Goal: Task Accomplishment & Management: Manage account settings

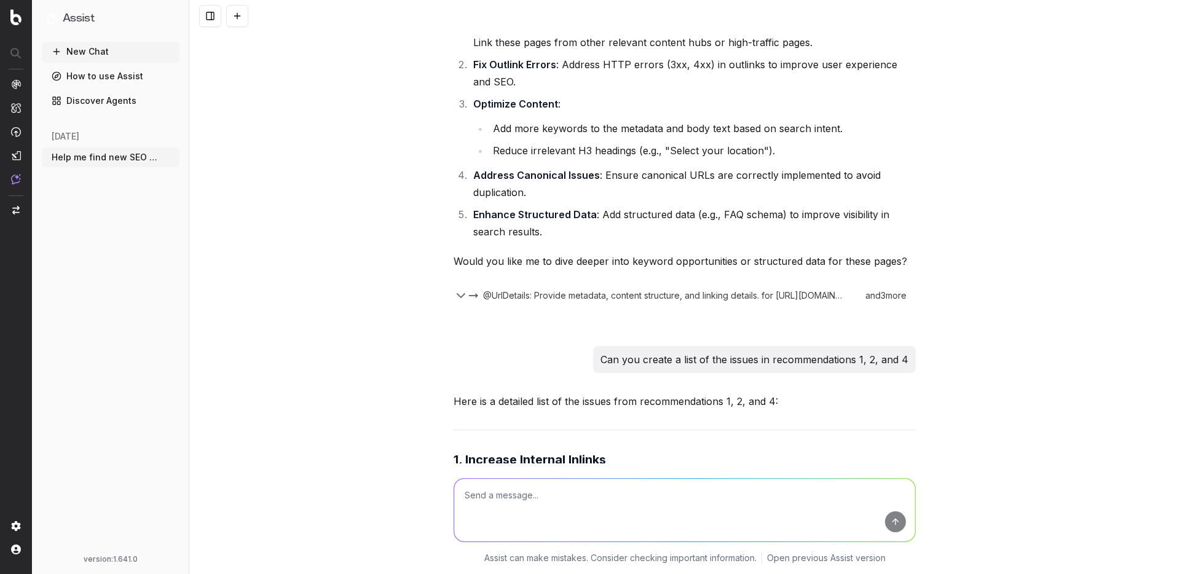
scroll to position [1333, 0]
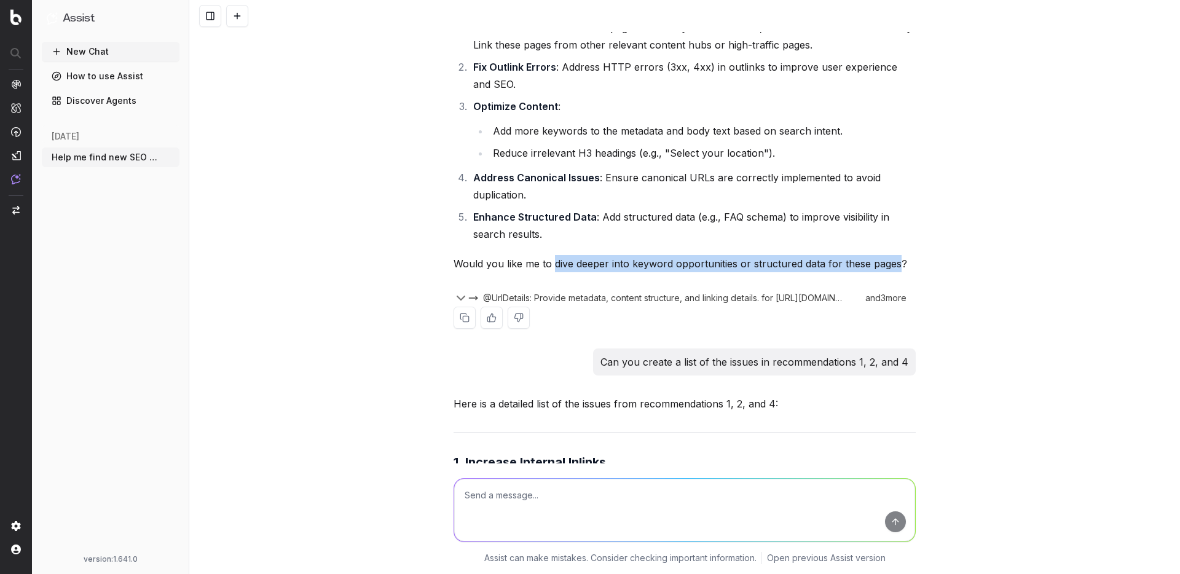
drag, startPoint x: 564, startPoint y: 331, endPoint x: 838, endPoint y: 329, distance: 274.7
click at [895, 272] on p "Would you like me to dive deeper into keyword opportunities or structured data …" at bounding box center [685, 263] width 462 height 17
copy p "dive deeper into keyword opportunities or structured data for these pages"
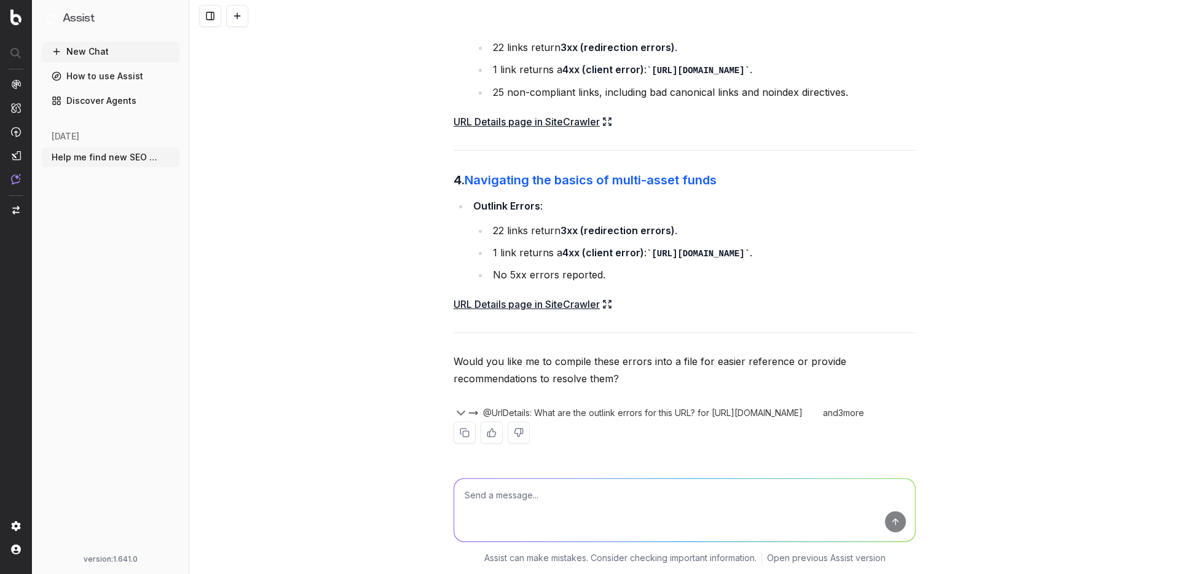
click at [664, 490] on textarea at bounding box center [684, 510] width 461 height 63
paste textarea "dive deeper into keyword opportunities or structured data for these pages"
drag, startPoint x: 684, startPoint y: 495, endPoint x: 728, endPoint y: 505, distance: 44.9
click at [684, 495] on textarea "Go back and dive deeper into keyword opportunities or structured data for these…" at bounding box center [684, 510] width 461 height 63
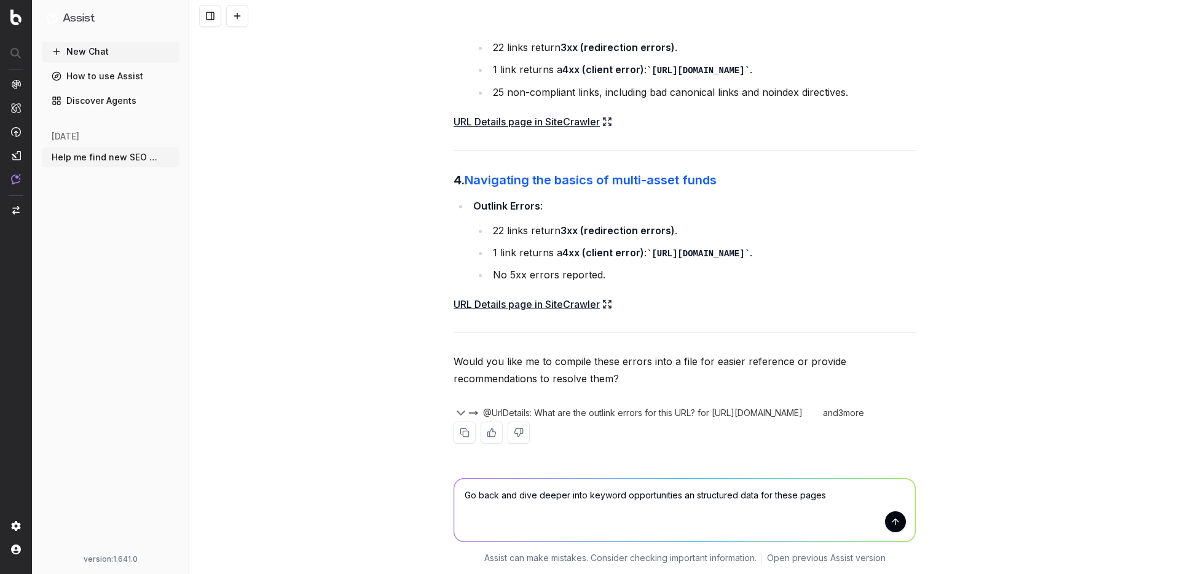
type textarea "Go back and dive deeper into keyword opportunities and structured data for thes…"
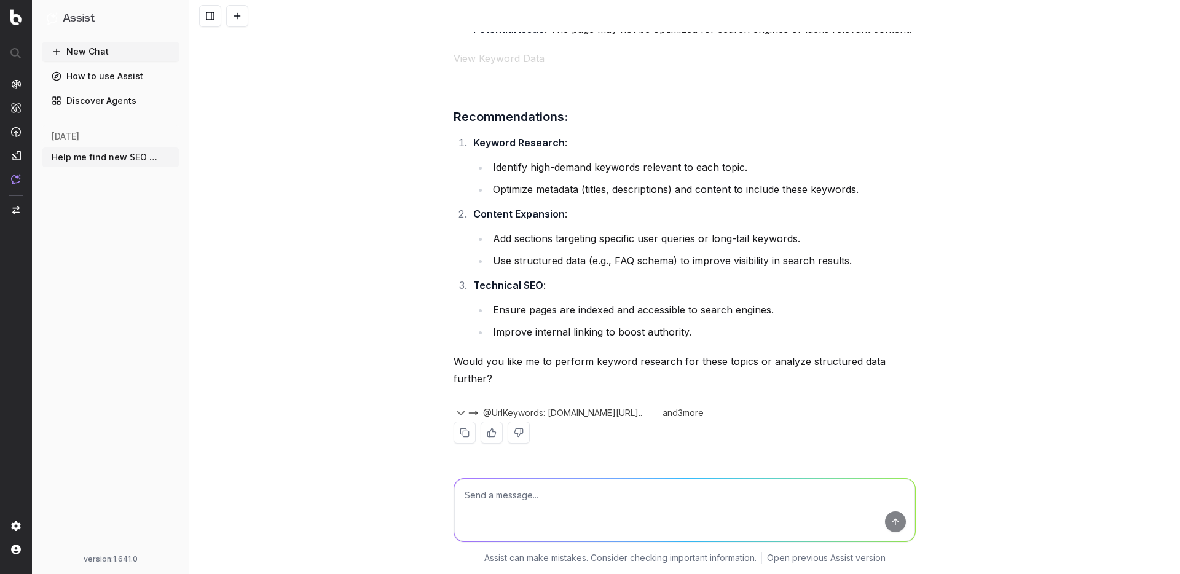
scroll to position [4504, 0]
click at [745, 490] on textarea at bounding box center [684, 510] width 461 height 63
type textarea "Perform keyword research"
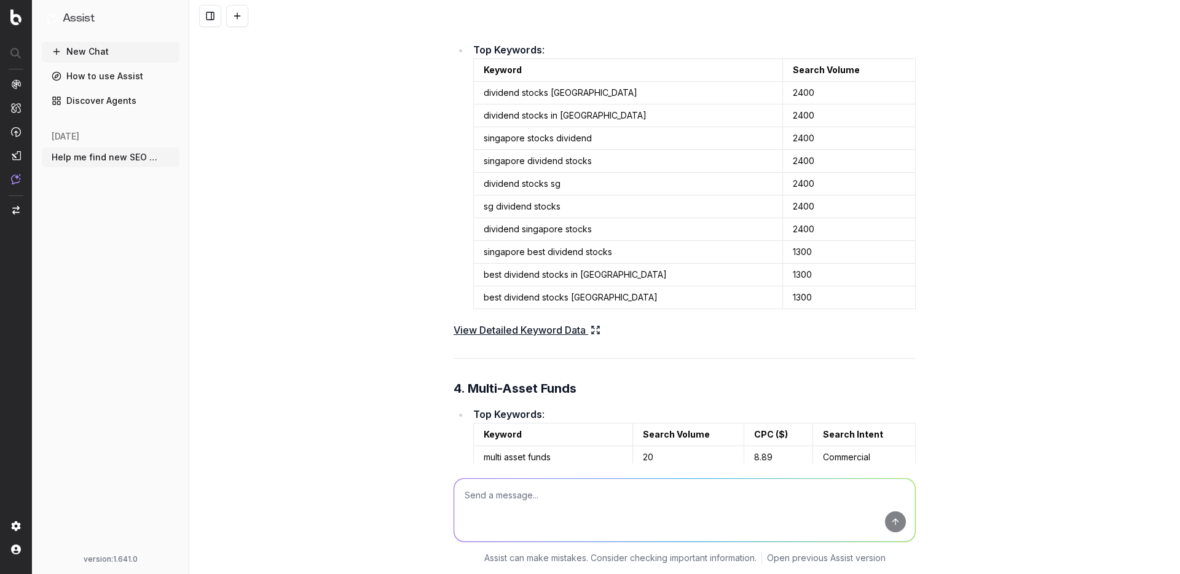
scroll to position [5969, 0]
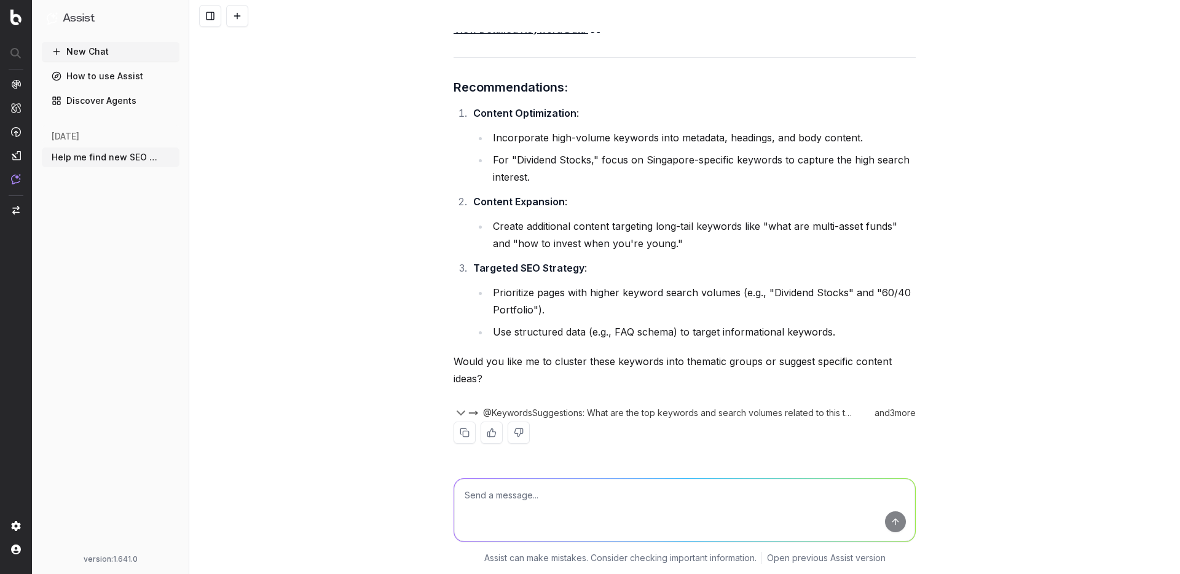
click at [678, 485] on textarea at bounding box center [684, 510] width 461 height 63
type textarea "For point 1, can you provide some internal link recommendations?"
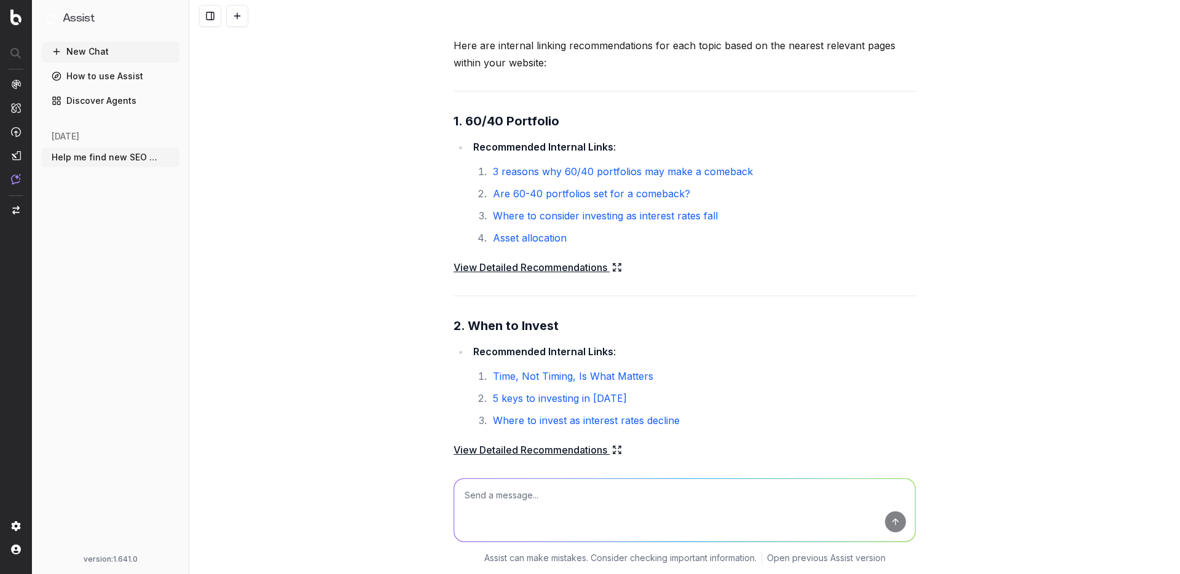
scroll to position [6369, 0]
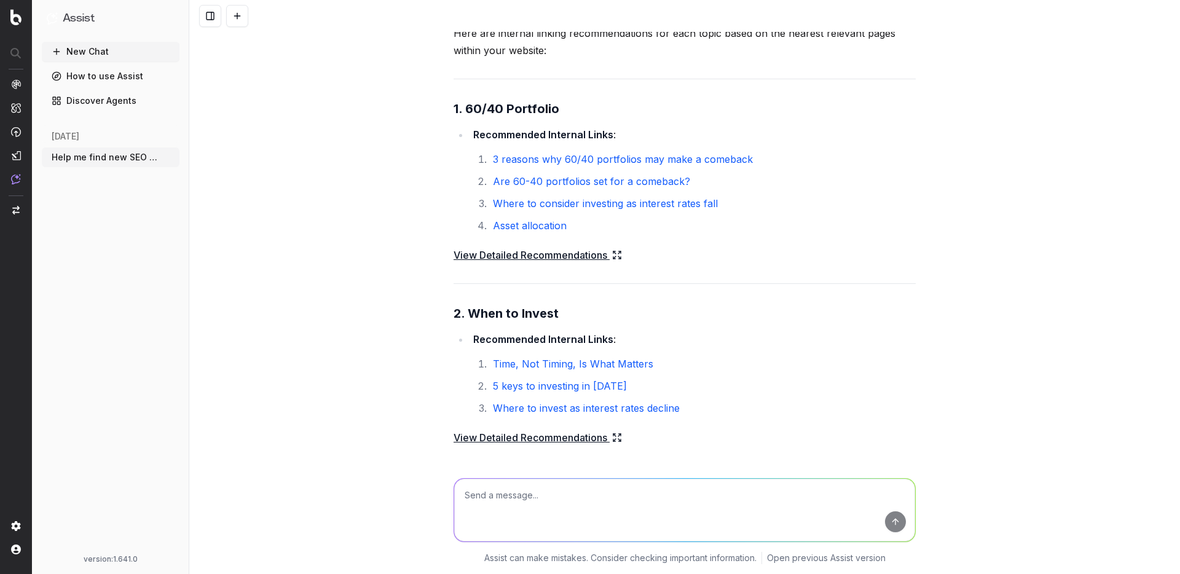
click at [573, 264] on link "View Detailed Recommendations" at bounding box center [538, 254] width 168 height 17
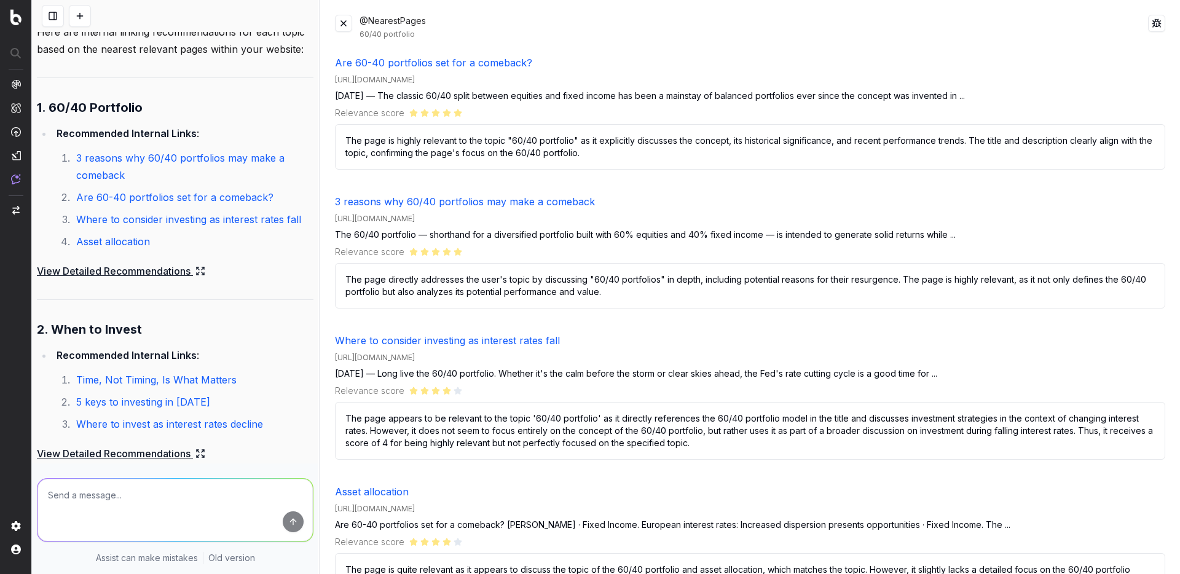
scroll to position [0, 0]
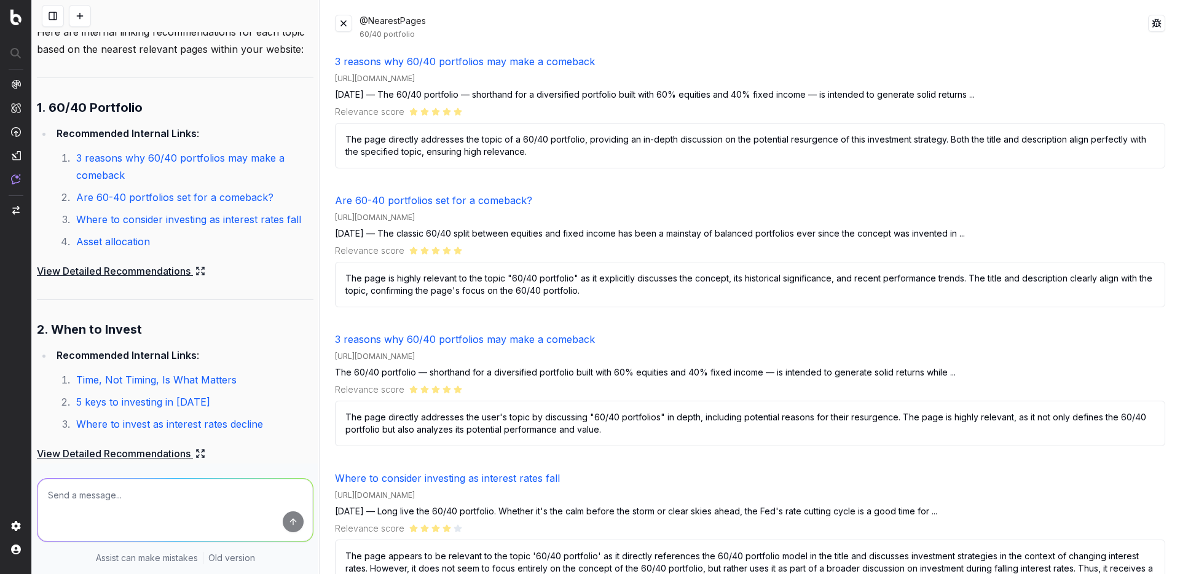
click at [345, 25] on button at bounding box center [343, 23] width 17 height 17
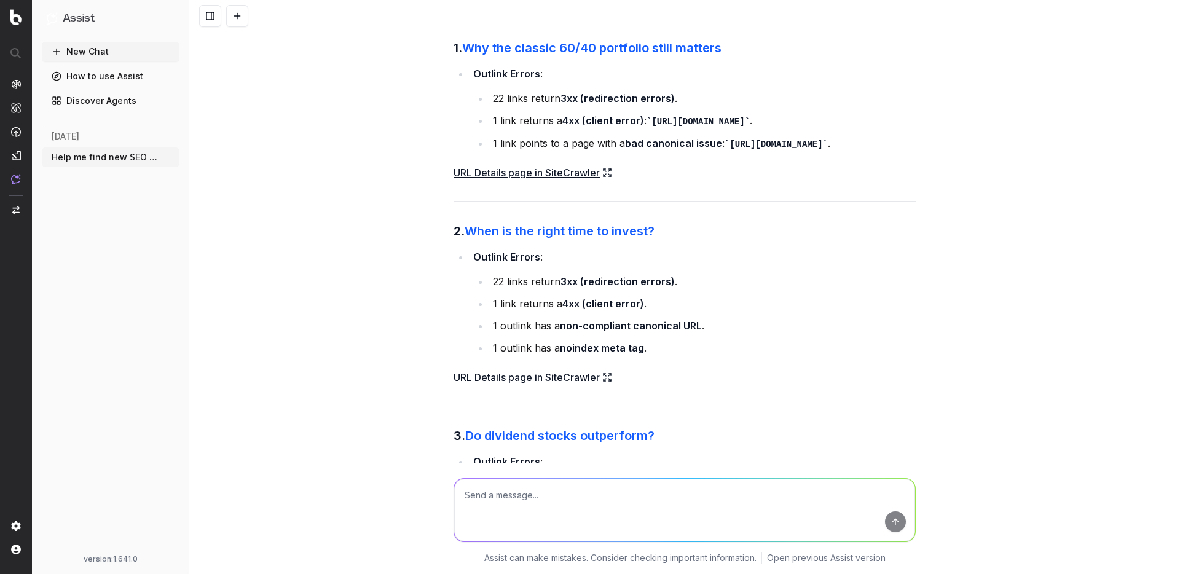
scroll to position [2794, 0]
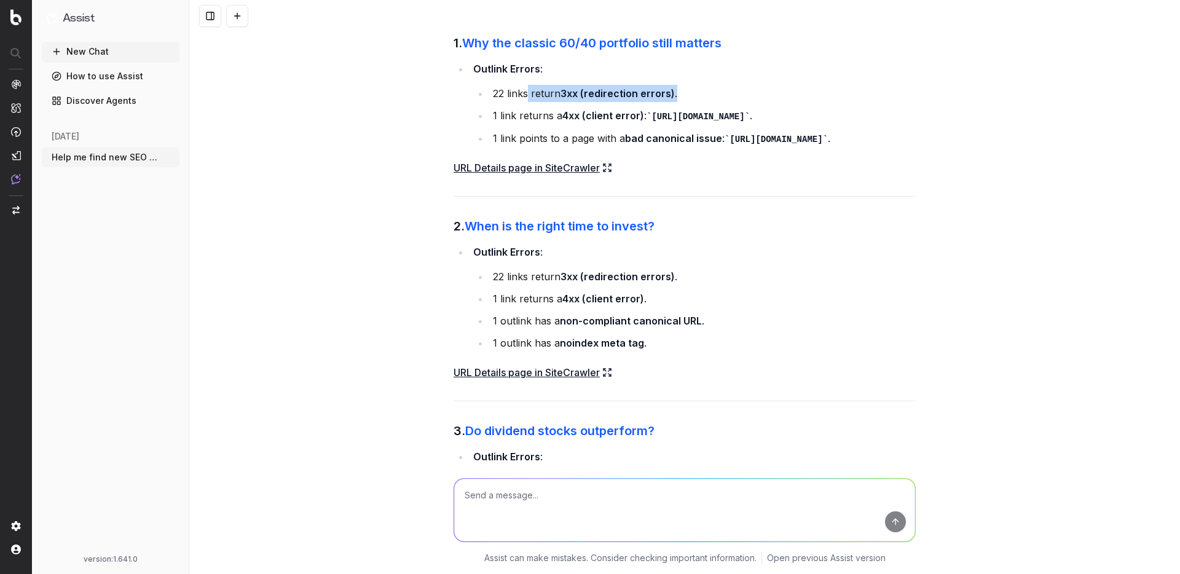
drag, startPoint x: 583, startPoint y: 162, endPoint x: 616, endPoint y: 174, distance: 34.8
click at [684, 102] on li "22 links return 3xx (redirection errors) ." at bounding box center [702, 93] width 427 height 17
drag, startPoint x: 500, startPoint y: 186, endPoint x: 625, endPoint y: 186, distance: 125.4
click at [642, 125] on li "1 link returns a 4xx (client error) : https://www.capitalgroup.com/us/en/rpi/ ." at bounding box center [702, 116] width 427 height 18
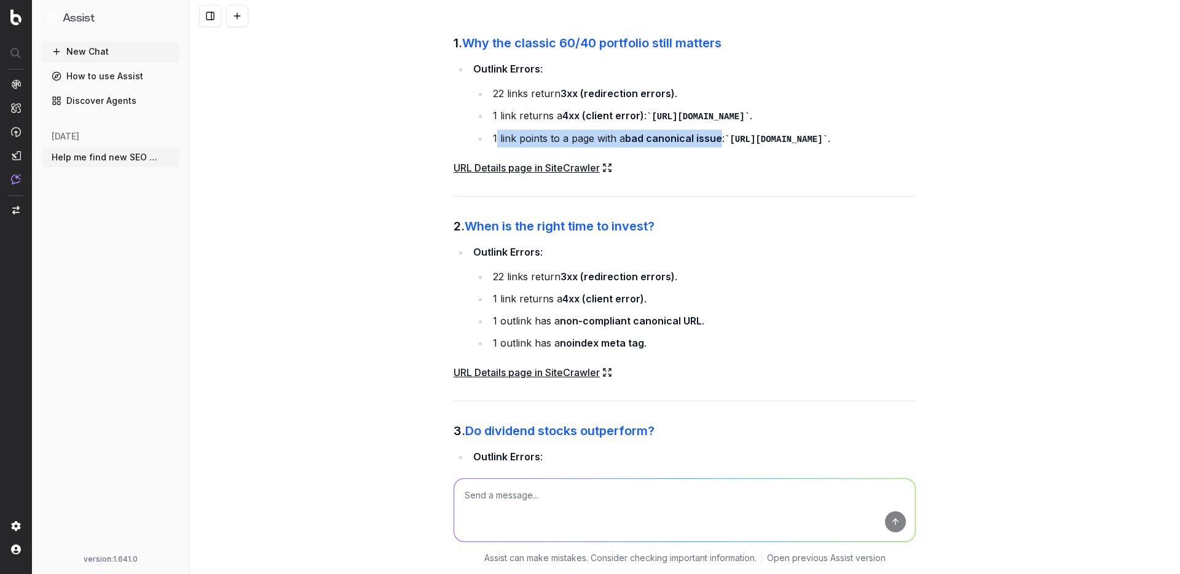
drag, startPoint x: 498, startPoint y: 206, endPoint x: 721, endPoint y: 203, distance: 223.1
click at [721, 147] on li "1 link points to a page with a bad canonical issue : https://www.capitalgroup.c…" at bounding box center [702, 139] width 427 height 18
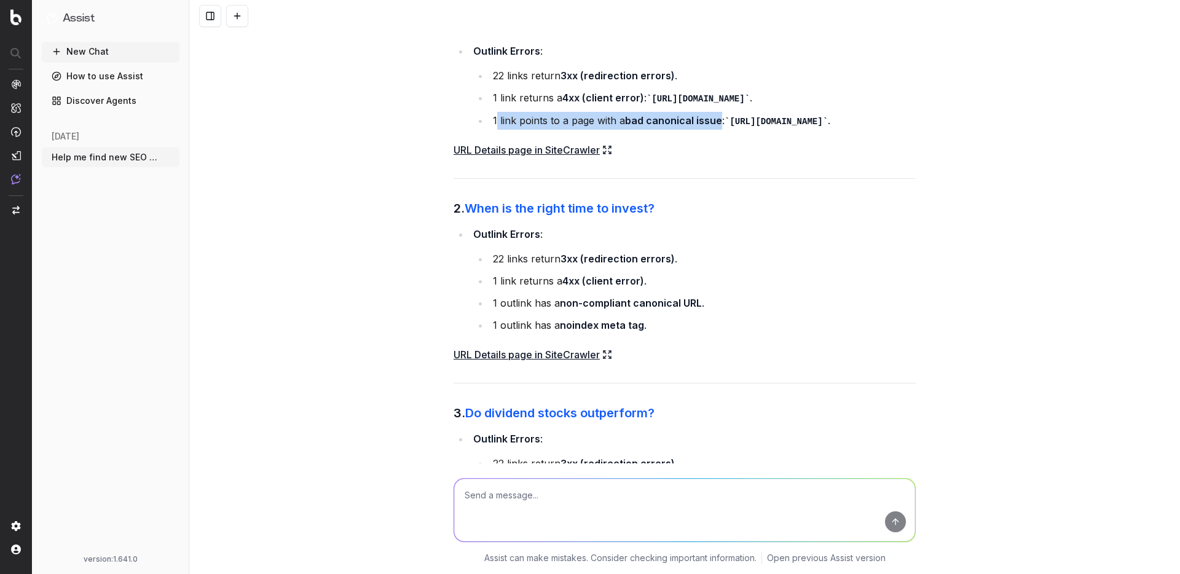
scroll to position [2809, 0]
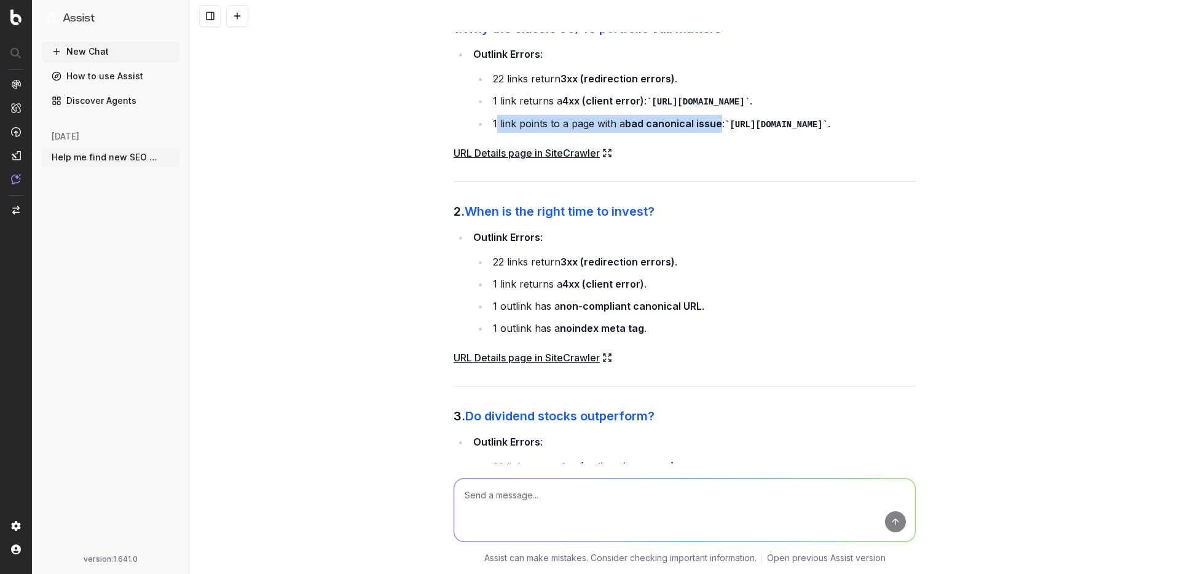
click at [537, 162] on link "URL Details page in SiteCrawler" at bounding box center [533, 152] width 159 height 17
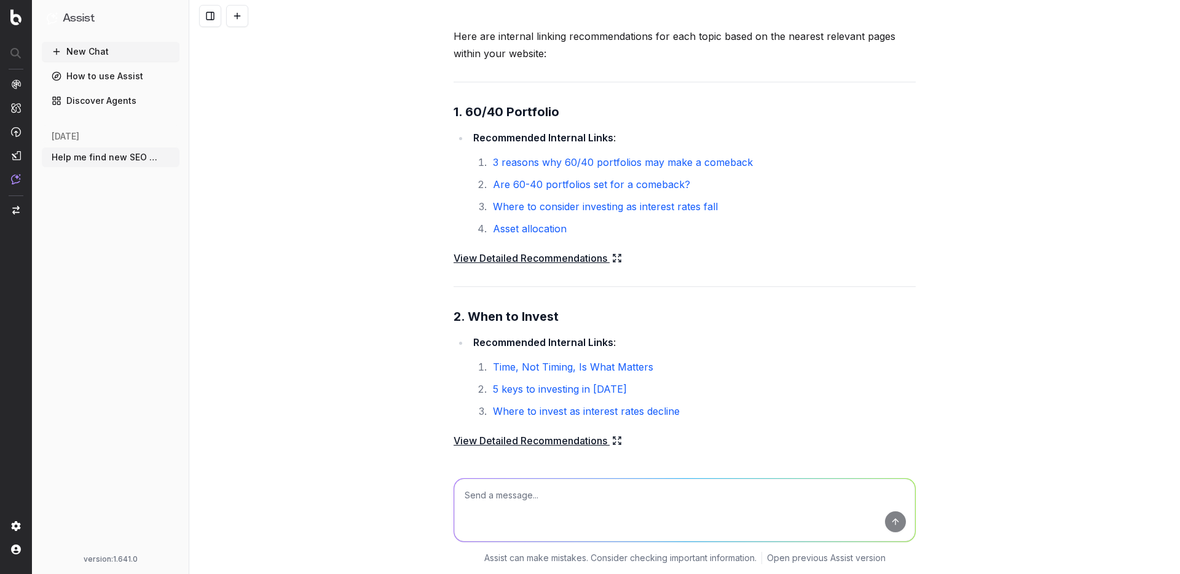
scroll to position [6367, 0]
drag, startPoint x: 601, startPoint y: 76, endPoint x: 917, endPoint y: 76, distance: 315.9
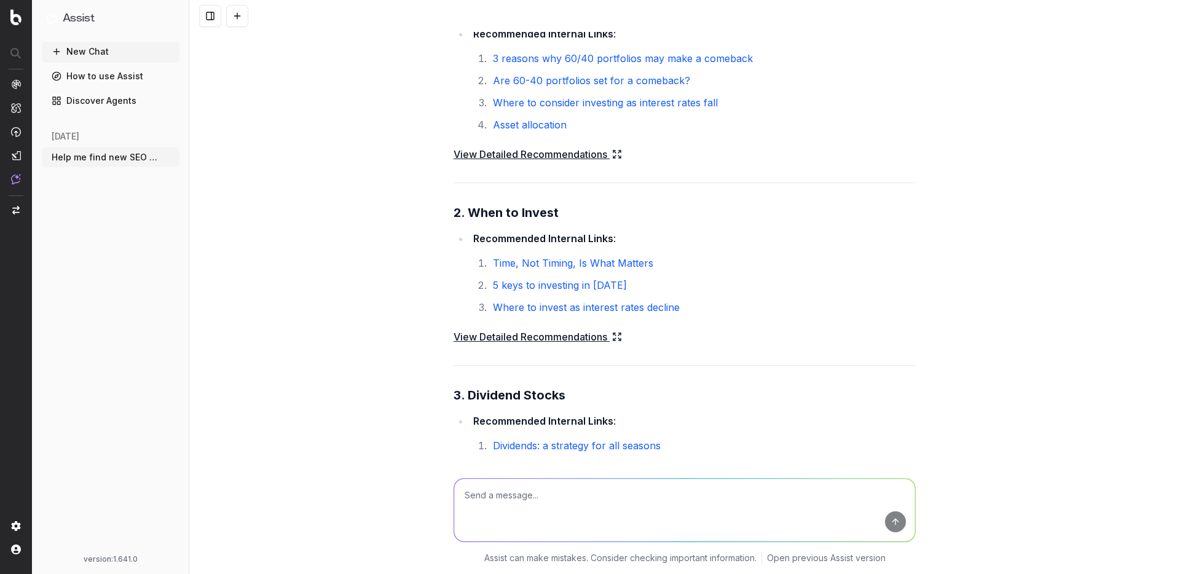
scroll to position [6472, 0]
click at [554, 161] on link "View Detailed Recommendations" at bounding box center [538, 152] width 168 height 17
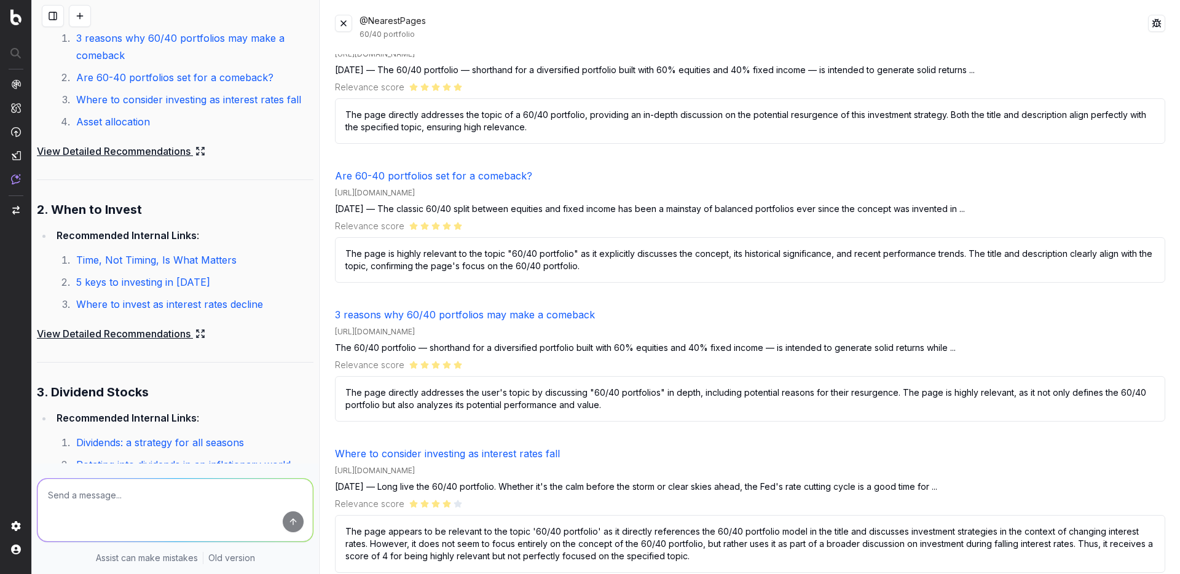
scroll to position [0, 0]
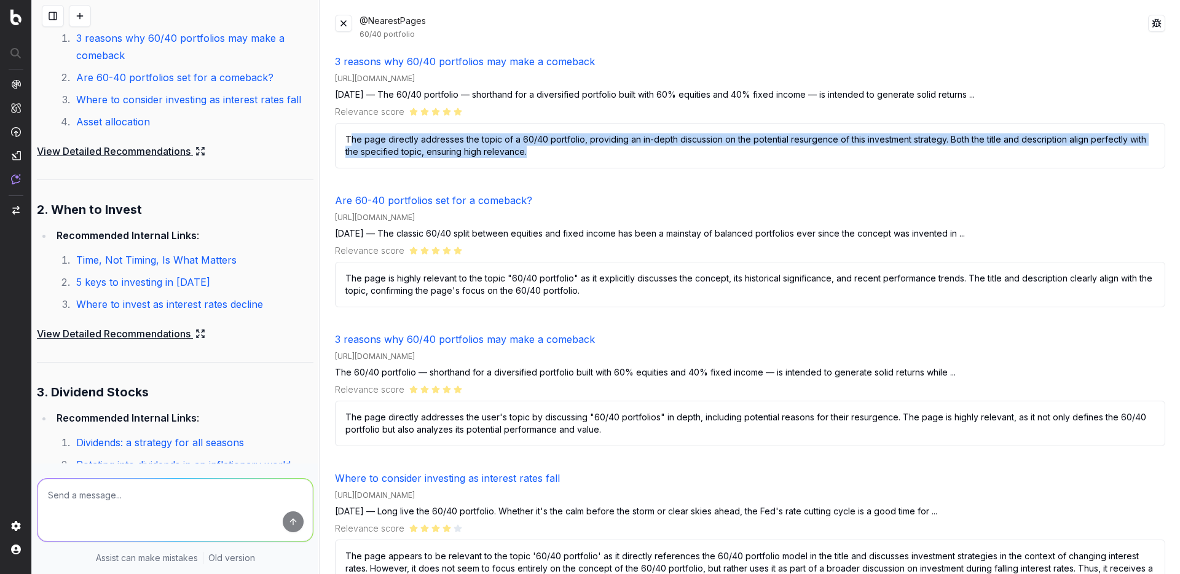
drag, startPoint x: 352, startPoint y: 135, endPoint x: 588, endPoint y: 162, distance: 238.1
click at [588, 162] on p "The page directly addresses the topic of a 60/40 portfolio, providing an in-dep…" at bounding box center [750, 145] width 830 height 45
click at [340, 27] on button at bounding box center [343, 23] width 17 height 17
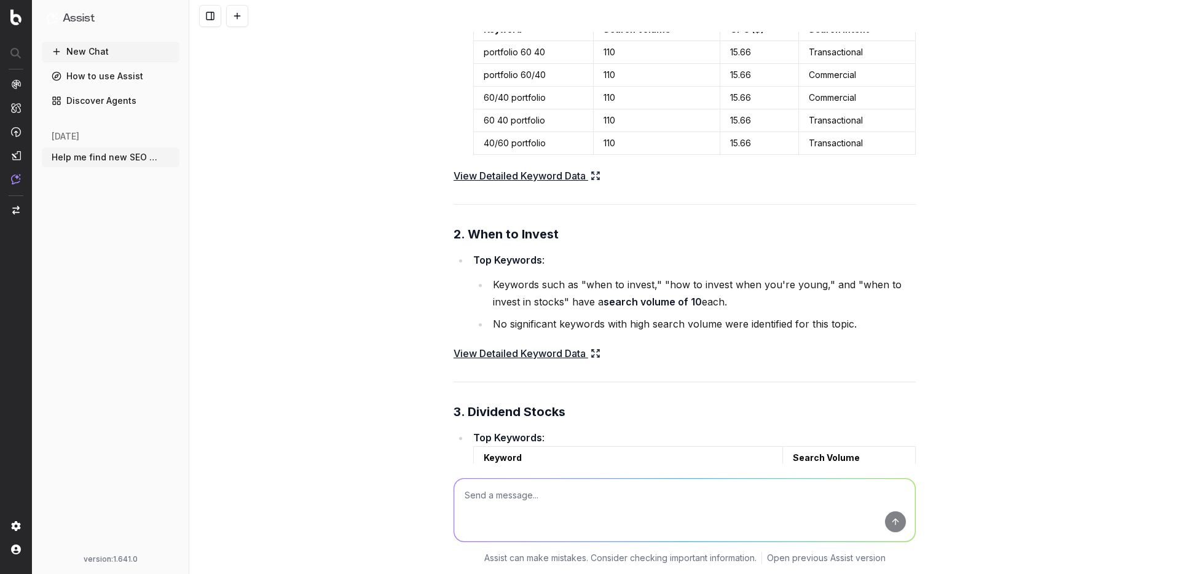
scroll to position [5014, 0]
click at [547, 183] on link "View Detailed Keyword Data" at bounding box center [527, 174] width 147 height 17
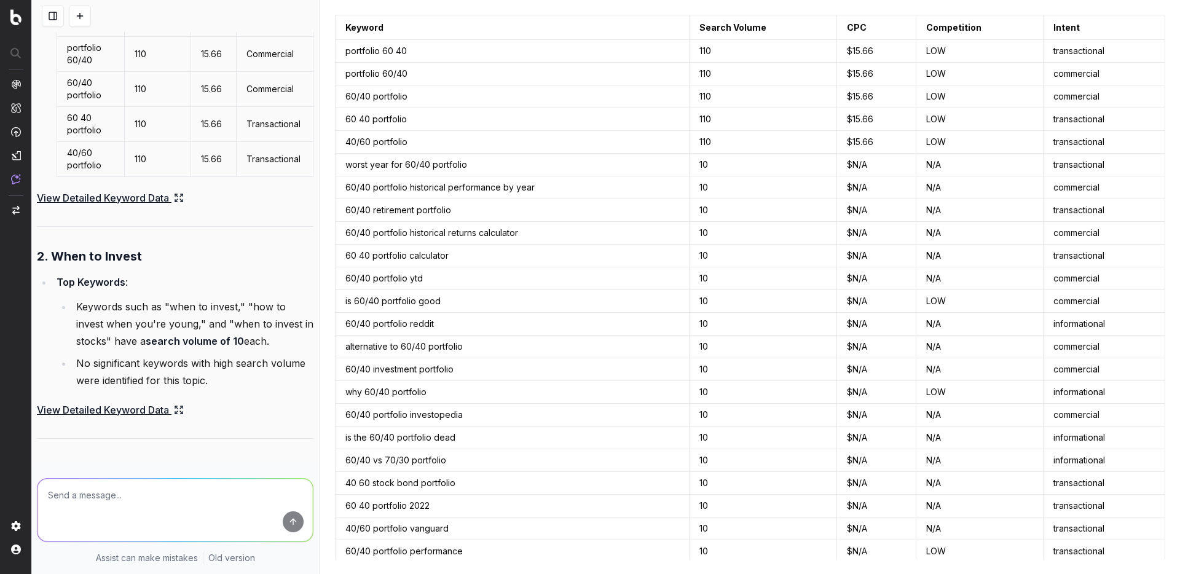
scroll to position [0, 0]
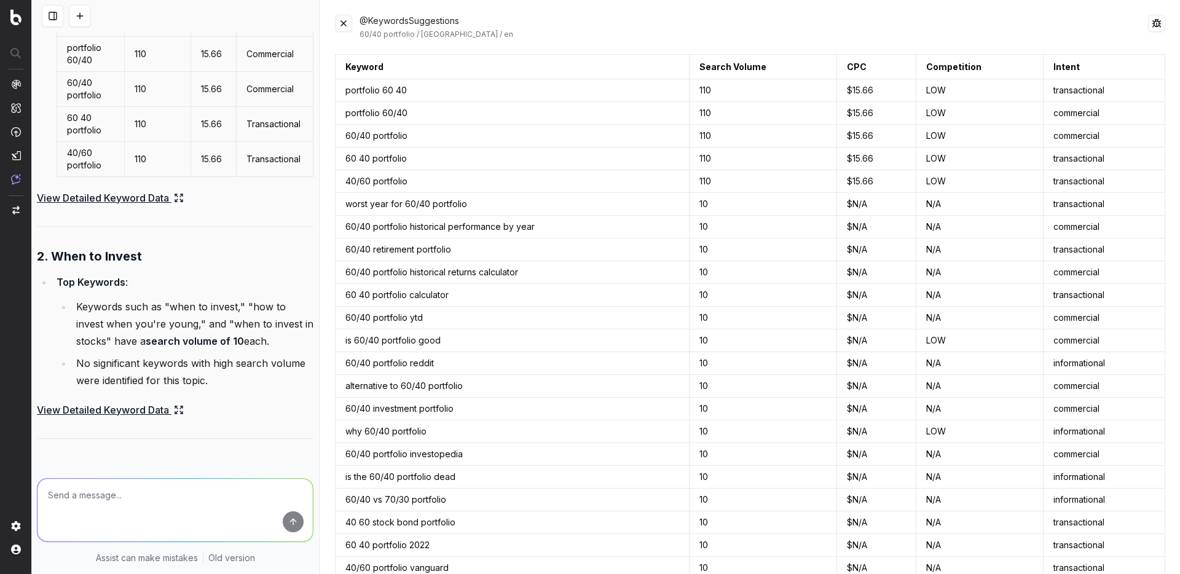
click at [342, 25] on button at bounding box center [343, 23] width 17 height 17
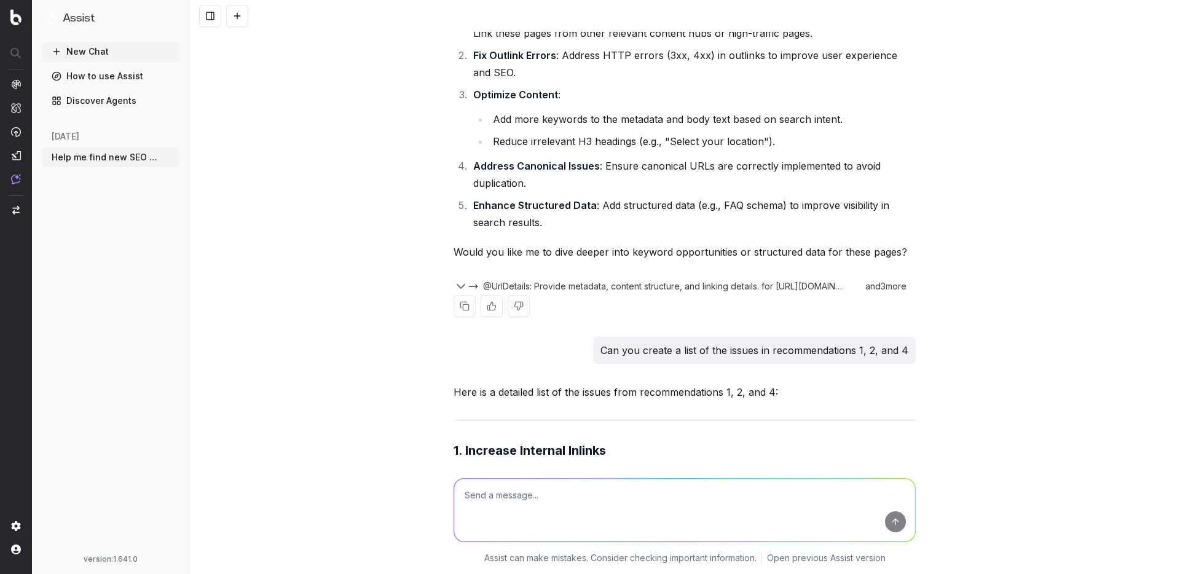
scroll to position [1343, 0]
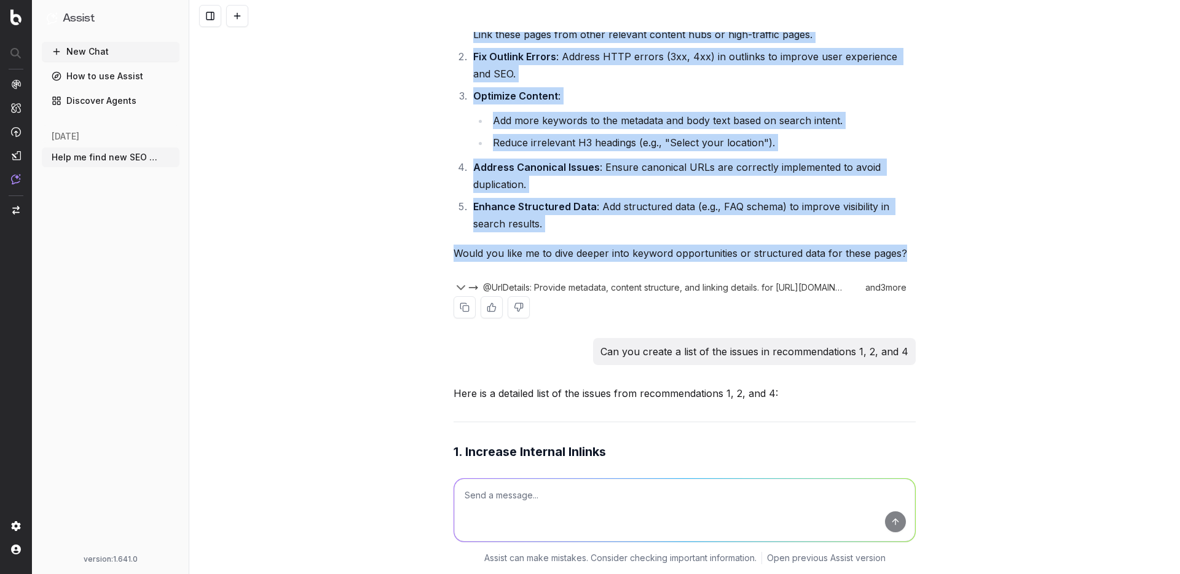
drag, startPoint x: 485, startPoint y: 84, endPoint x: 906, endPoint y: 318, distance: 481.7
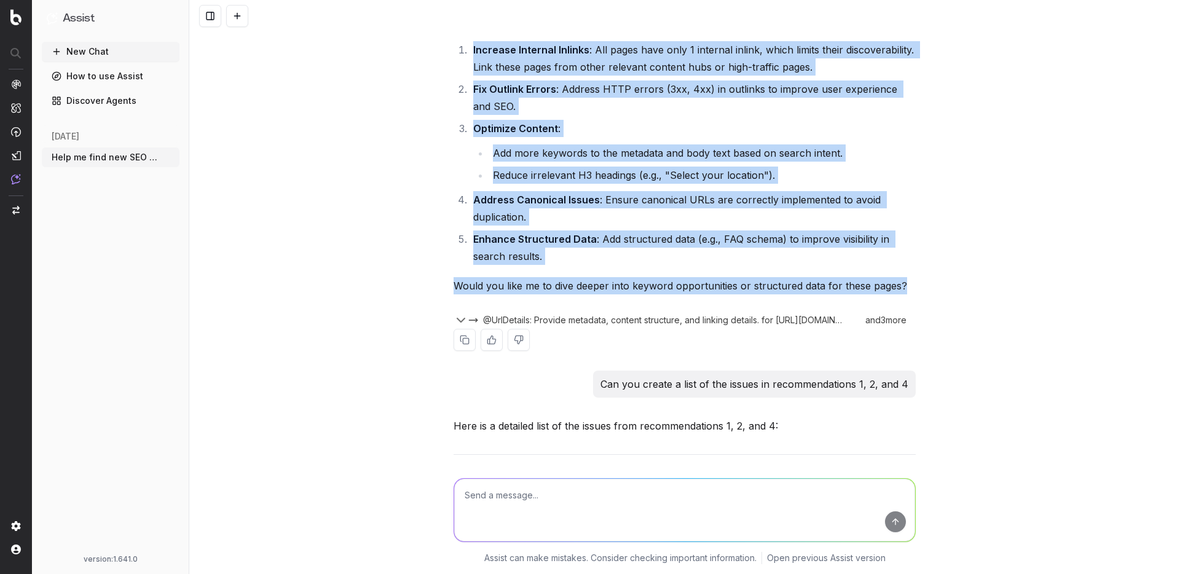
scroll to position [1322, 0]
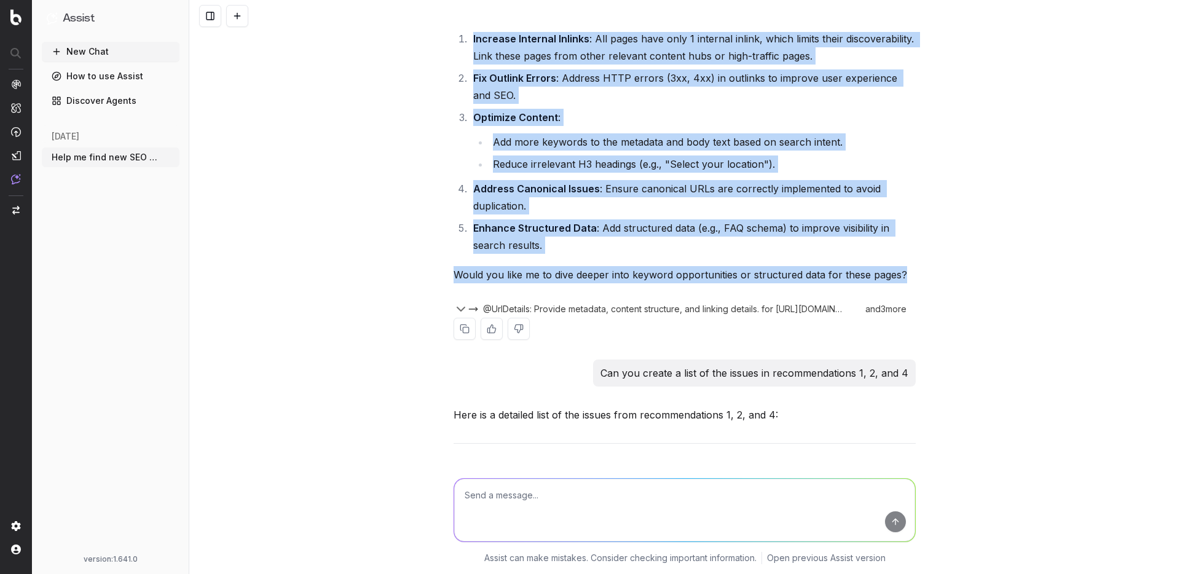
click at [525, 84] on strong "Fix Outlink Errors" at bounding box center [514, 78] width 83 height 12
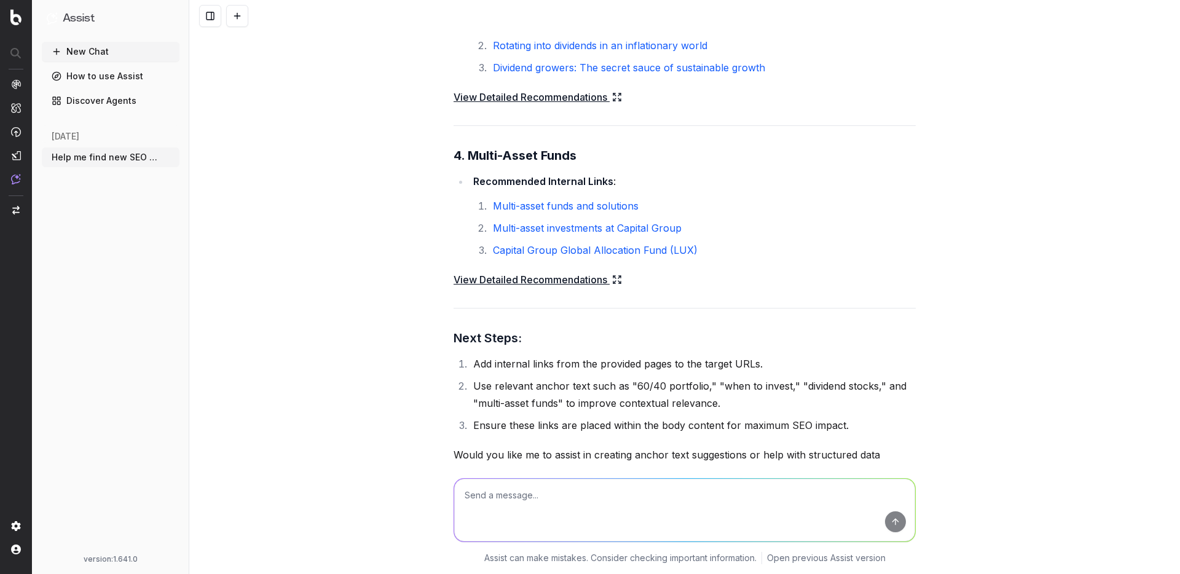
scroll to position [7071, 0]
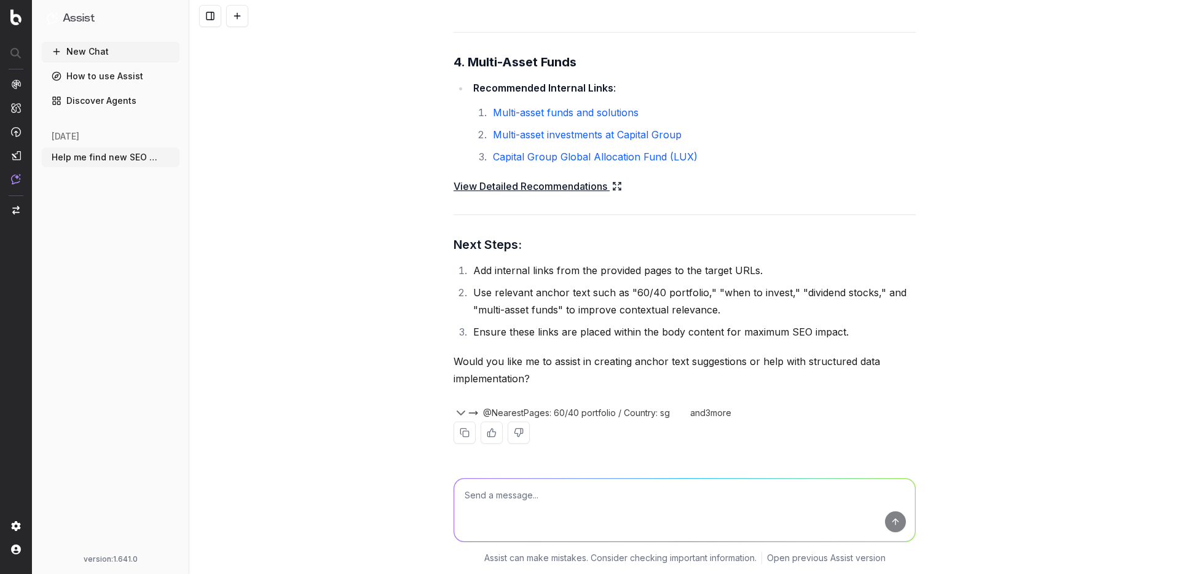
click at [622, 508] on textarea at bounding box center [684, 510] width 461 height 63
type textarea "C"
type textarea "Can you compile all of these recommendations into a single excel file. Sort eac…"
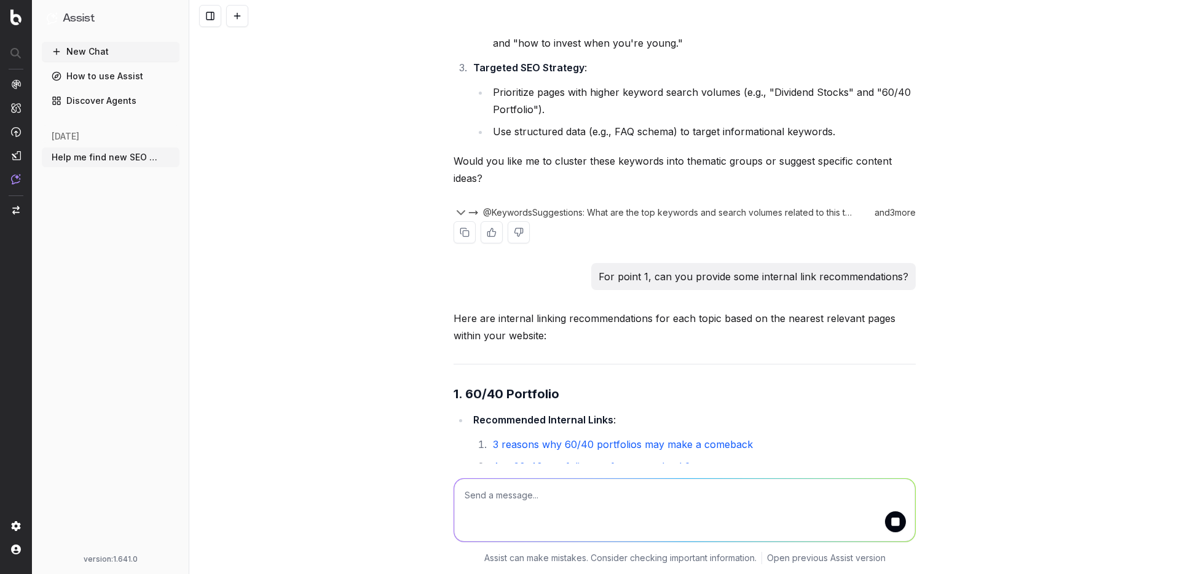
scroll to position [6141, 0]
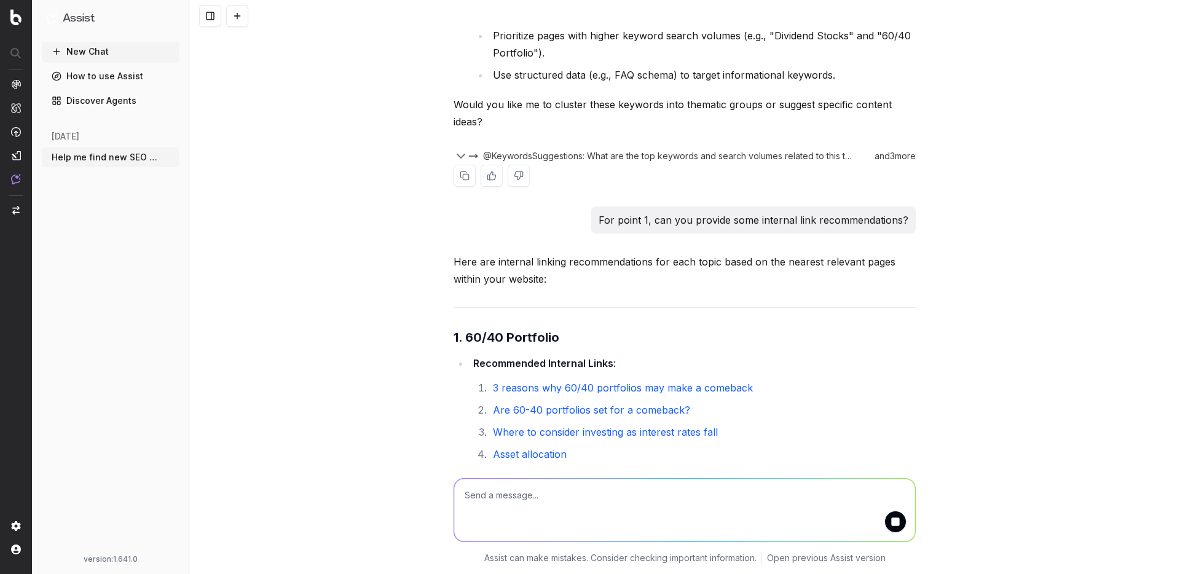
click at [533, 162] on span "@KeywordsSuggestions: What are the top keywords and search volumes related to t…" at bounding box center [668, 156] width 371 height 12
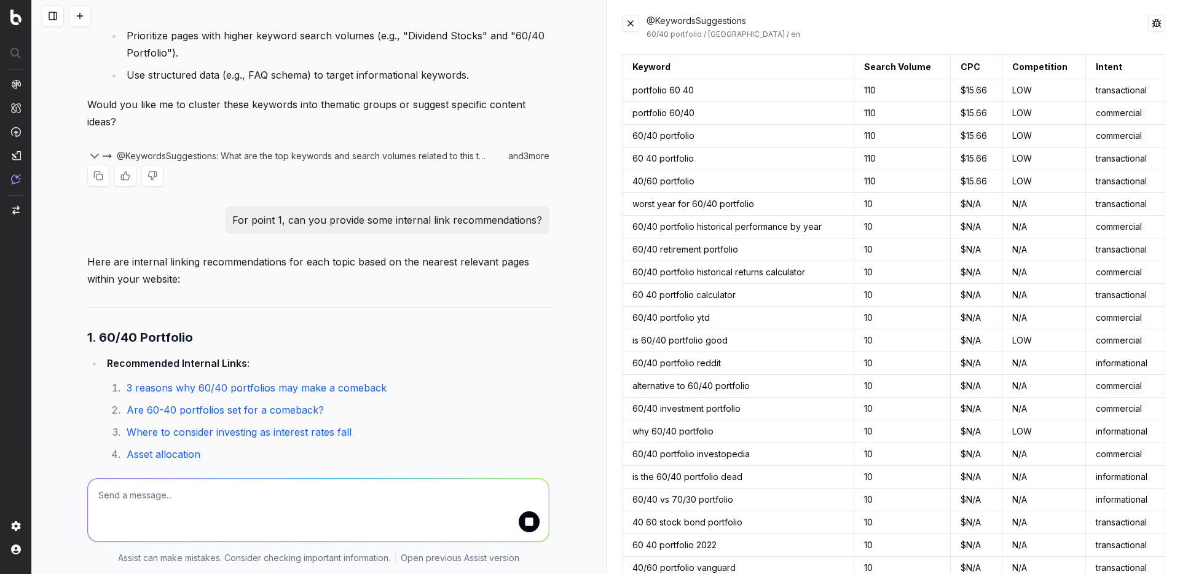
click at [93, 163] on icon "button" at bounding box center [94, 156] width 15 height 15
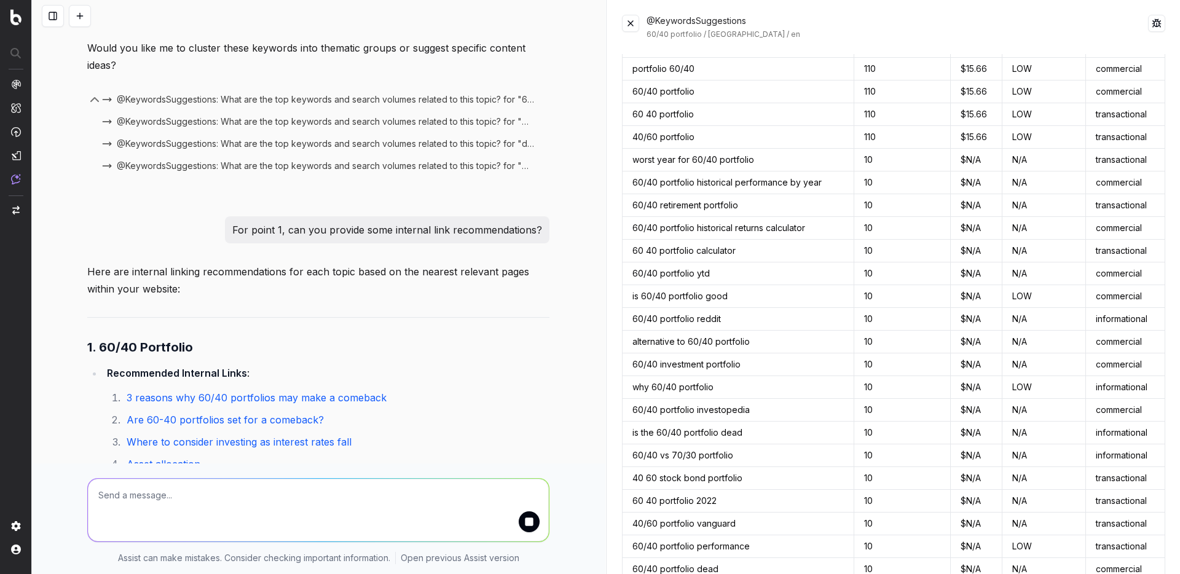
scroll to position [0, 0]
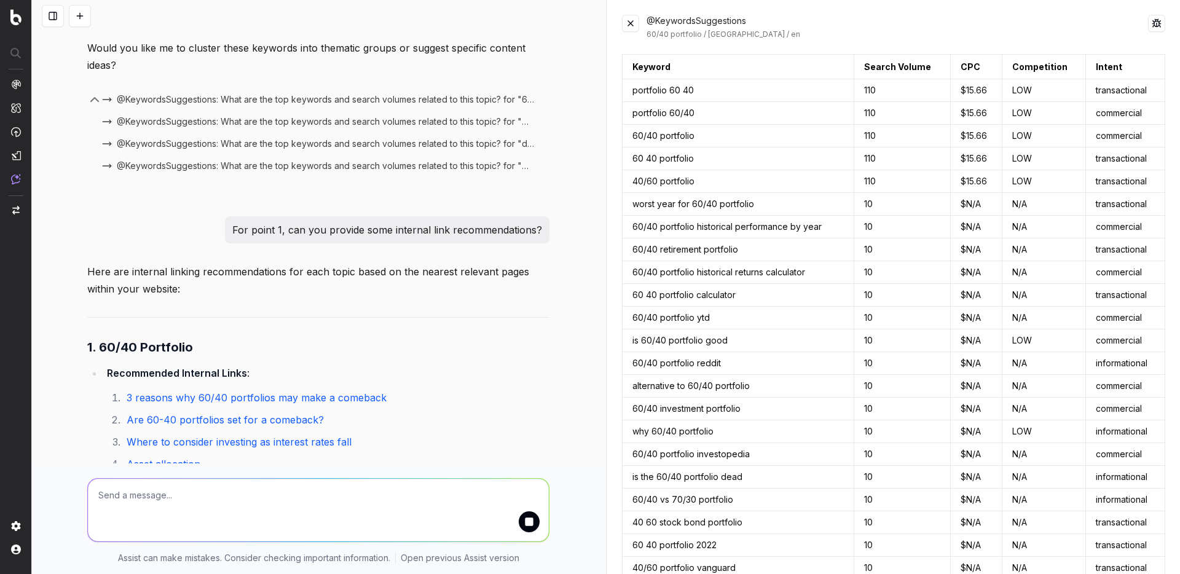
click at [631, 26] on button at bounding box center [630, 23] width 17 height 17
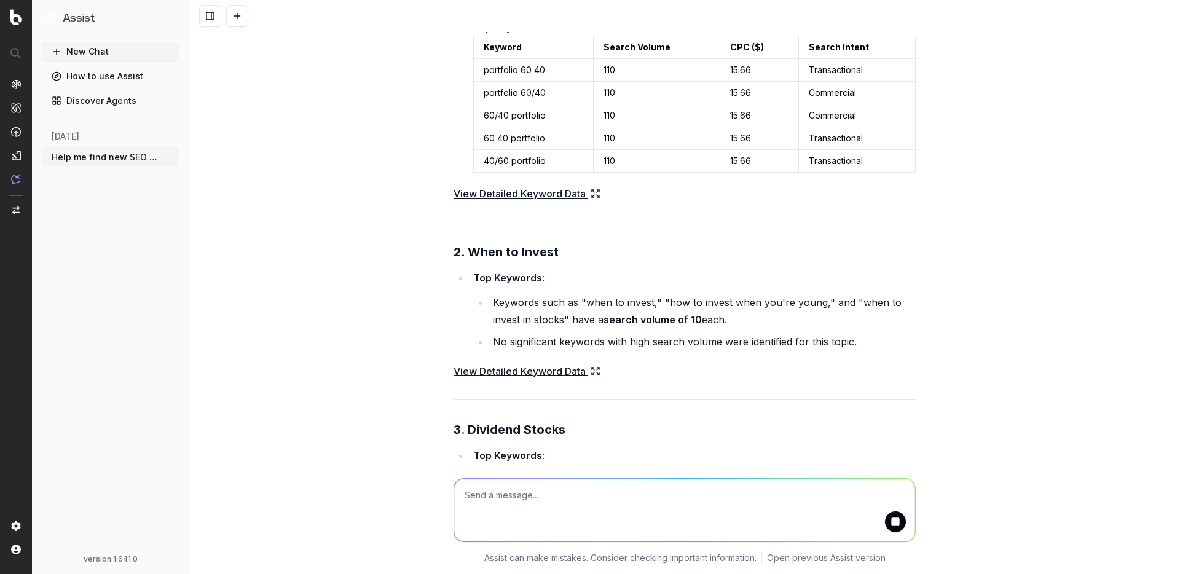
scroll to position [4762, 0]
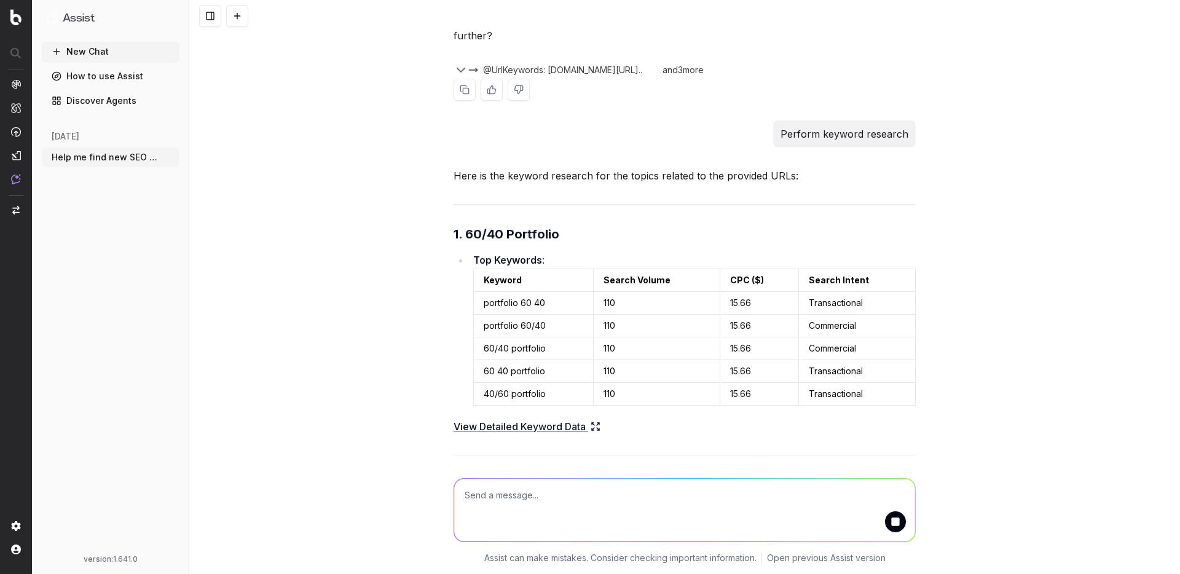
click at [458, 77] on icon "button" at bounding box center [461, 70] width 15 height 15
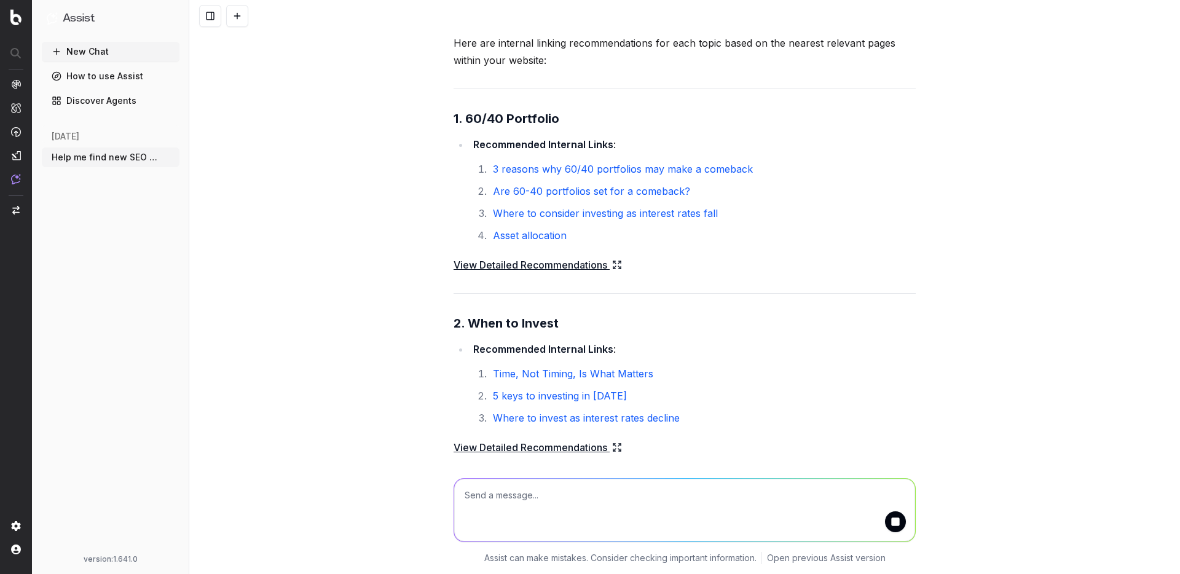
scroll to position [7284, 0]
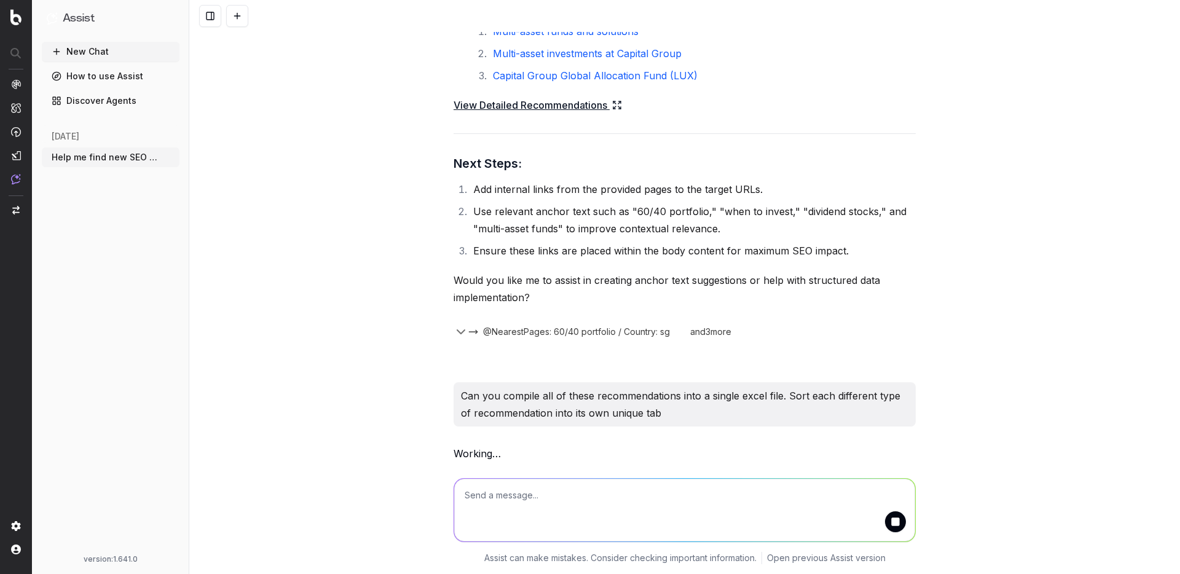
click at [580, 490] on textarea at bounding box center [684, 510] width 461 height 63
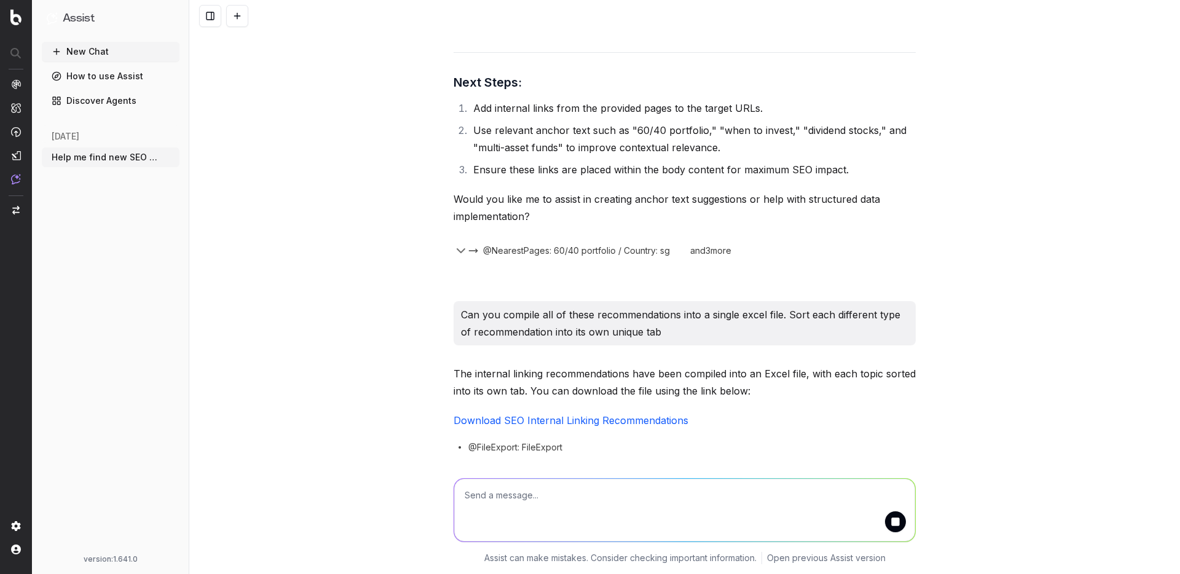
scroll to position [7407, 0]
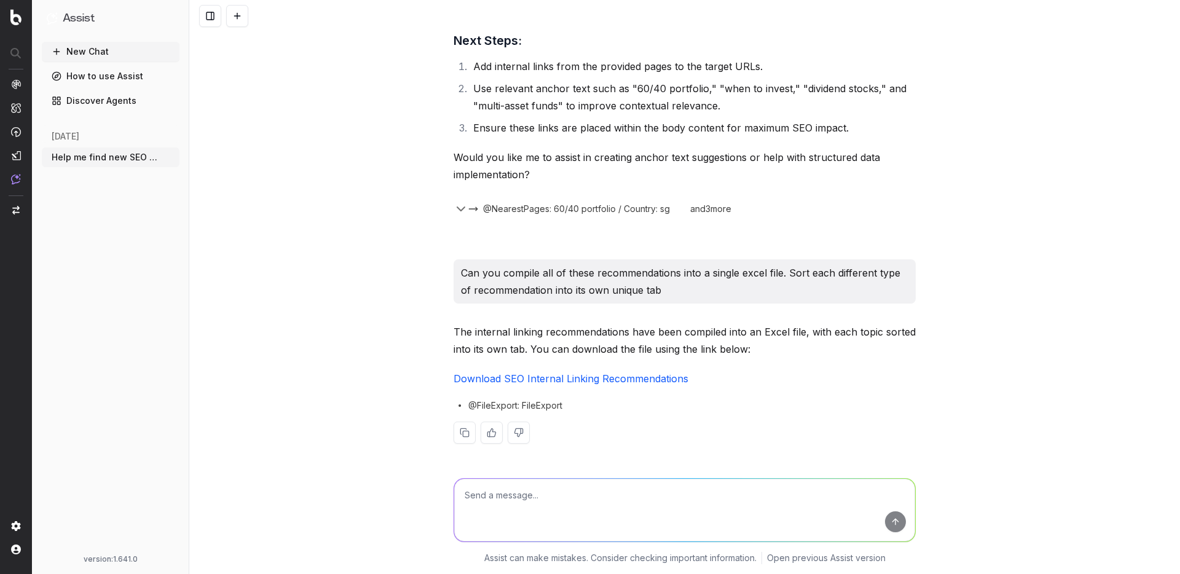
click at [596, 375] on link "Download SEO Internal Linking Recommendations" at bounding box center [571, 378] width 235 height 12
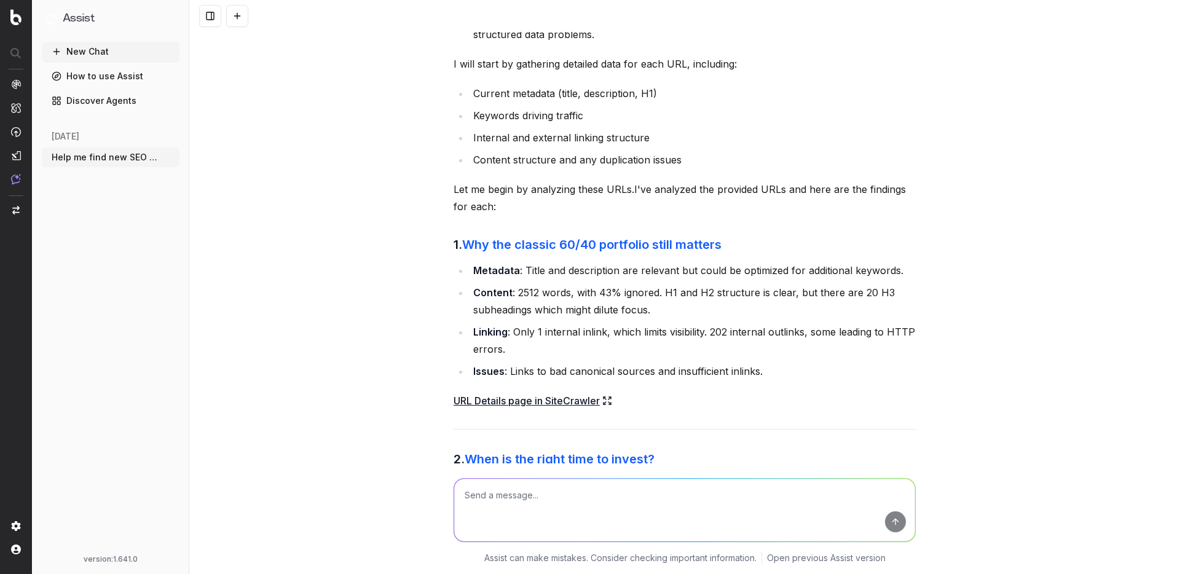
scroll to position [0, 0]
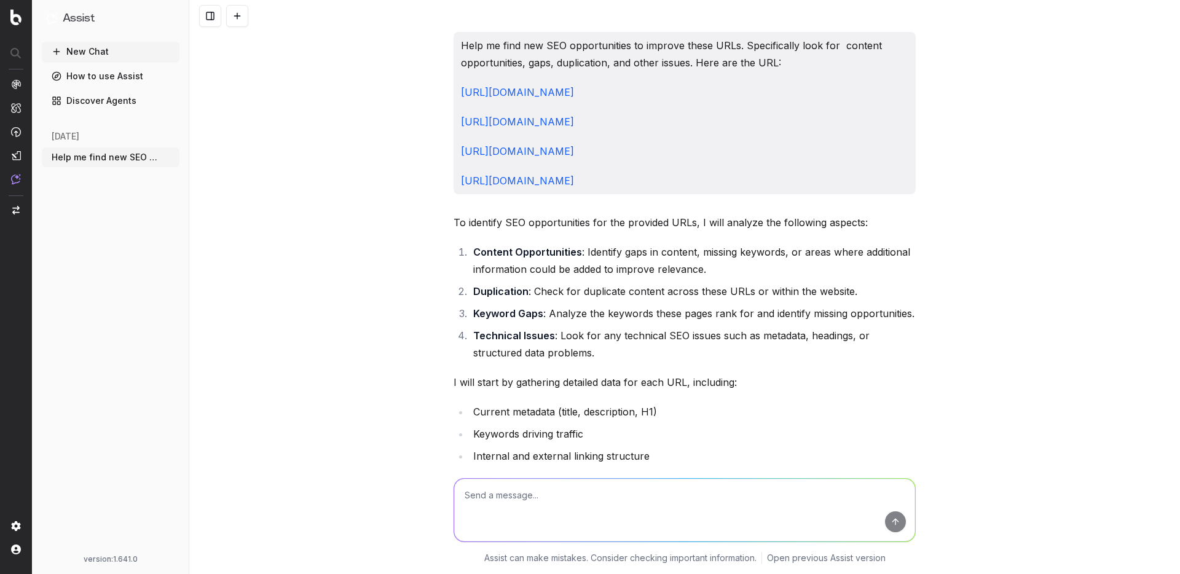
drag, startPoint x: 479, startPoint y: 44, endPoint x: 733, endPoint y: 248, distance: 325.6
click at [733, 194] on div "Help me find new SEO opportunities to improve these URLs. Specifically look for…" at bounding box center [685, 113] width 462 height 162
copy div "Help me find new SEO opportunities to improve these URLs. Specifically look for…"
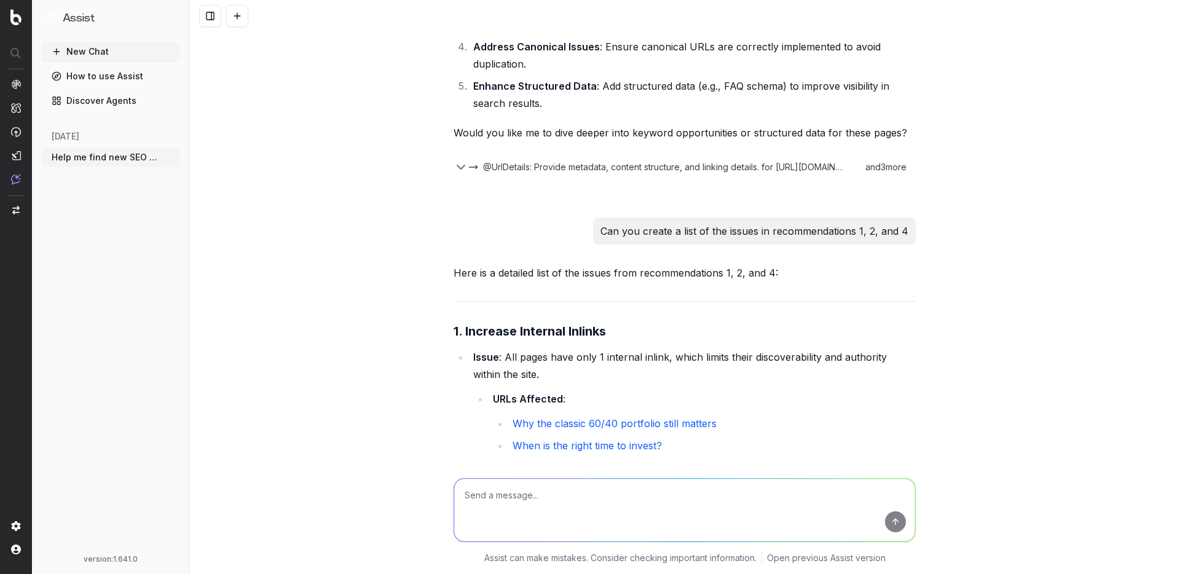
scroll to position [1542, 0]
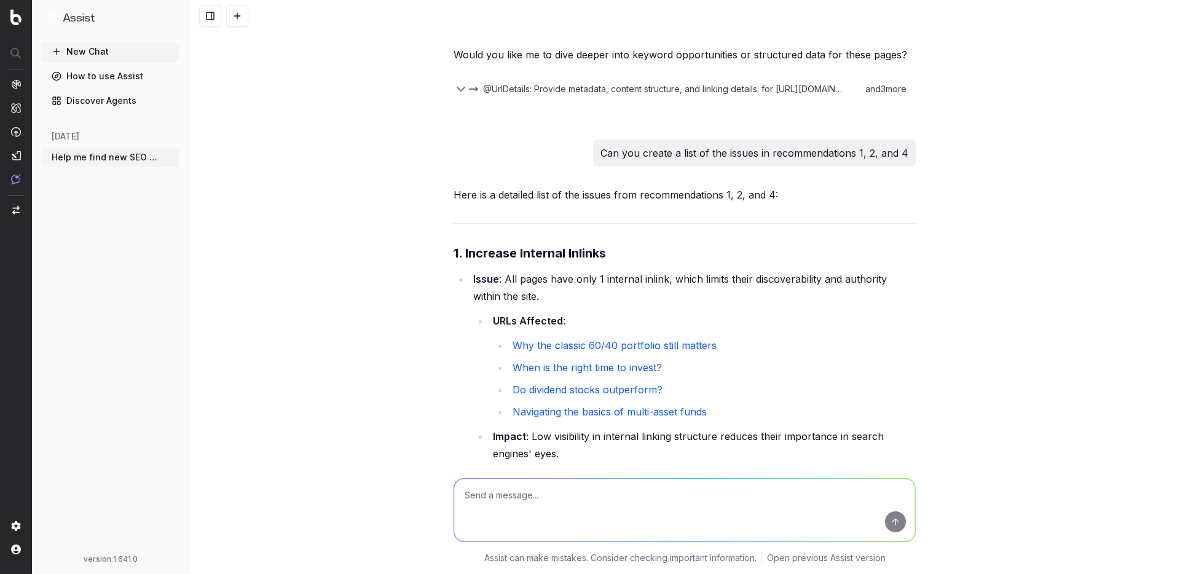
click at [638, 162] on p "Can you create a list of the issues in recommendations 1, 2, and 4" at bounding box center [754, 152] width 308 height 17
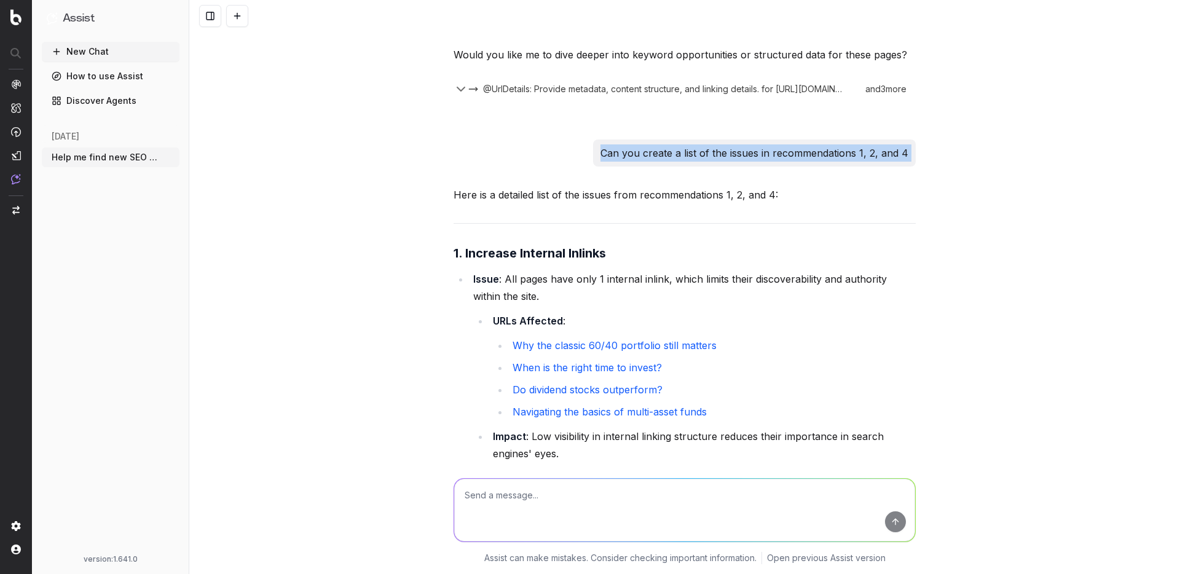
click at [638, 162] on p "Can you create a list of the issues in recommendations 1, 2, and 4" at bounding box center [754, 152] width 308 height 17
copy p "Can you create a list of the issues in recommendations 1, 2, and 4"
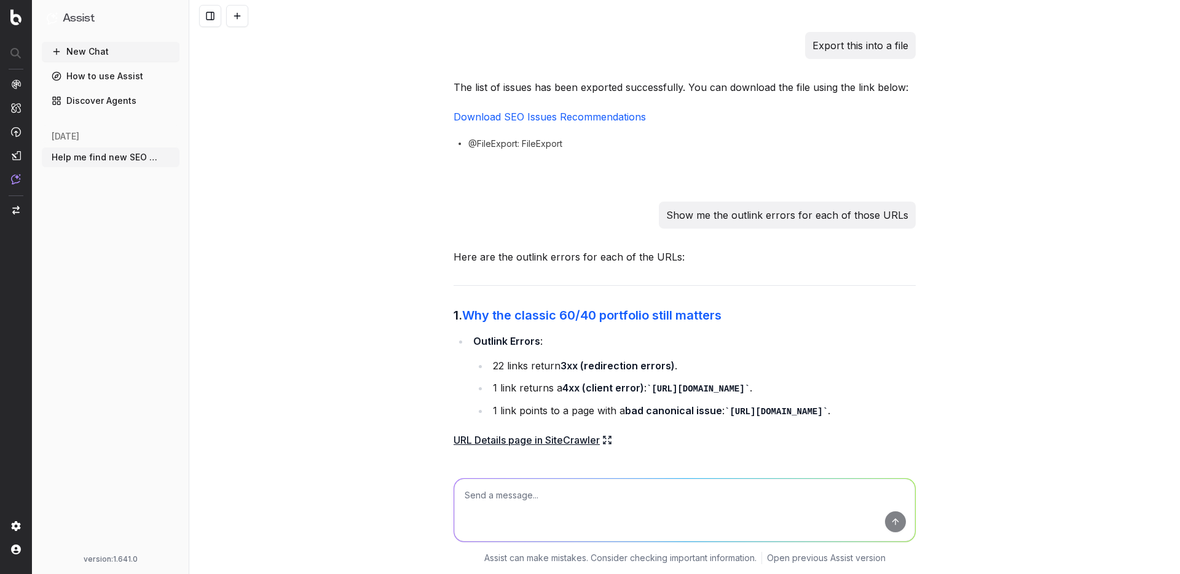
scroll to position [2524, 0]
click at [781, 222] on p "Show me the outlink errors for each of those URLs" at bounding box center [787, 213] width 242 height 17
copy p "Show me the outlink errors for each of those URLs"
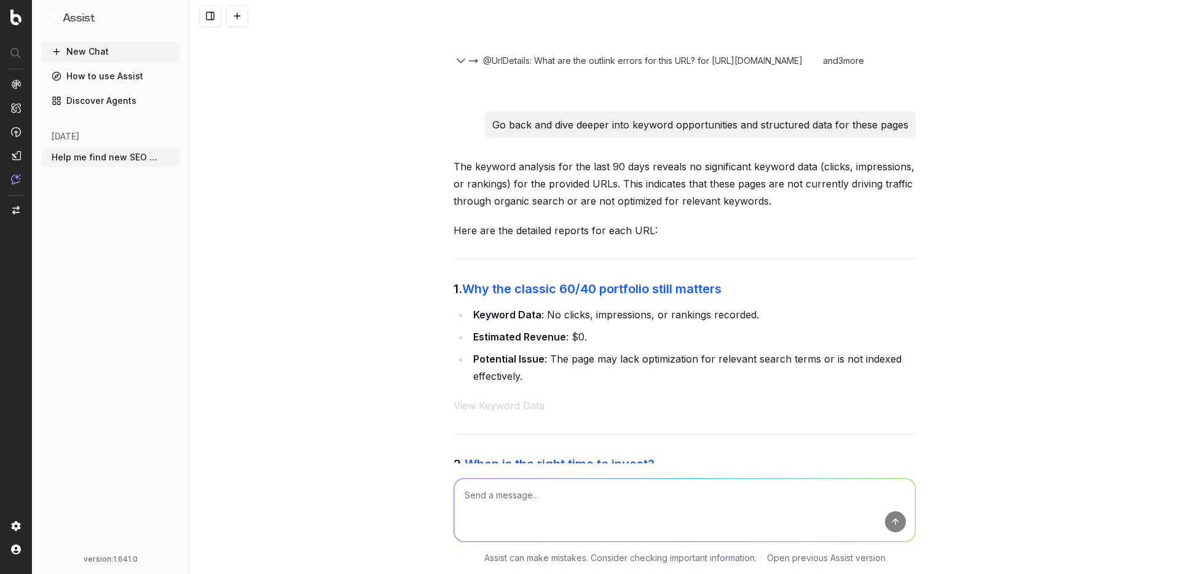
scroll to position [3581, 0]
click at [667, 133] on p "Go back and dive deeper into keyword opportunities and structured data for thes…" at bounding box center [700, 124] width 416 height 17
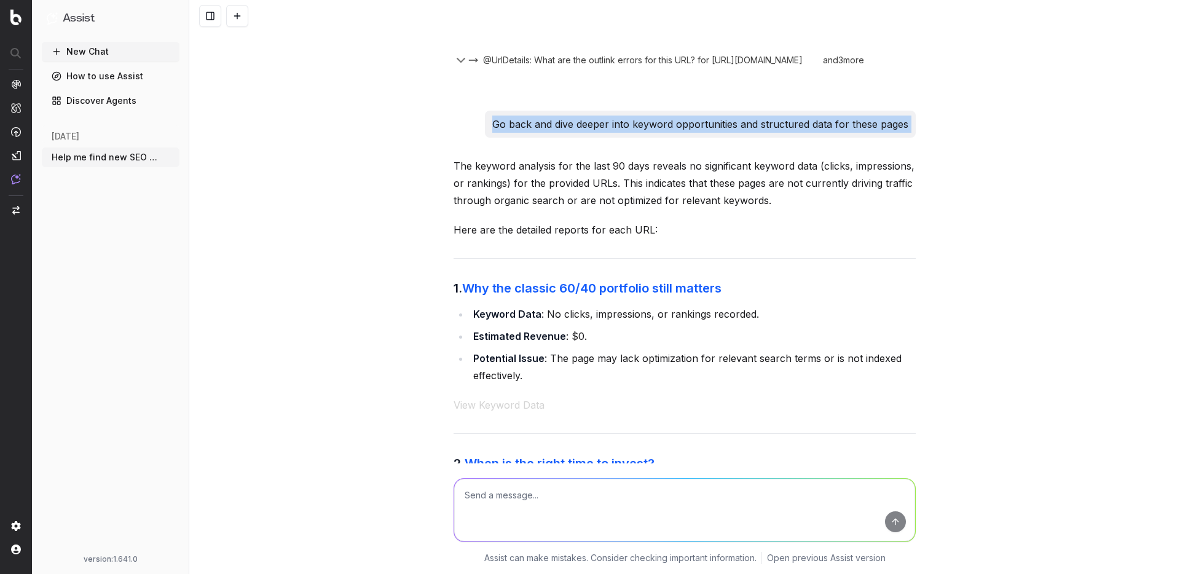
click at [667, 133] on p "Go back and dive deeper into keyword opportunities and structured data for thes…" at bounding box center [700, 124] width 416 height 17
copy p "Go back and dive deeper into keyword opportunities and structured data for thes…"
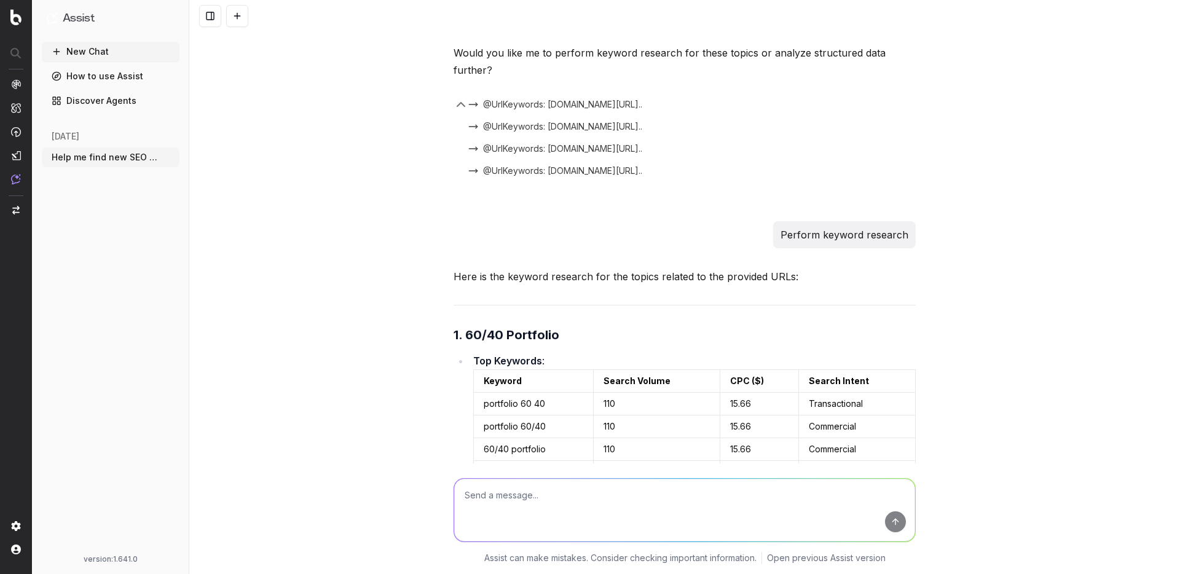
scroll to position [4803, 0]
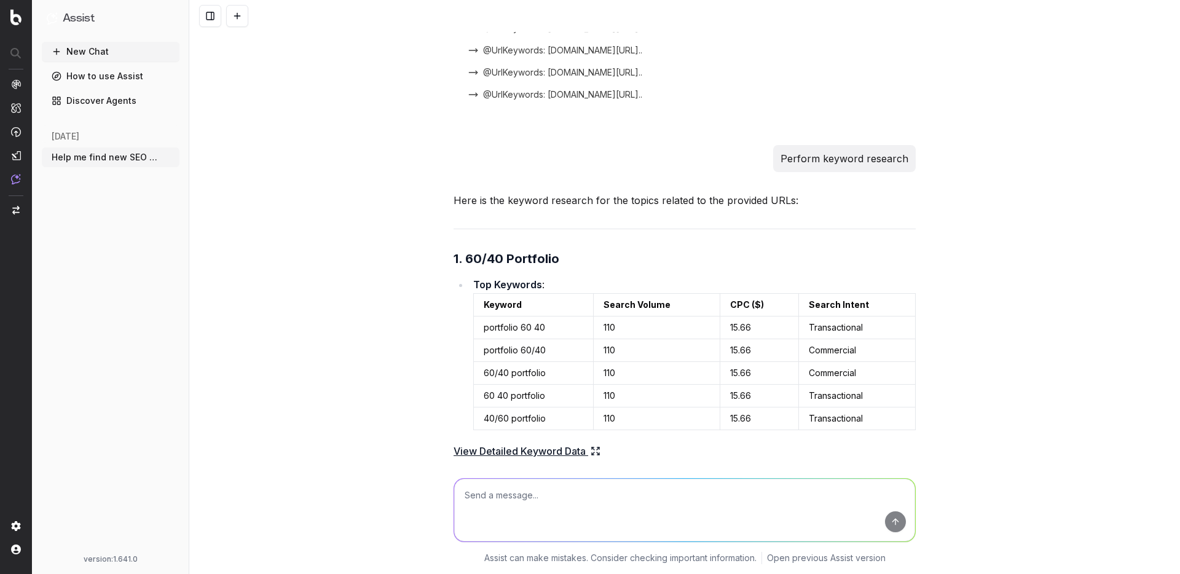
click at [827, 167] on p "Perform keyword research" at bounding box center [845, 158] width 128 height 17
copy p "Perform keyword research"
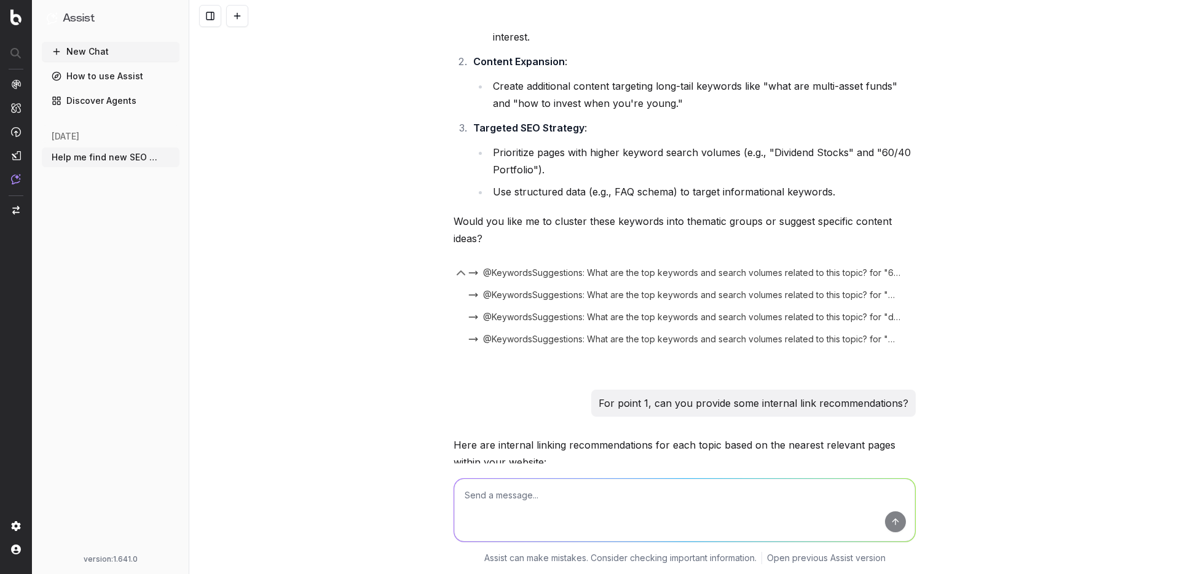
scroll to position [6379, 0]
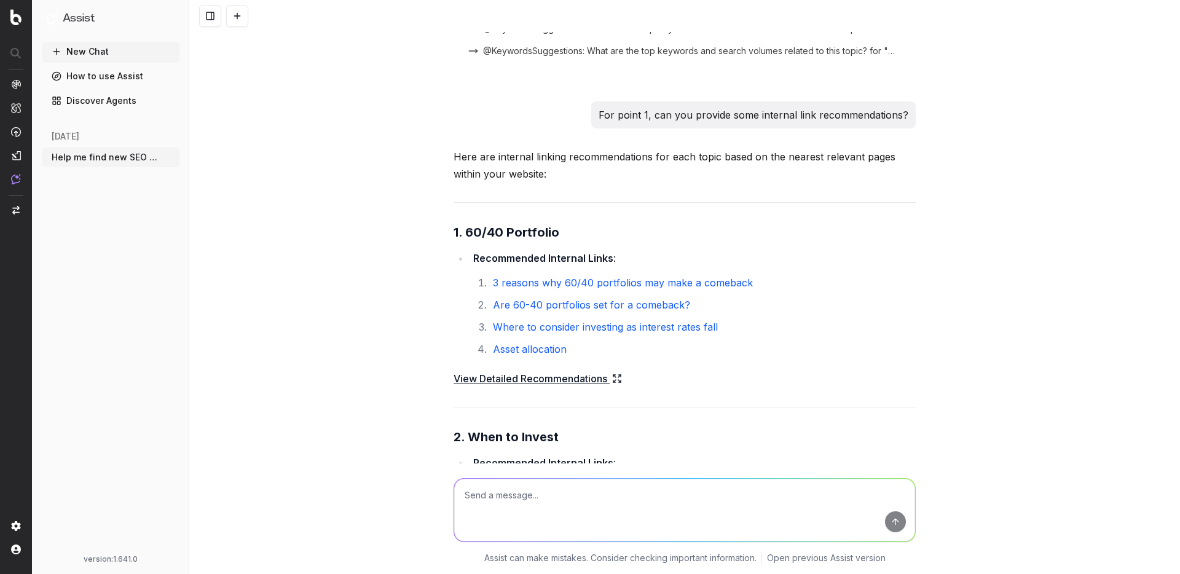
click at [827, 124] on p "For point 1, can you provide some internal link recommendations?" at bounding box center [754, 114] width 310 height 17
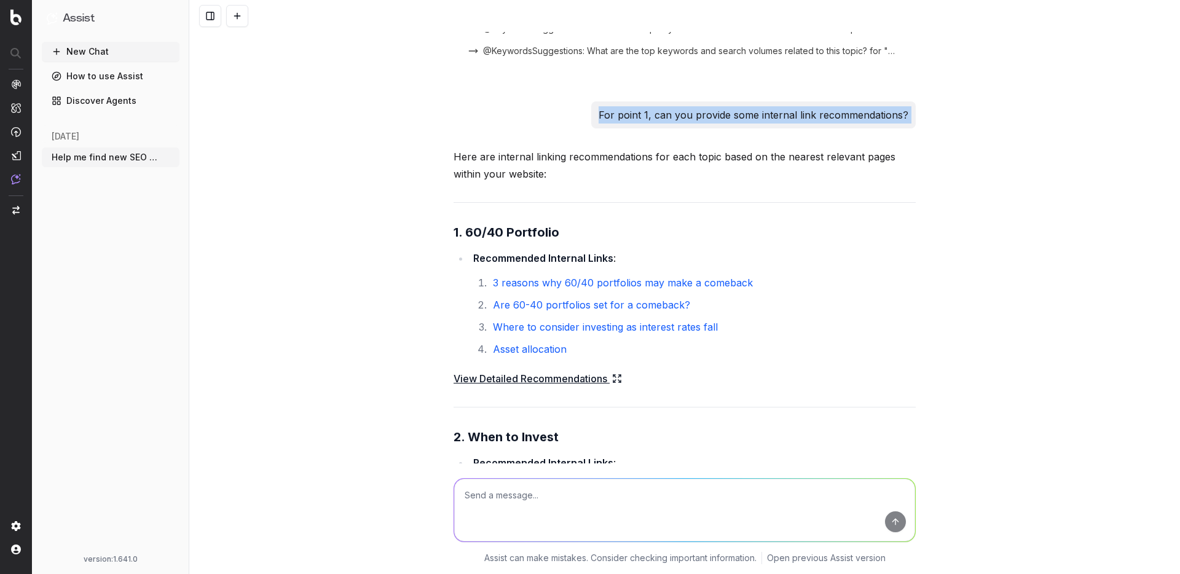
click at [827, 124] on p "For point 1, can you provide some internal link recommendations?" at bounding box center [754, 114] width 310 height 17
copy p "For point 1, can you provide some internal link recommendations?"
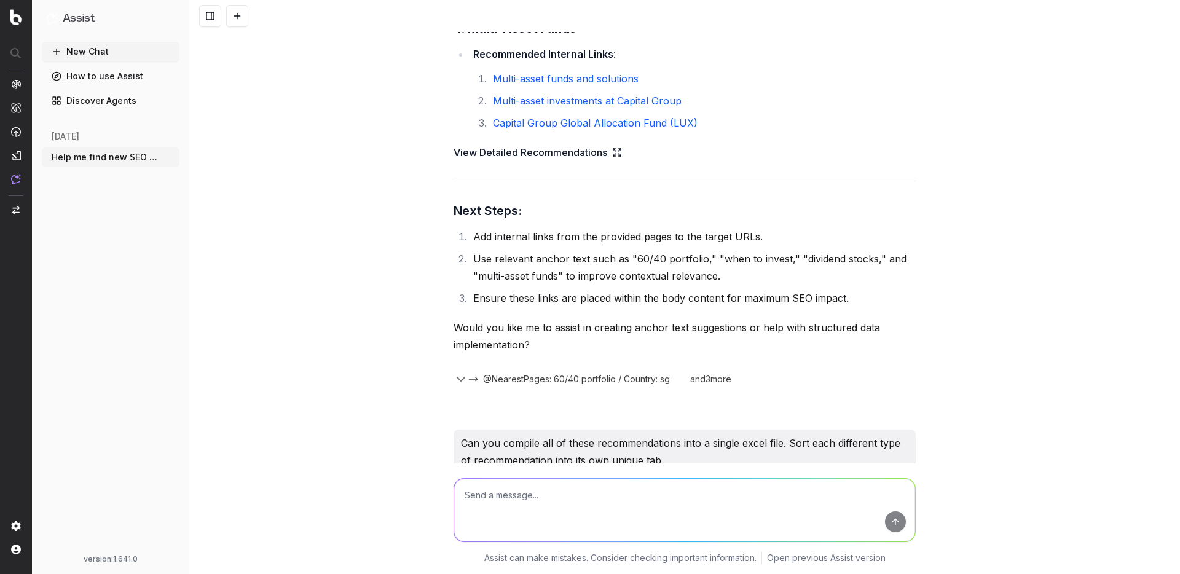
scroll to position [7407, 0]
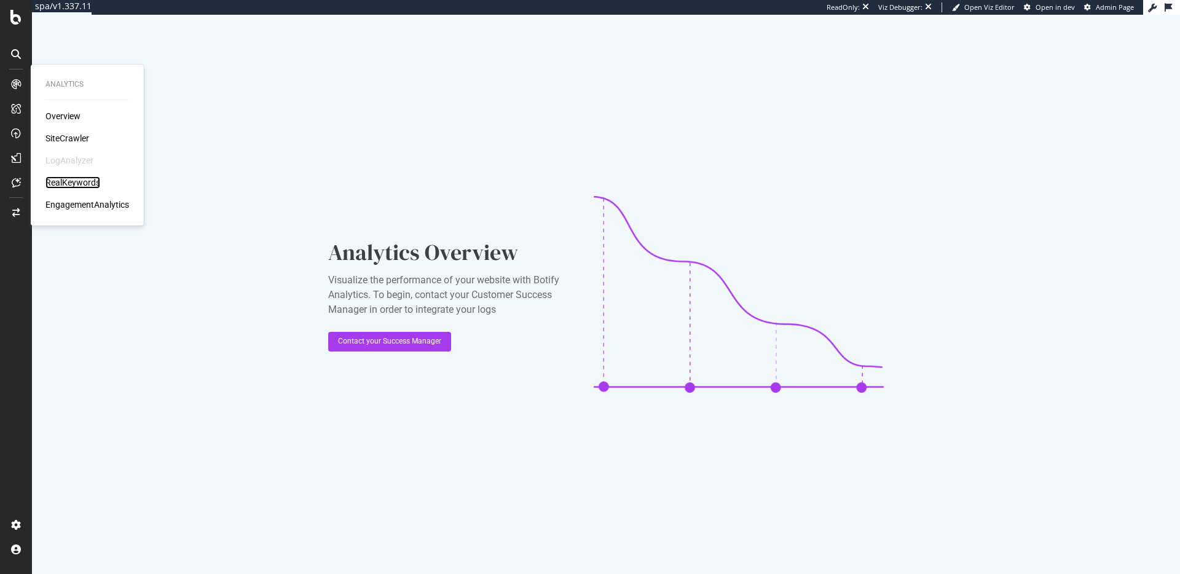
click at [86, 181] on div "RealKeywords" at bounding box center [72, 182] width 55 height 12
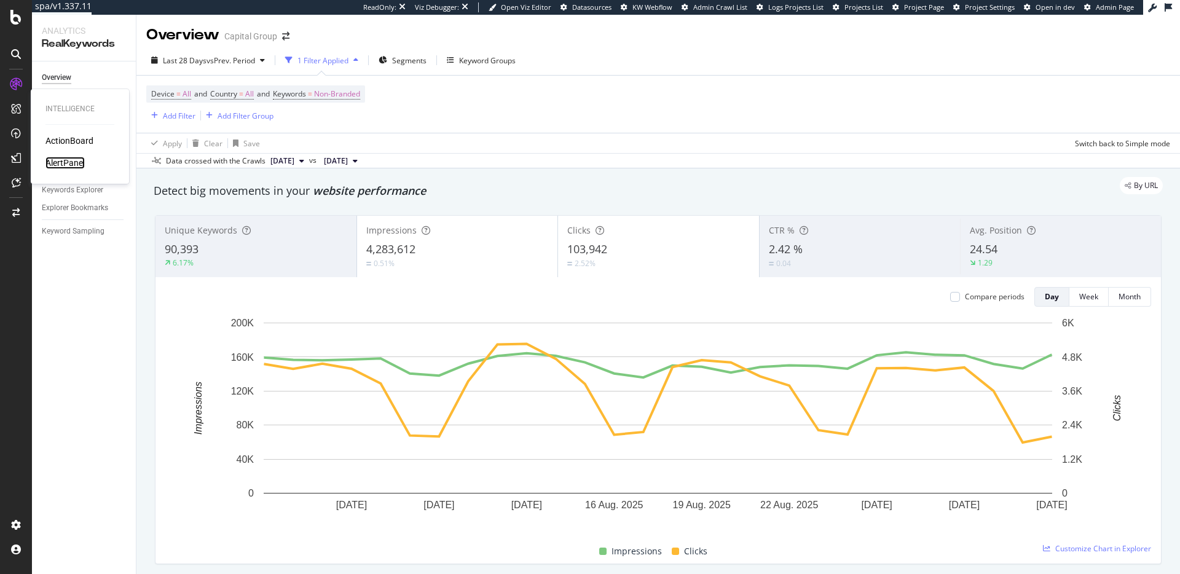
click at [66, 164] on div "AlertPanel" at bounding box center [64, 163] width 39 height 12
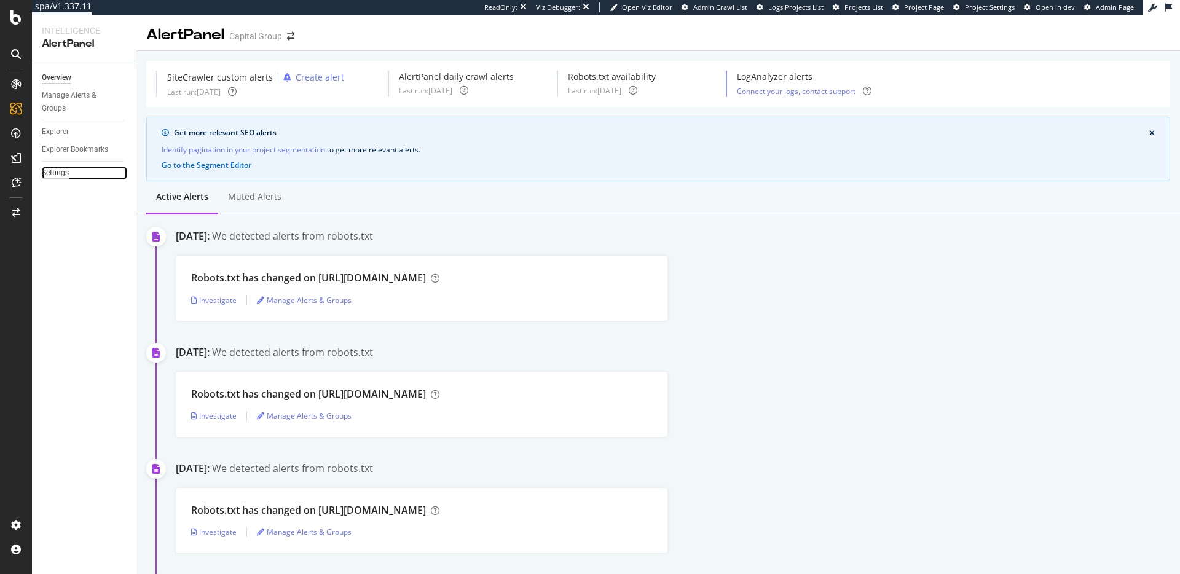
click at [52, 168] on div "Settings" at bounding box center [55, 173] width 27 height 13
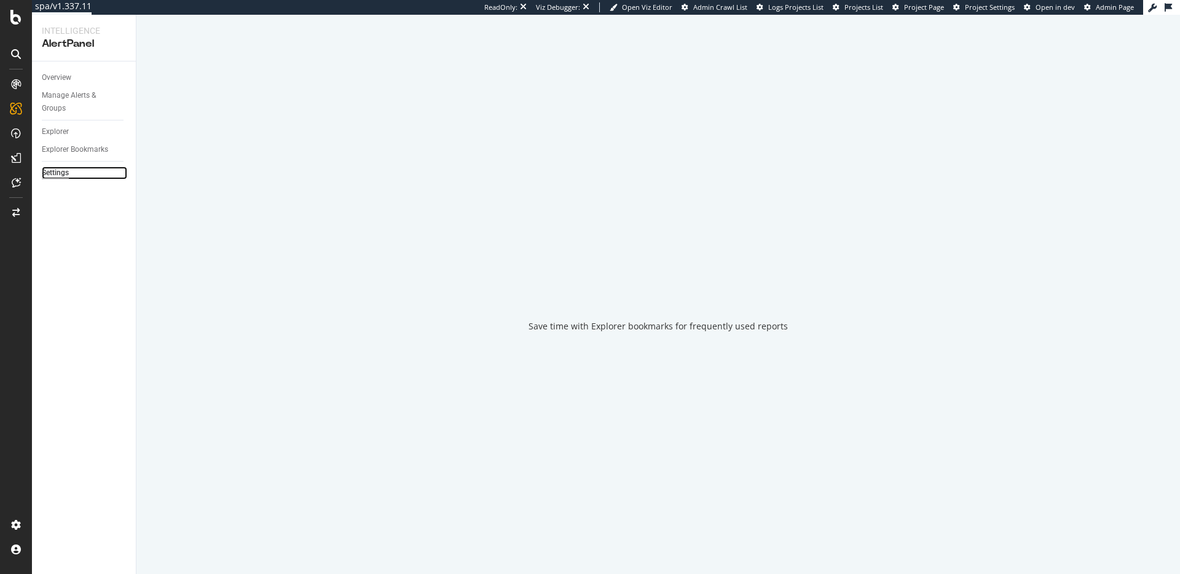
select select "01"
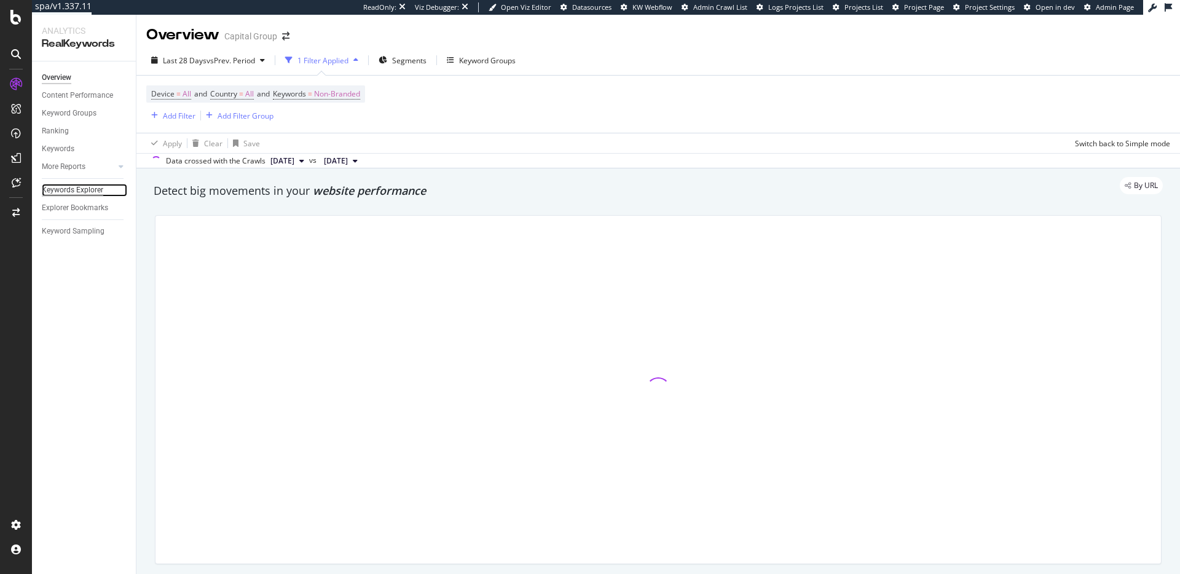
click at [81, 191] on div "Keywords Explorer" at bounding box center [72, 190] width 61 height 13
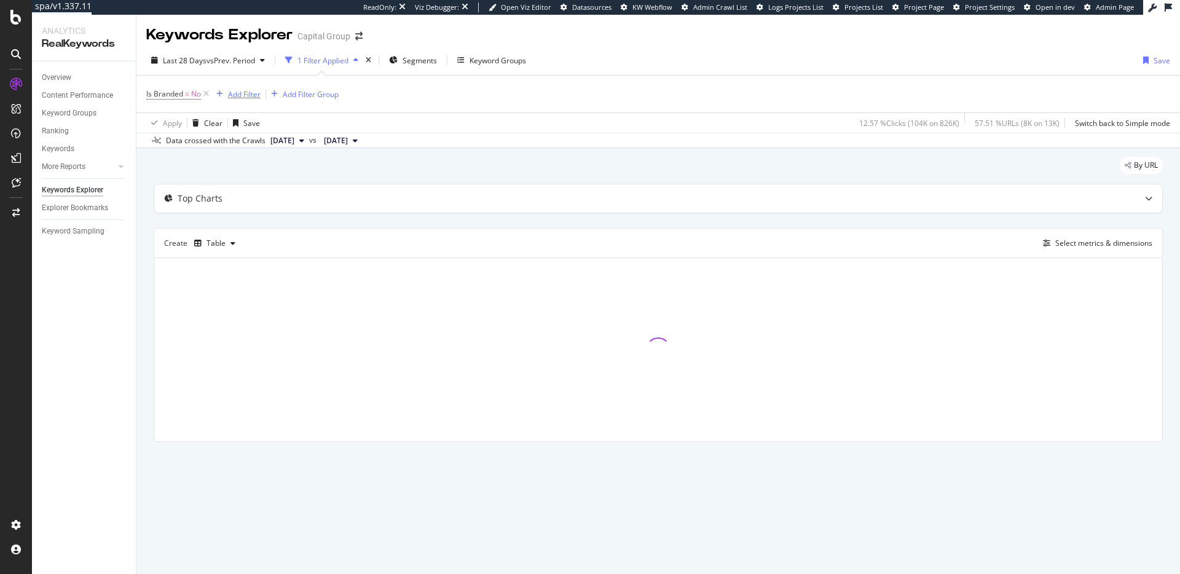
click at [250, 93] on div "Add Filter" at bounding box center [244, 94] width 33 height 10
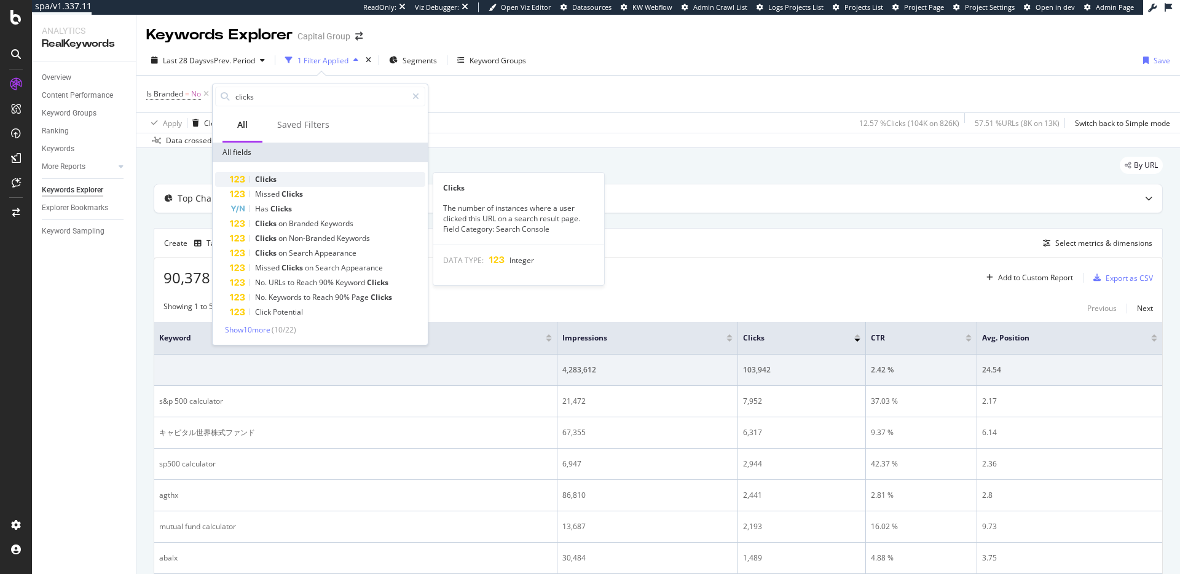
type input "clicks"
click at [361, 184] on div "Clicks" at bounding box center [327, 179] width 195 height 15
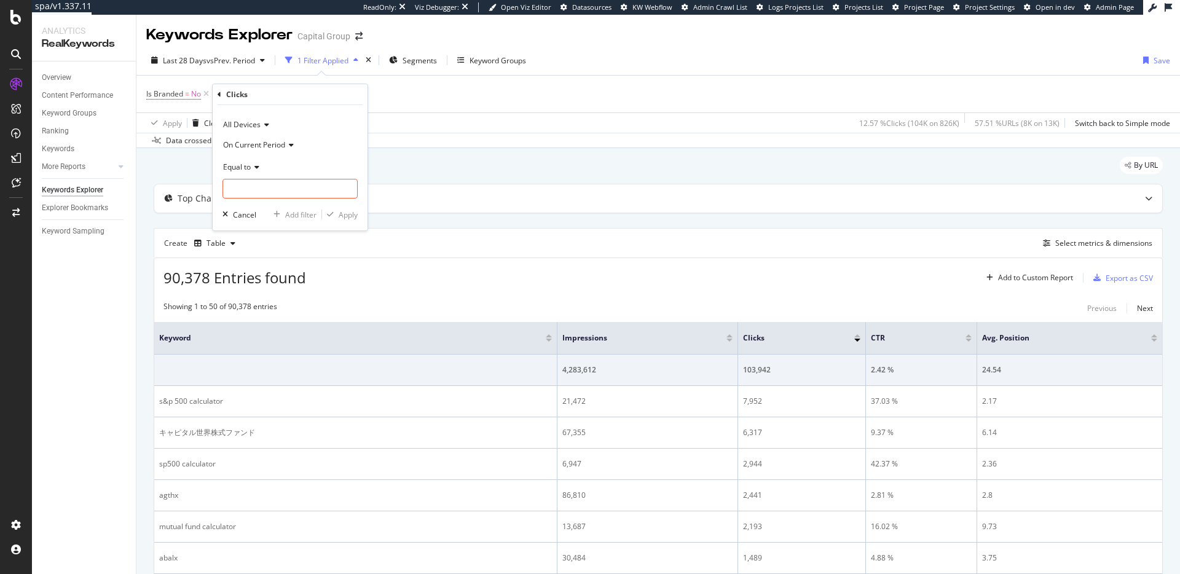
click at [254, 163] on icon at bounding box center [255, 166] width 9 height 7
click at [283, 255] on div "Greater than" at bounding box center [292, 256] width 132 height 16
click at [289, 186] on input "number" at bounding box center [289, 189] width 135 height 20
type input "500"
click at [353, 217] on div "Apply" at bounding box center [348, 215] width 19 height 10
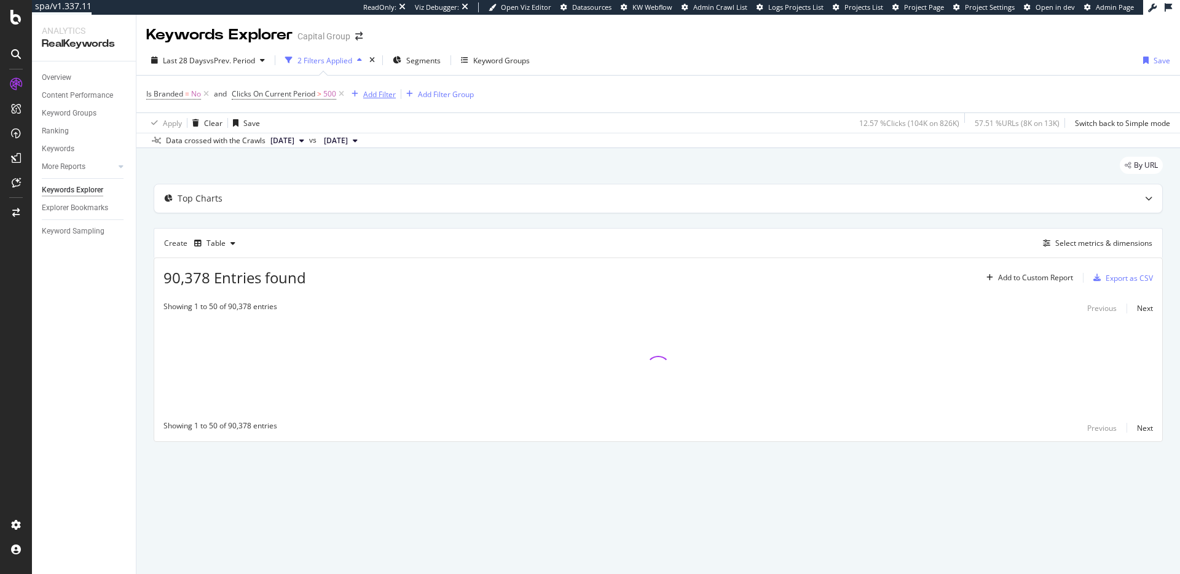
click at [379, 98] on div "Add Filter" at bounding box center [379, 94] width 33 height 10
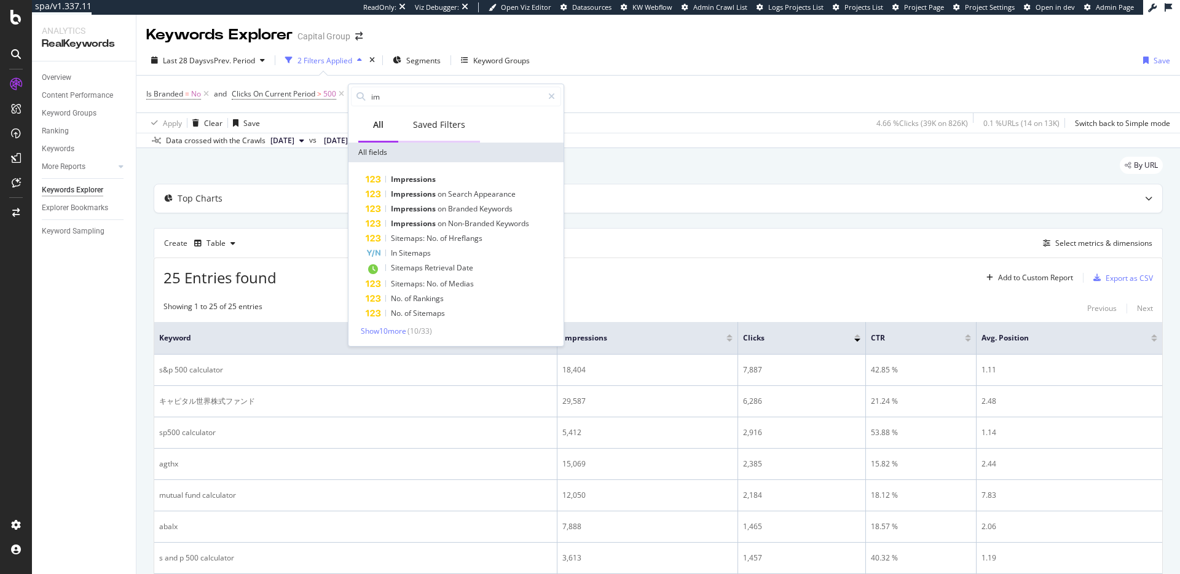
type input "i"
type input "impressions"
click at [441, 185] on div "Impressions" at bounding box center [463, 179] width 195 height 15
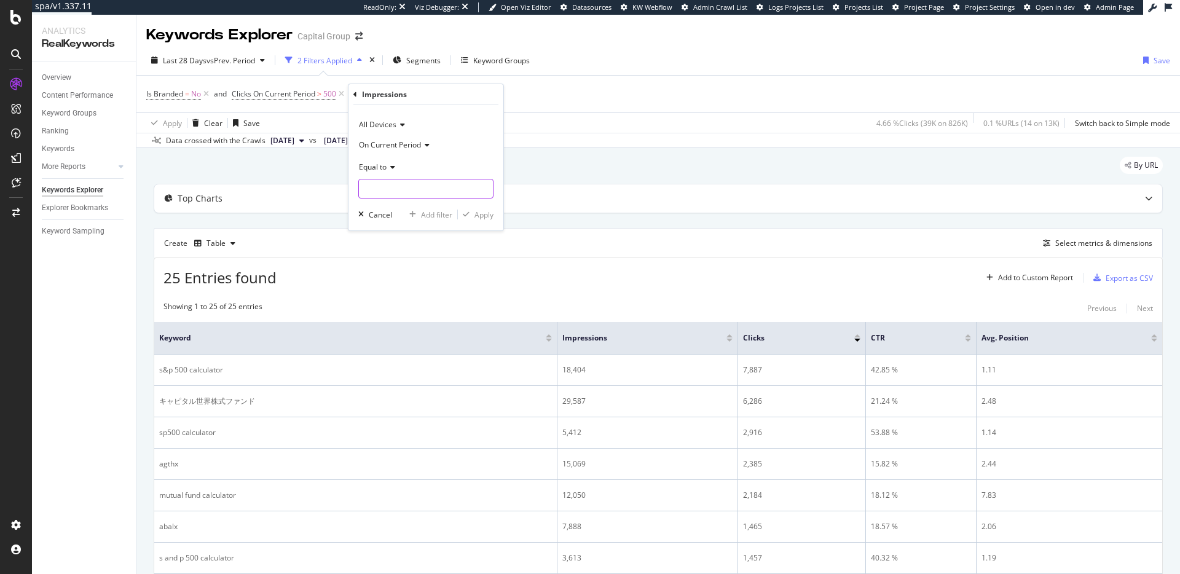
click at [415, 183] on input "number" at bounding box center [425, 189] width 135 height 20
type input "1000"
click at [481, 216] on div "Apply" at bounding box center [483, 215] width 19 height 10
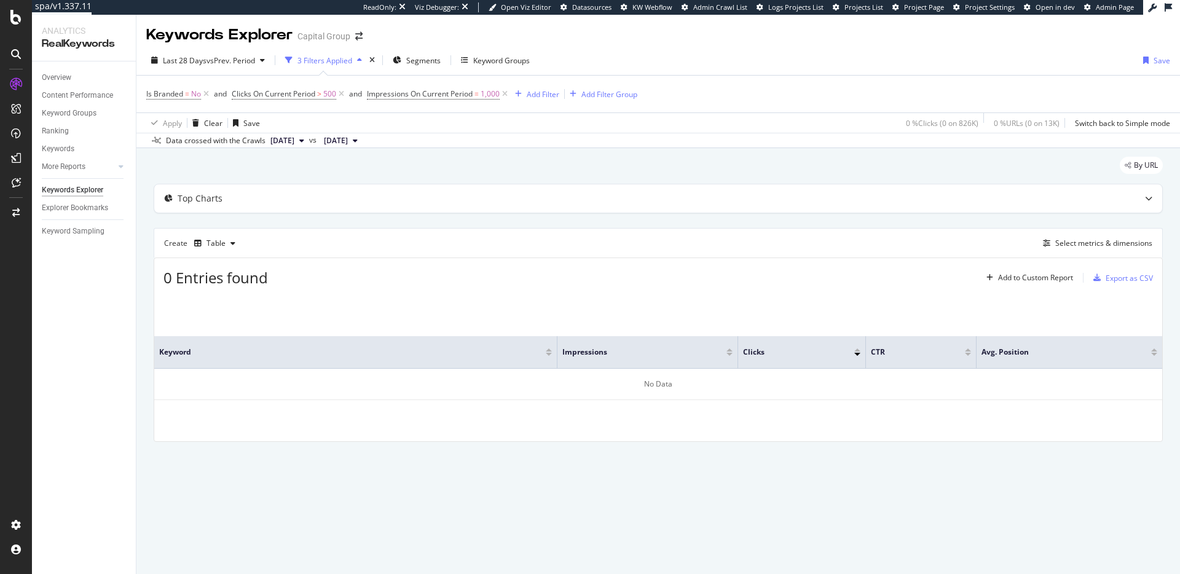
click at [506, 95] on icon at bounding box center [505, 94] width 10 height 12
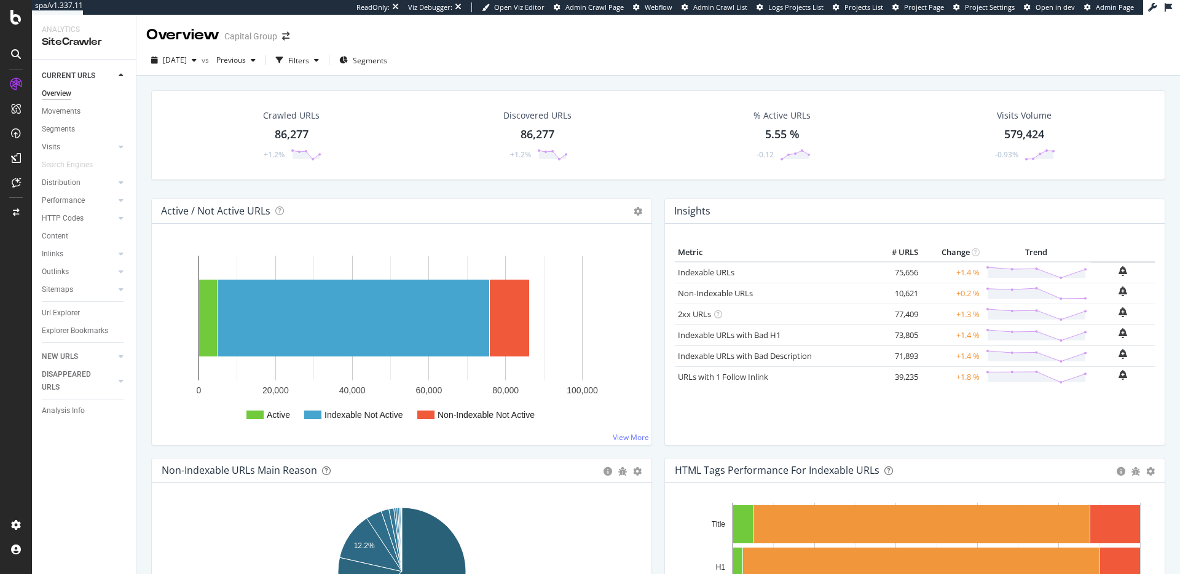
drag, startPoint x: 66, startPoint y: 313, endPoint x: 307, endPoint y: 260, distance: 247.2
click at [65, 313] on div "Url Explorer" at bounding box center [61, 313] width 38 height 13
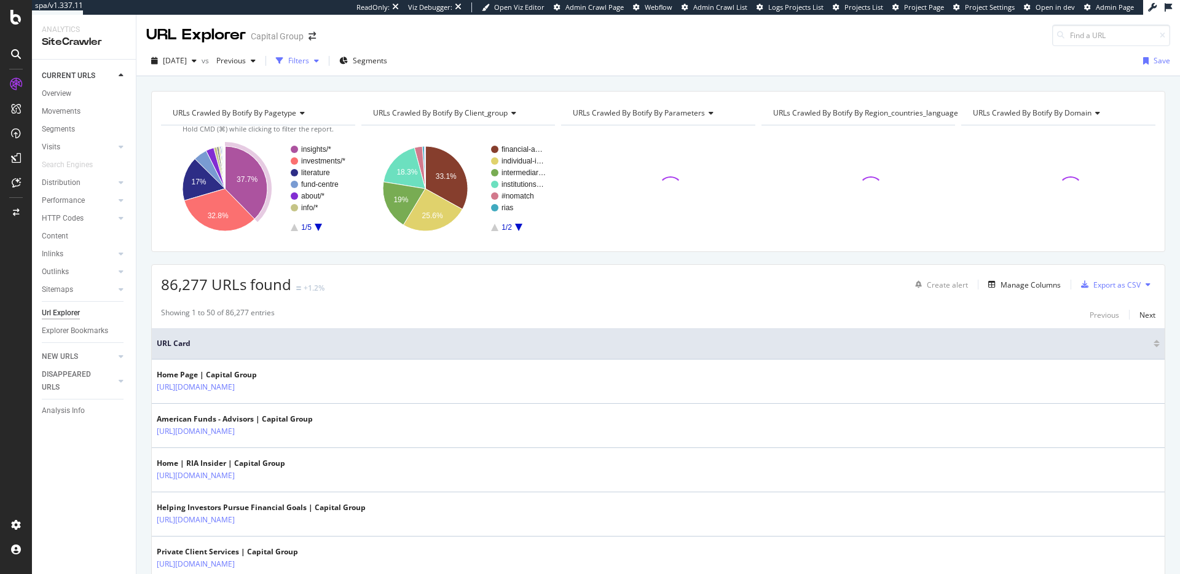
drag, startPoint x: 317, startPoint y: 61, endPoint x: 313, endPoint y: 165, distance: 104.5
click at [309, 60] on div "Filters" at bounding box center [298, 60] width 21 height 10
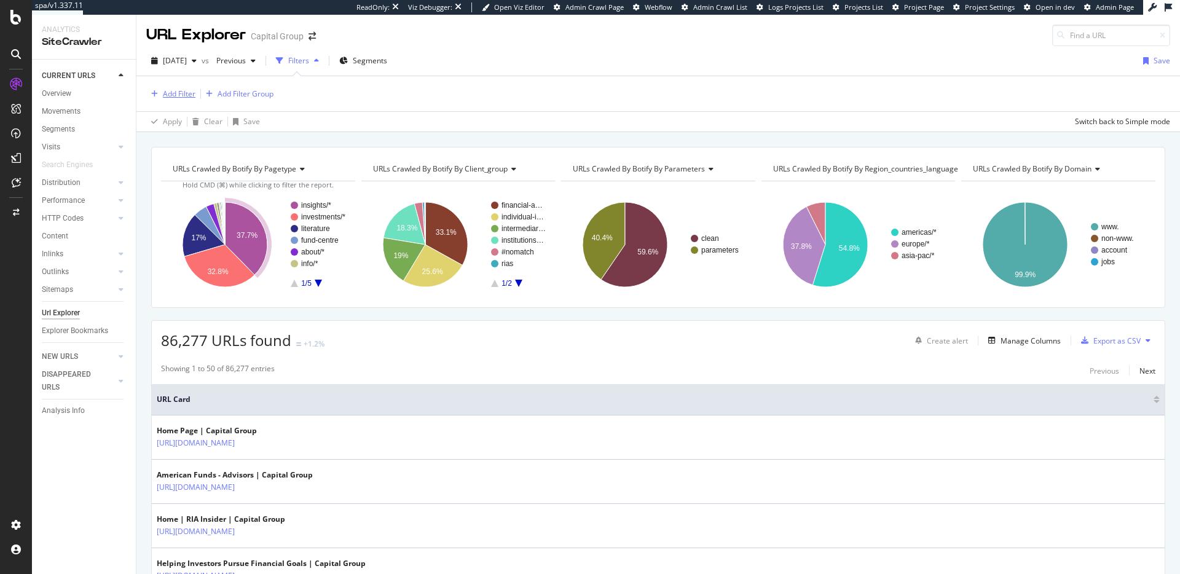
click at [187, 87] on div "Add Filter" at bounding box center [170, 94] width 49 height 14
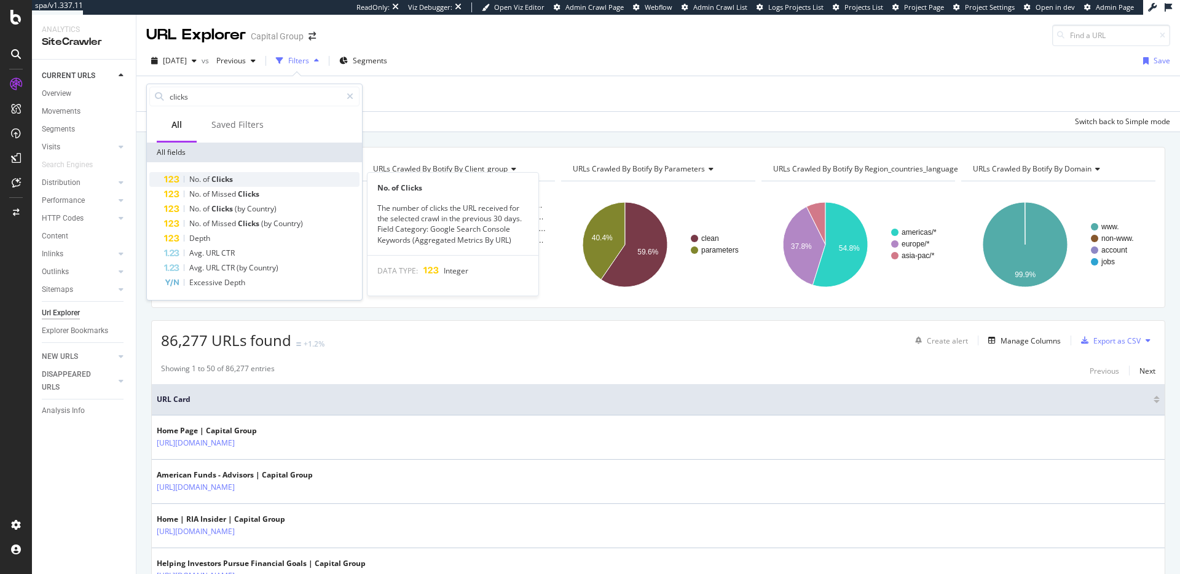
type input "clicks"
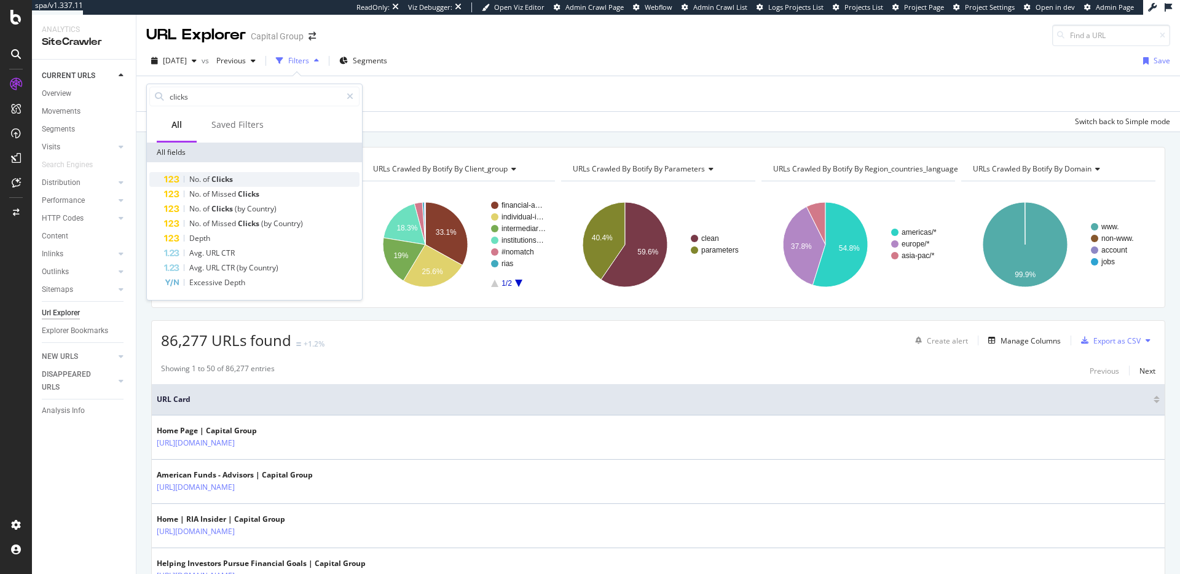
click at [248, 179] on div "No. of Clicks" at bounding box center [261, 179] width 195 height 15
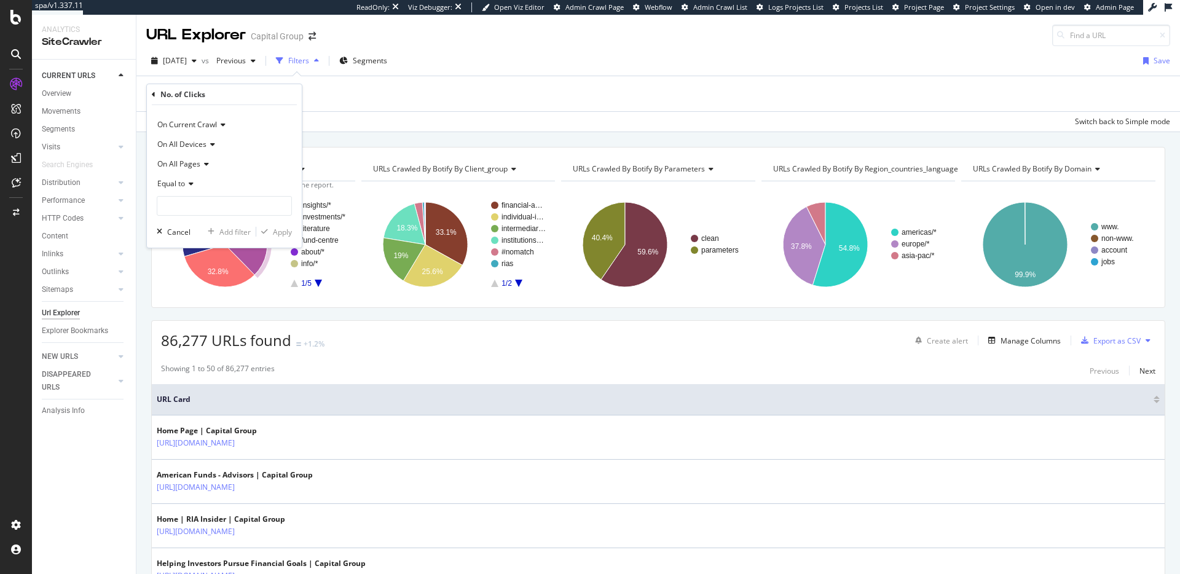
click at [192, 181] on icon at bounding box center [189, 183] width 9 height 7
click at [199, 270] on span "Greater than" at bounding box center [185, 273] width 44 height 10
click at [198, 205] on input "number" at bounding box center [224, 206] width 135 height 20
type input "500"
click at [275, 229] on div "Apply" at bounding box center [282, 232] width 19 height 10
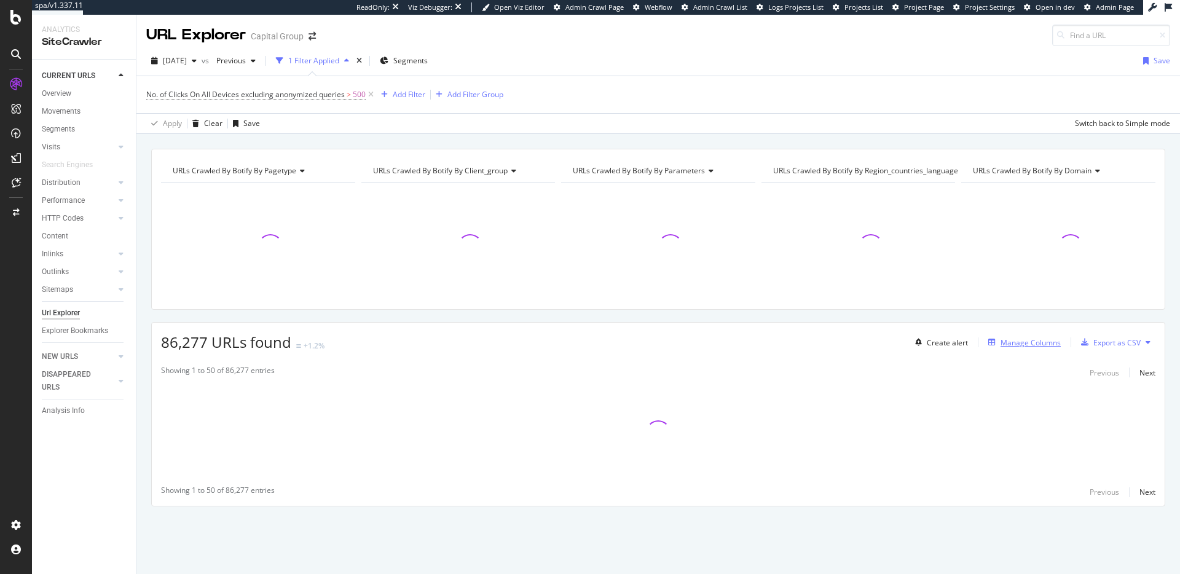
click at [1028, 345] on div "Manage Columns" at bounding box center [1031, 342] width 60 height 10
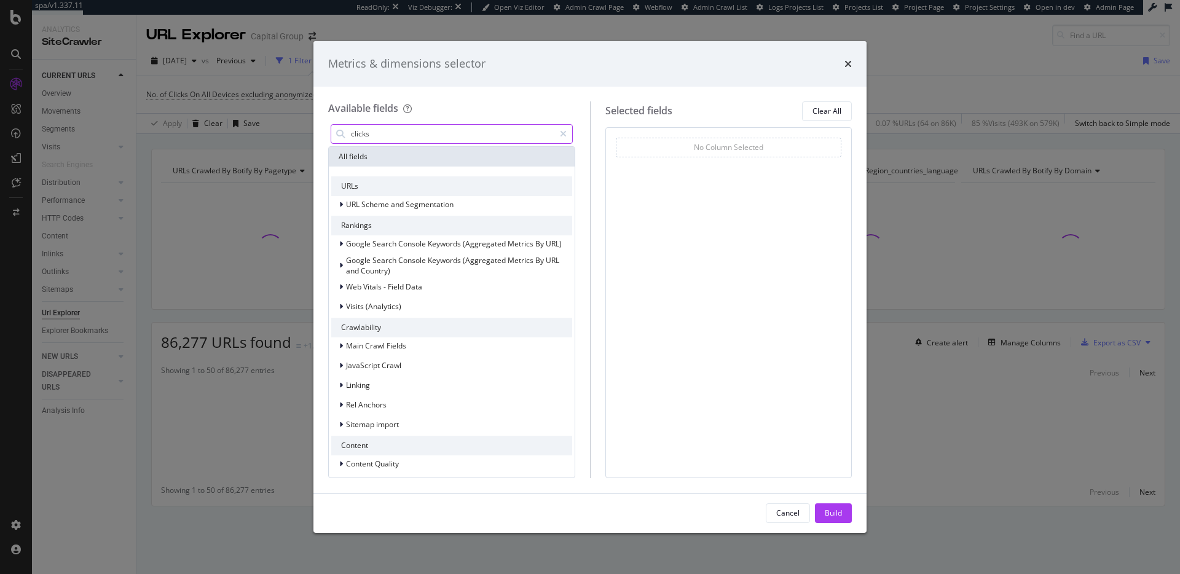
type input "clicks"
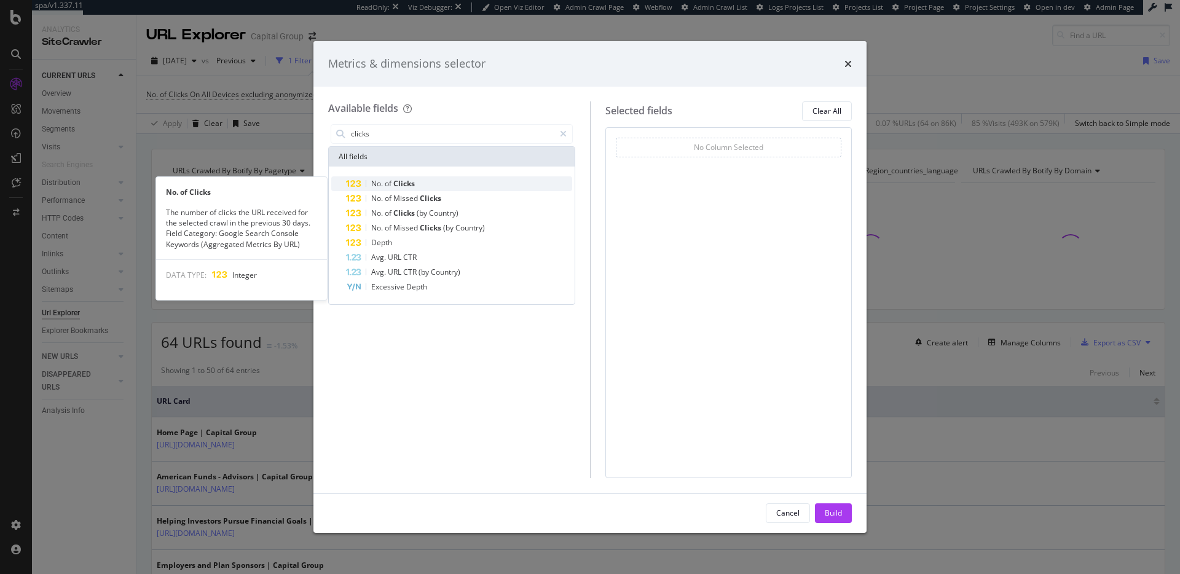
click at [451, 176] on div "No. of Clicks" at bounding box center [459, 183] width 226 height 15
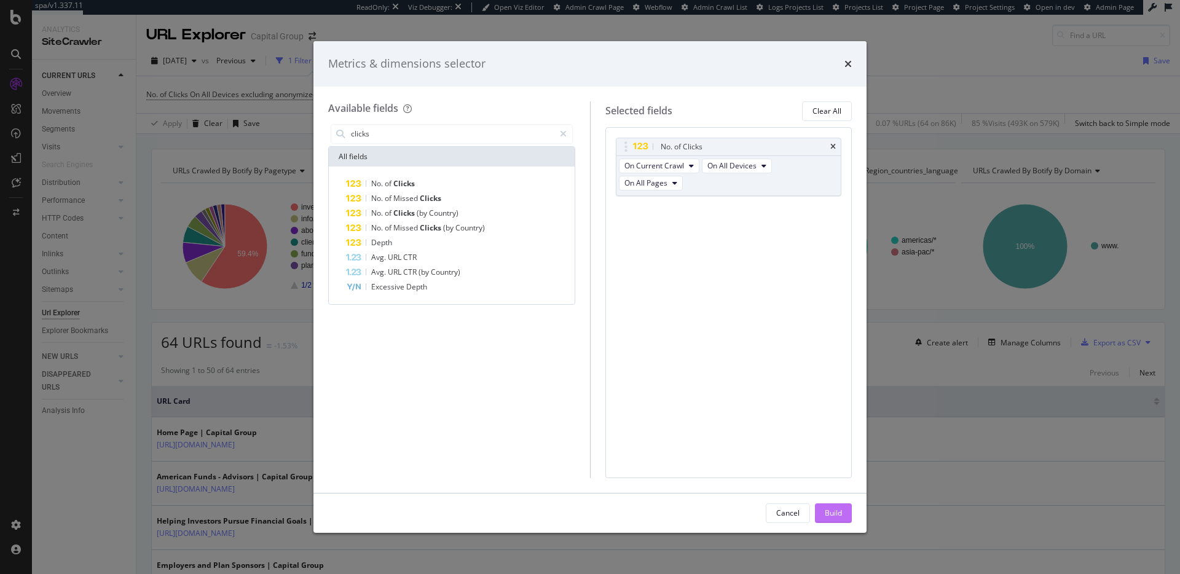
click at [834, 512] on div "Build" at bounding box center [833, 513] width 17 height 10
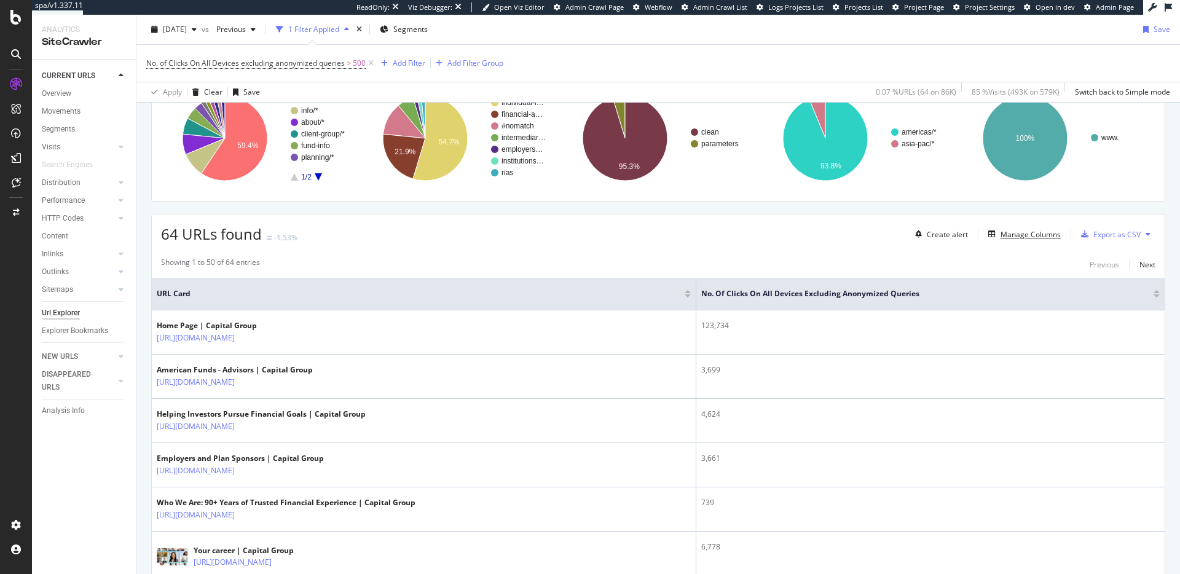
scroll to position [109, 0]
click at [937, 238] on div "Create alert" at bounding box center [939, 233] width 58 height 18
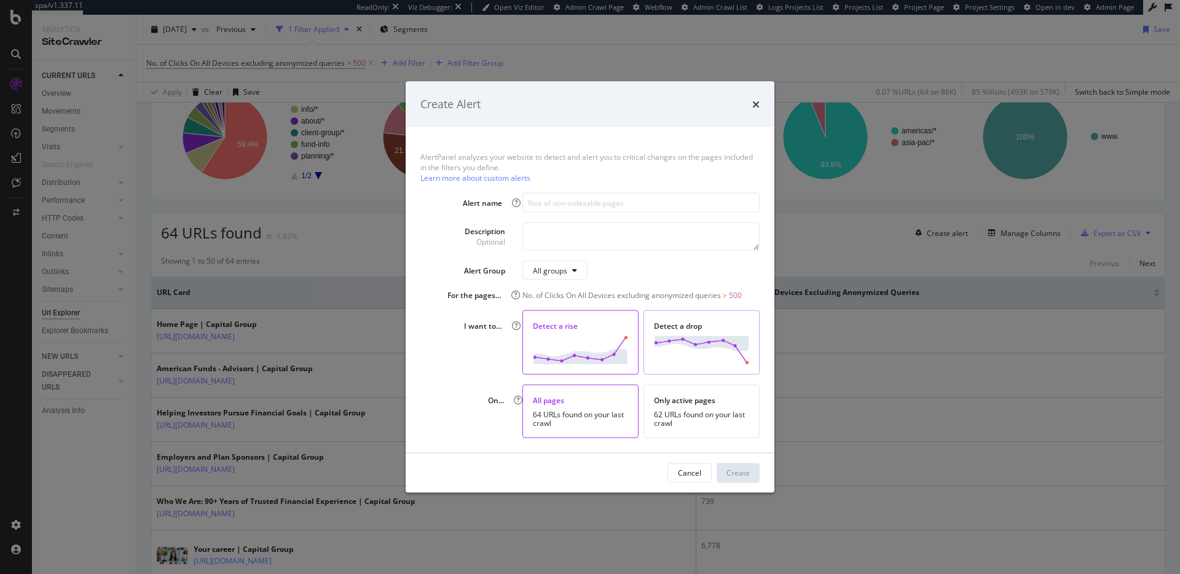
click at [694, 354] on img "modal" at bounding box center [701, 350] width 95 height 28
click at [585, 203] on input "modal" at bounding box center [640, 203] width 237 height 20
click at [755, 103] on icon "times" at bounding box center [755, 104] width 7 height 10
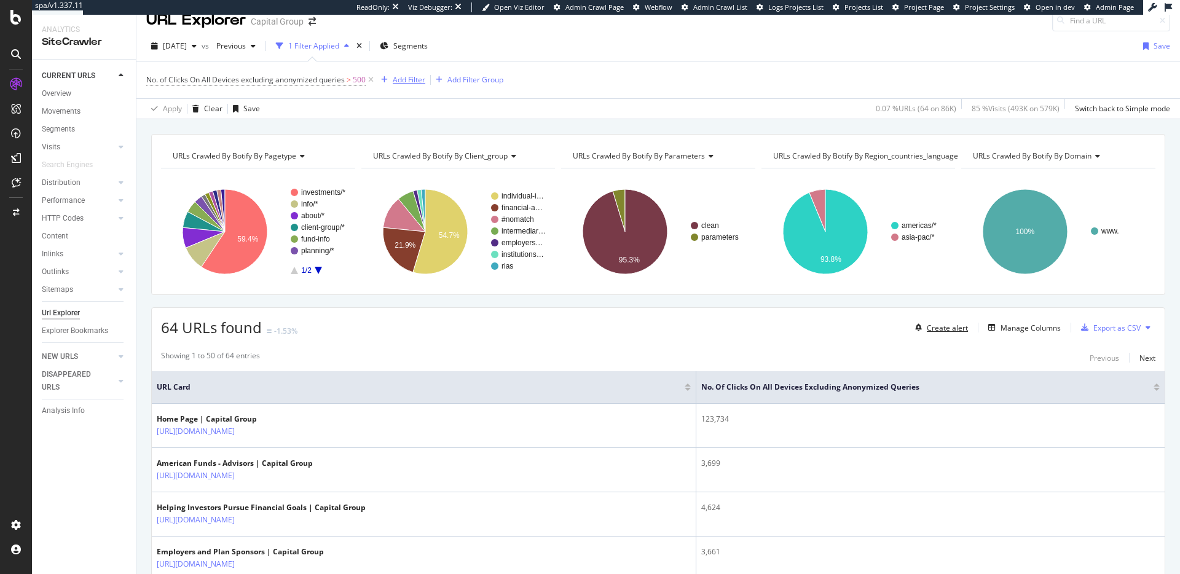
scroll to position [0, 0]
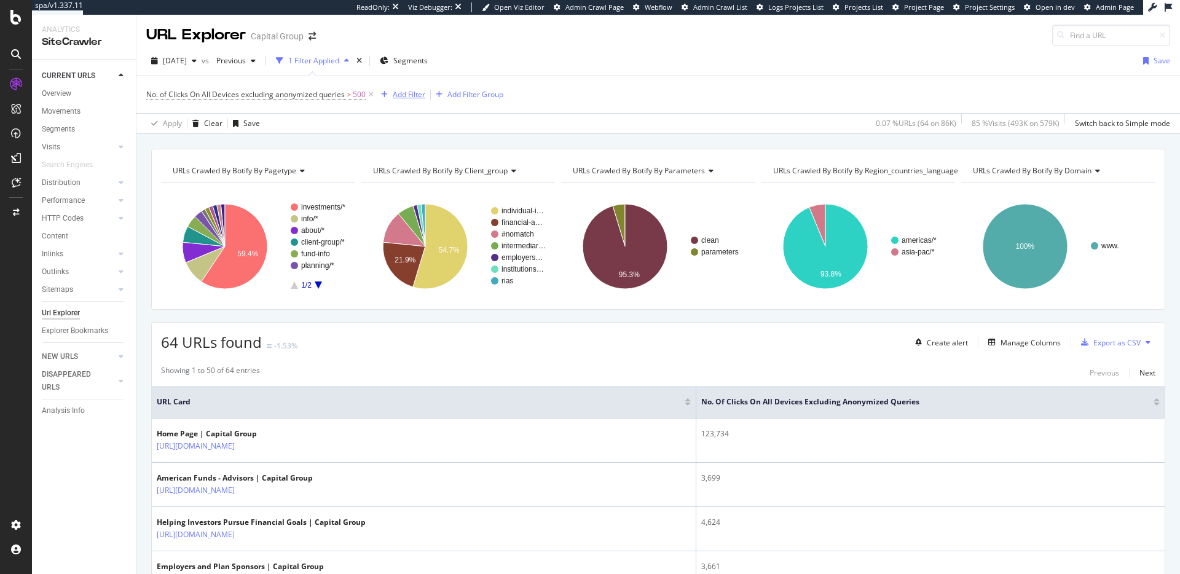
click at [404, 96] on div "Add Filter" at bounding box center [409, 94] width 33 height 10
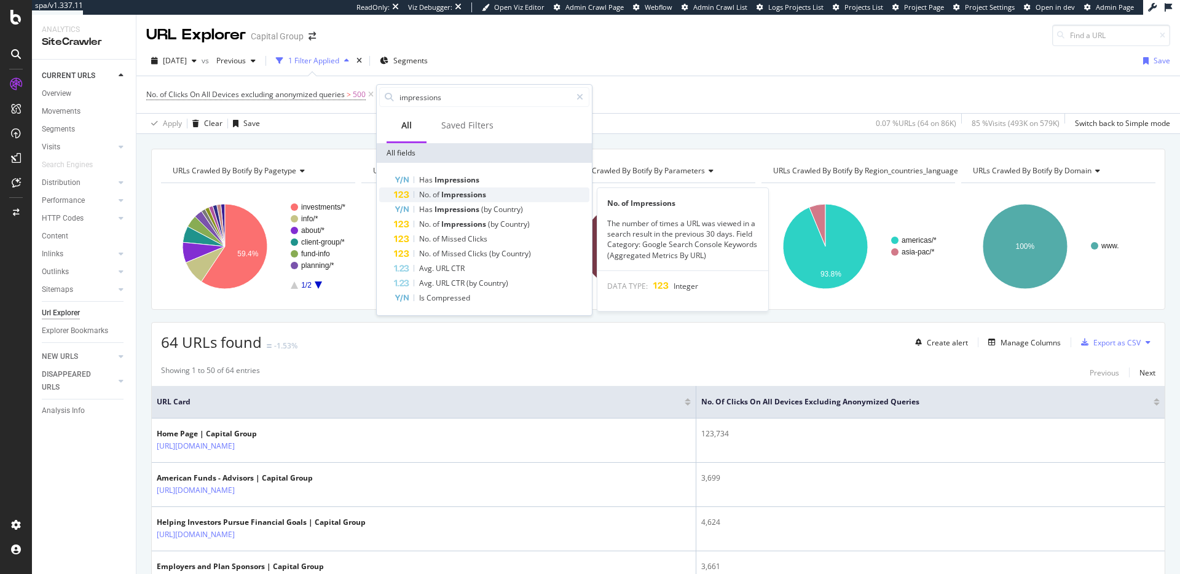
type input "impressions"
click at [466, 196] on span "Impressions" at bounding box center [463, 194] width 45 height 10
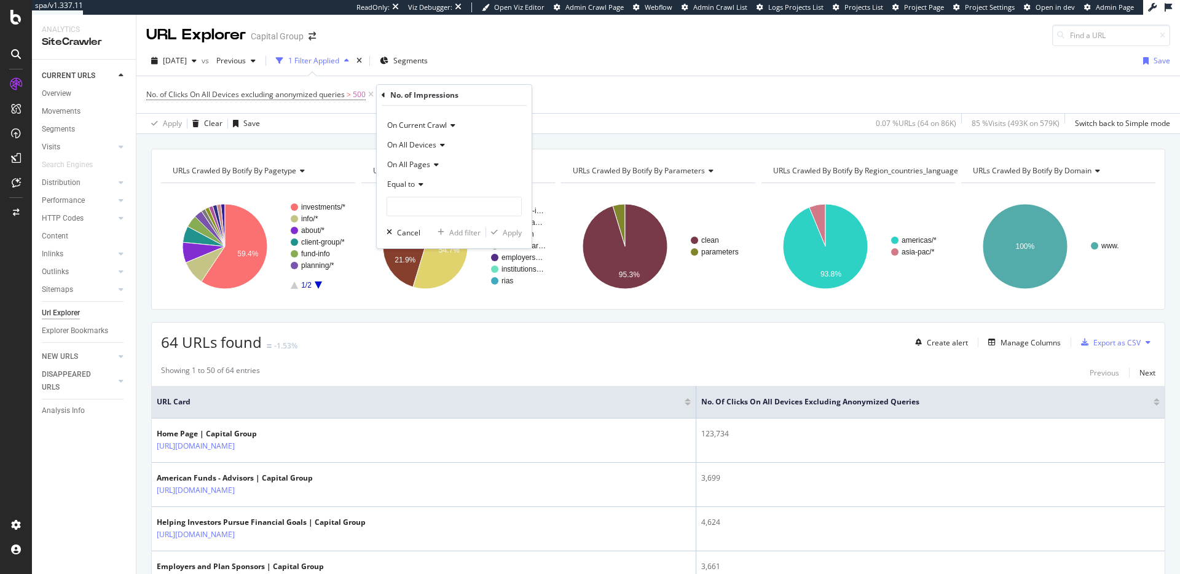
click at [417, 182] on icon at bounding box center [419, 184] width 9 height 7
click at [435, 276] on span "Greater than" at bounding box center [415, 274] width 44 height 10
click at [439, 204] on input "number" at bounding box center [454, 207] width 135 height 20
type input "500"
click at [506, 235] on div "Apply" at bounding box center [512, 232] width 19 height 10
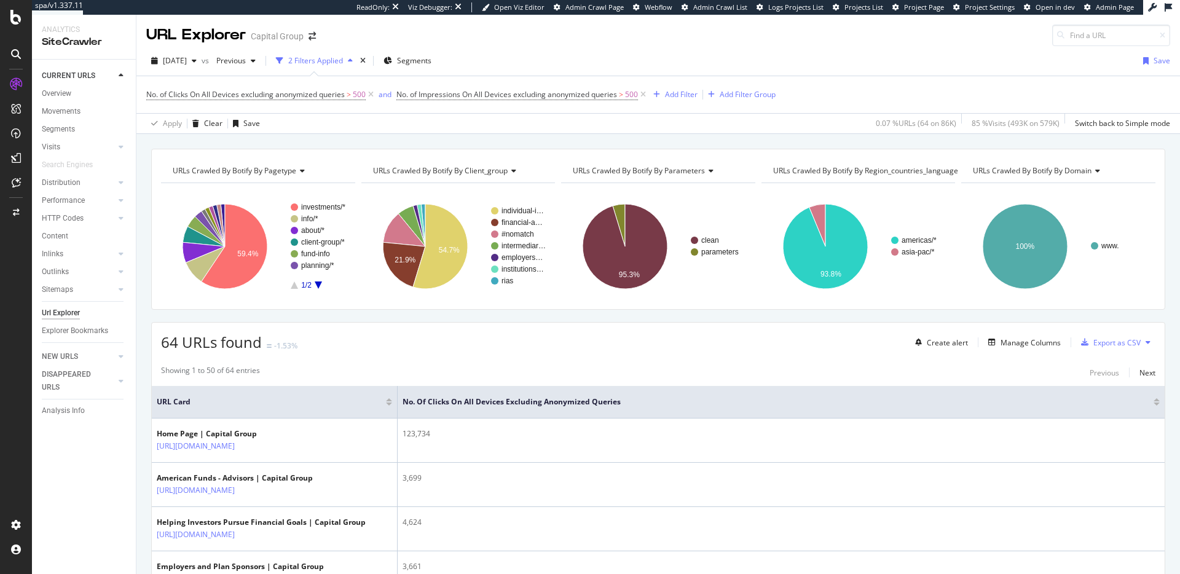
scroll to position [5, 0]
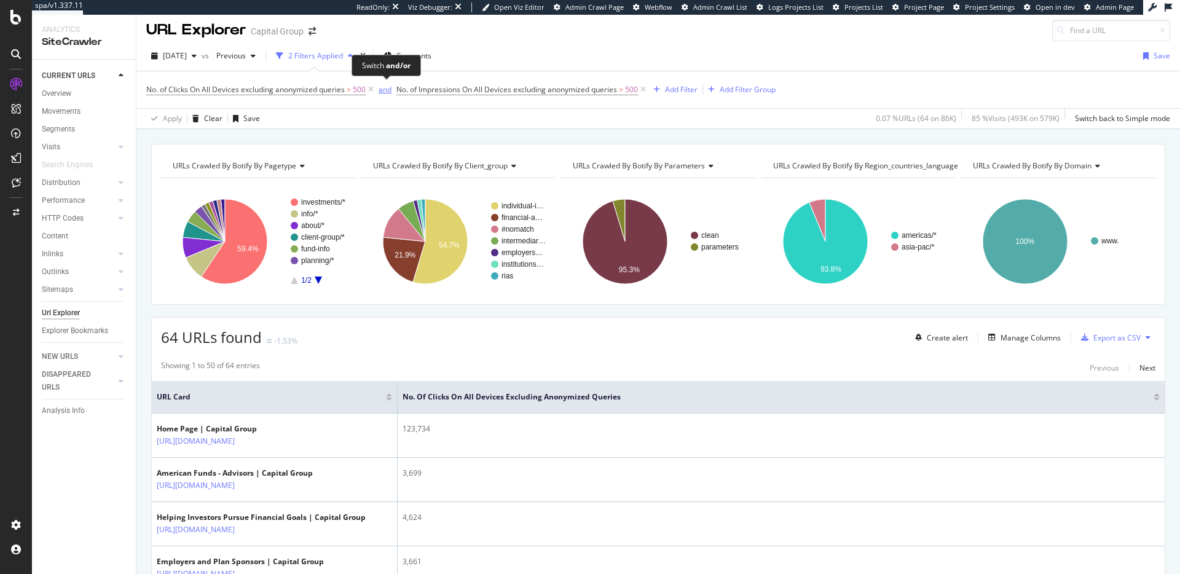
click at [387, 91] on div "and" at bounding box center [385, 89] width 13 height 10
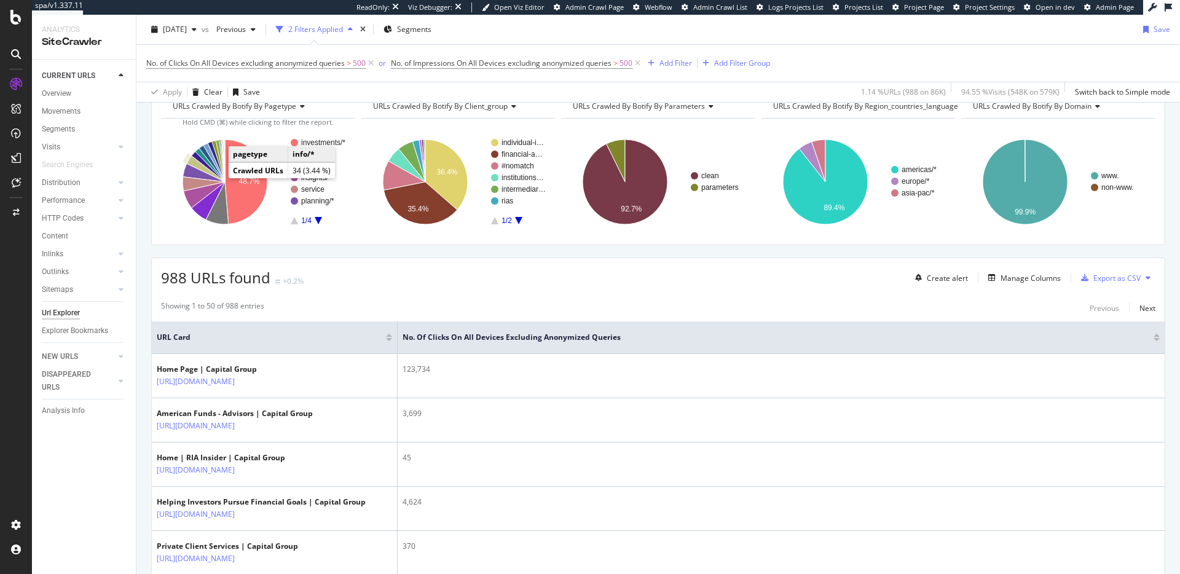
scroll to position [27, 0]
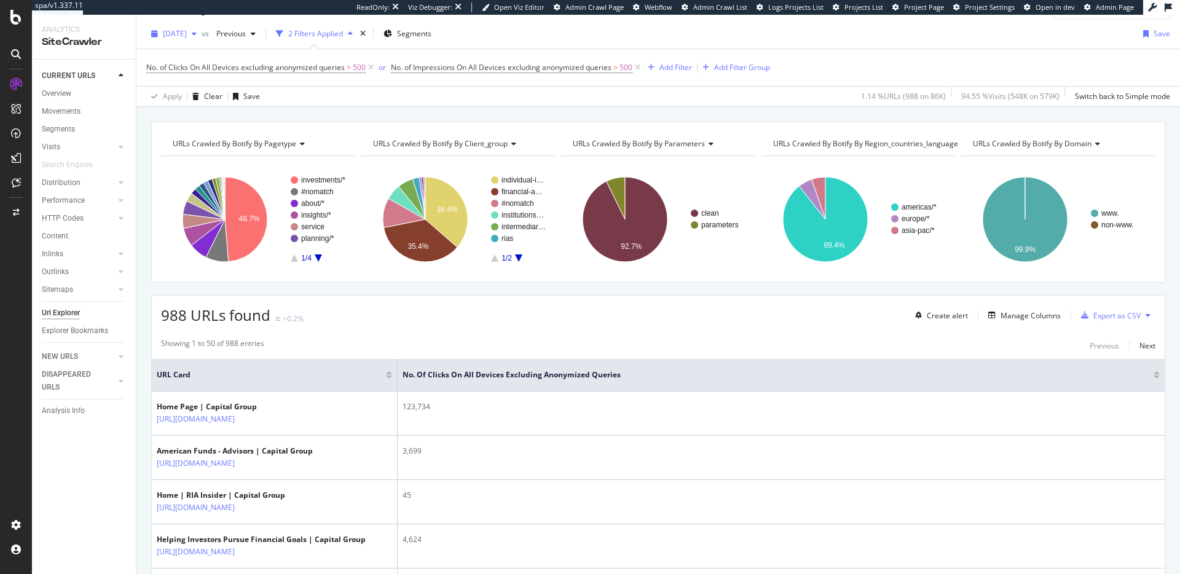
click at [187, 30] on span "[DATE]" at bounding box center [175, 33] width 24 height 10
click at [354, 89] on div "Apply Clear Save 1.14 % URLs ( 988 on 86K ) 94.55 % Visits ( 548K on 579K ) Swi…" at bounding box center [658, 96] width 1044 height 20
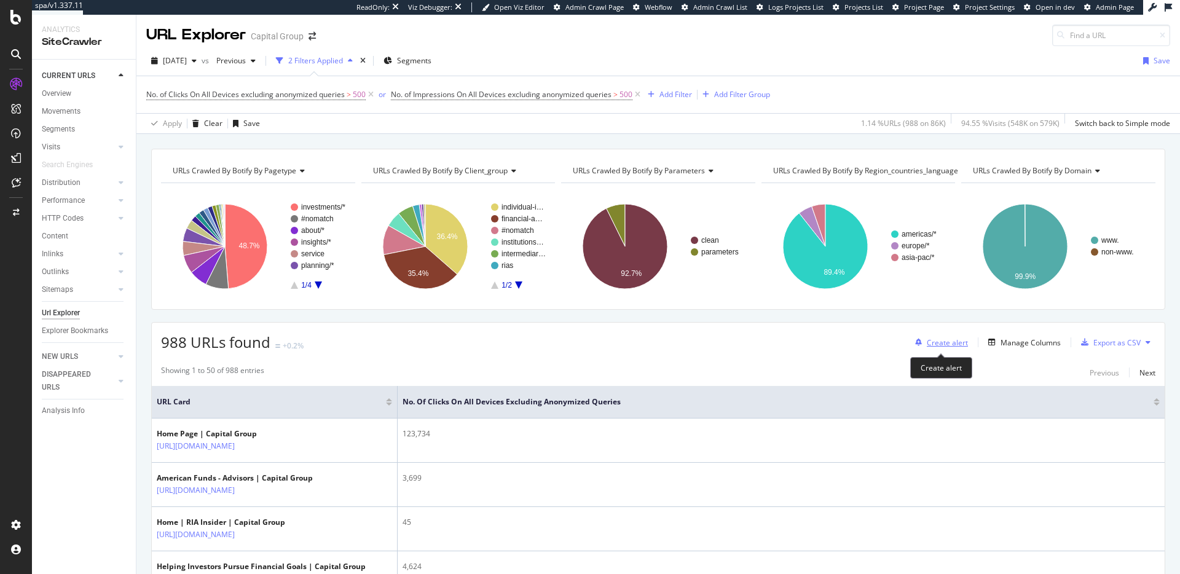
click at [945, 337] on div "Create alert" at bounding box center [947, 342] width 41 height 10
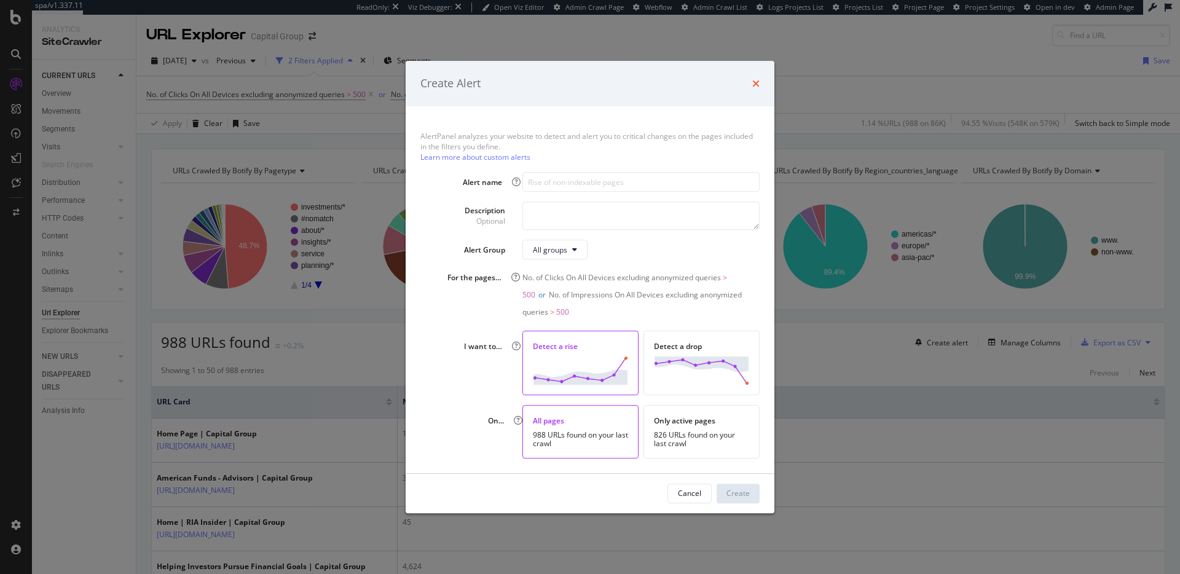
click at [755, 83] on icon "times" at bounding box center [755, 84] width 7 height 10
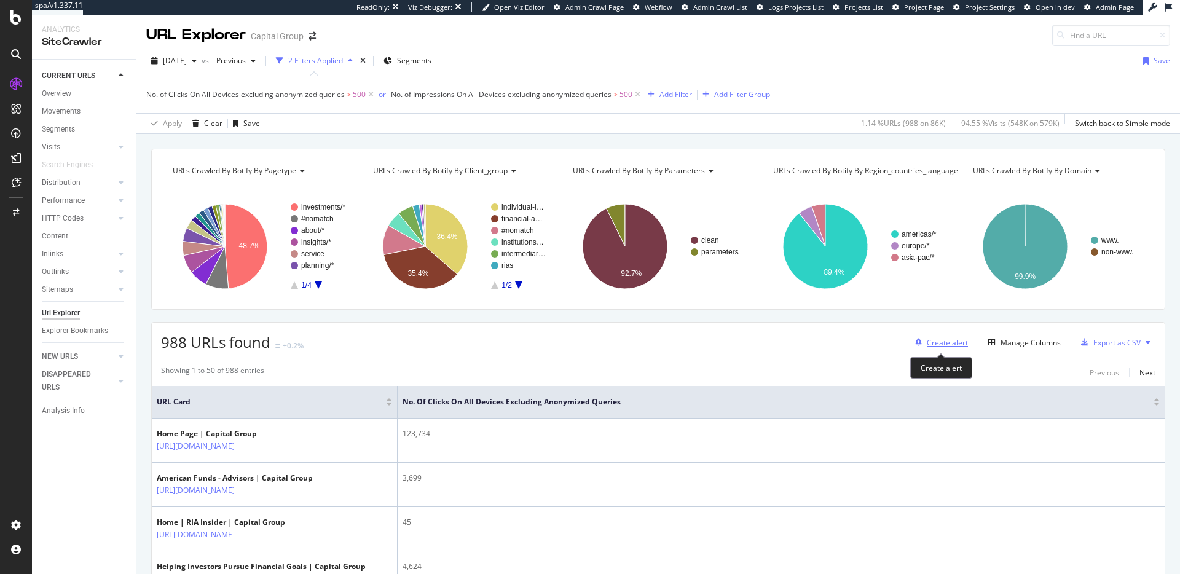
click at [933, 346] on div "Create alert" at bounding box center [947, 342] width 41 height 10
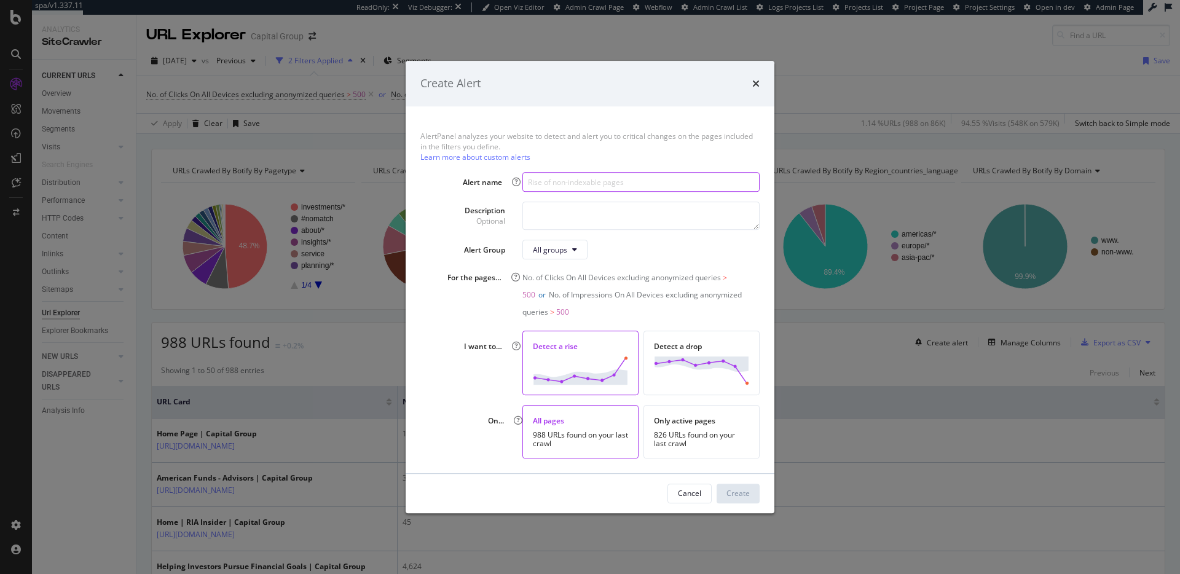
click at [586, 179] on input "modal" at bounding box center [640, 182] width 237 height 20
type input "High Traffic URLs"
click at [754, 85] on icon "times" at bounding box center [755, 84] width 7 height 10
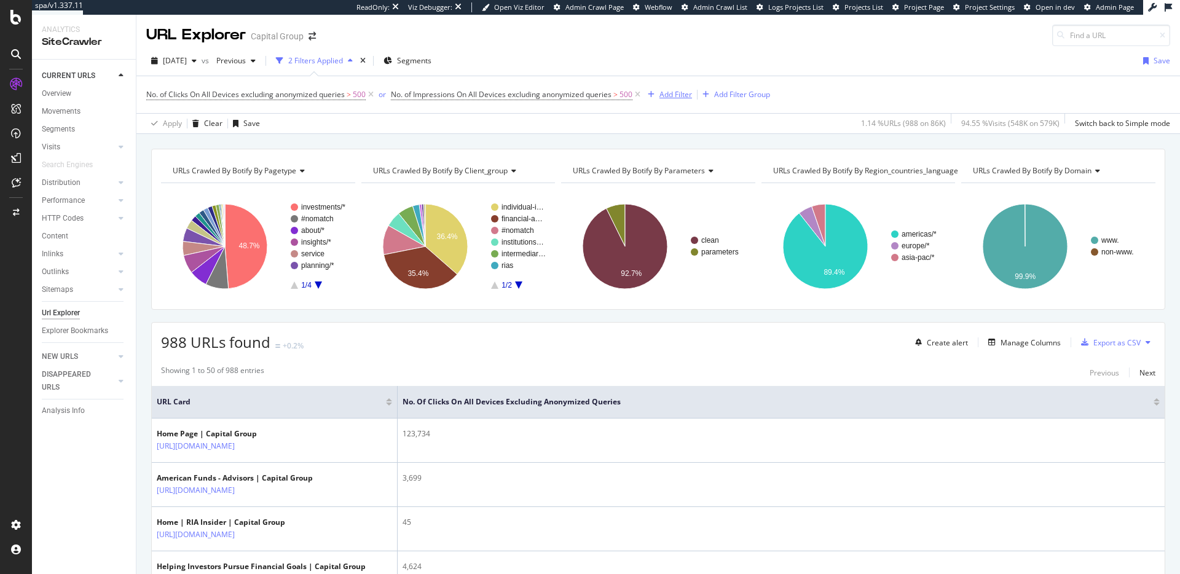
click at [678, 95] on div "Add Filter" at bounding box center [675, 94] width 33 height 10
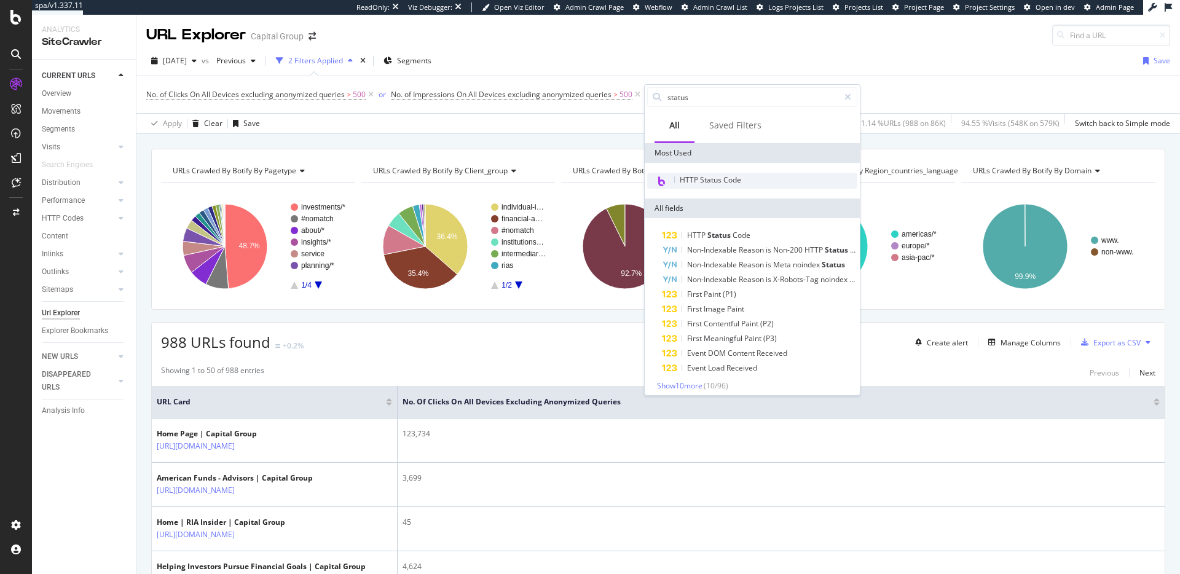
type input "status"
click at [722, 181] on span "HTTP Status Code" at bounding box center [710, 180] width 61 height 10
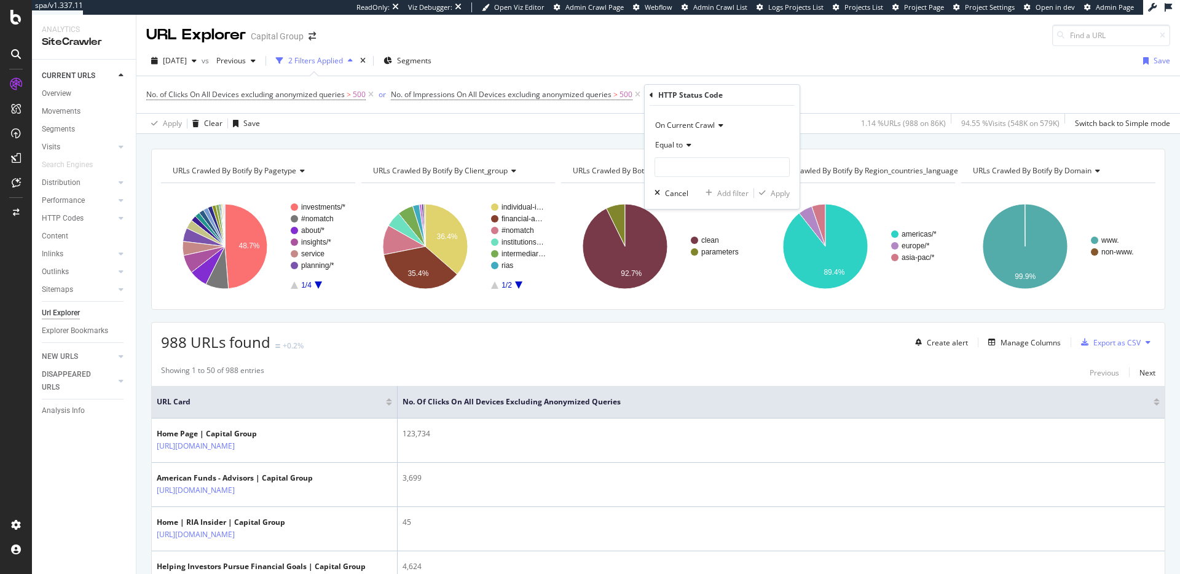
click at [683, 149] on span "Equal to" at bounding box center [669, 145] width 28 height 10
click at [754, 151] on div "Equal to" at bounding box center [722, 145] width 135 height 20
click at [677, 143] on span "Equal to" at bounding box center [669, 145] width 28 height 10
drag, startPoint x: 738, startPoint y: 141, endPoint x: 689, endPoint y: 170, distance: 57.0
click at [738, 141] on div "Equal to" at bounding box center [722, 145] width 135 height 20
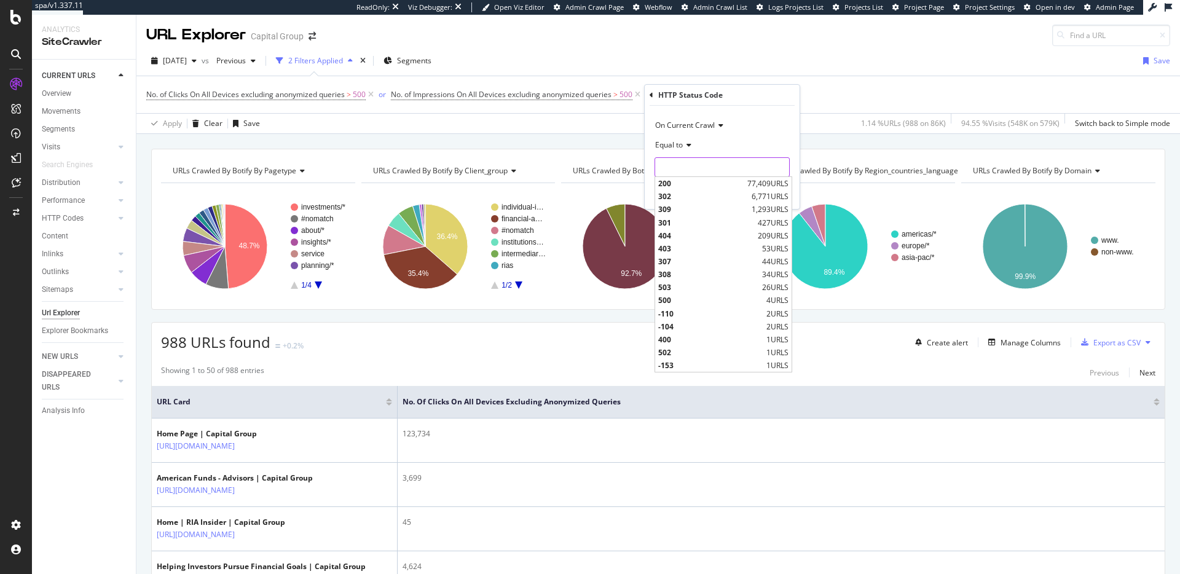
click at [679, 171] on input "number" at bounding box center [722, 167] width 135 height 20
click at [694, 234] on span "404" at bounding box center [706, 235] width 96 height 10
type input "404"
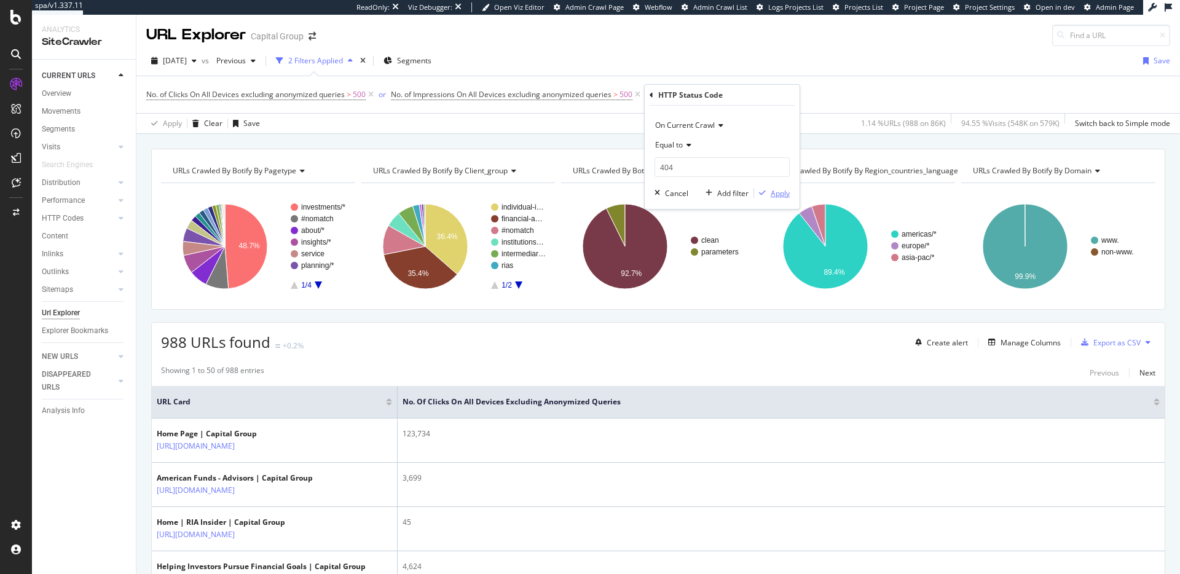
click at [771, 189] on div "Apply" at bounding box center [780, 193] width 19 height 10
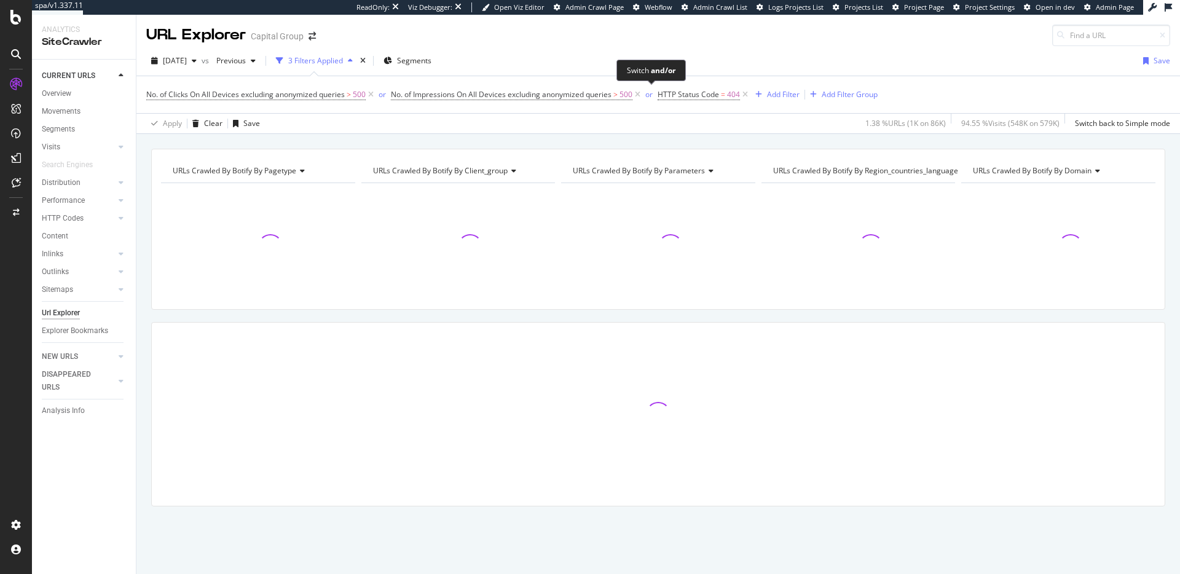
drag, startPoint x: 651, startPoint y: 95, endPoint x: 650, endPoint y: 106, distance: 10.5
click at [651, 95] on div "or" at bounding box center [648, 94] width 7 height 10
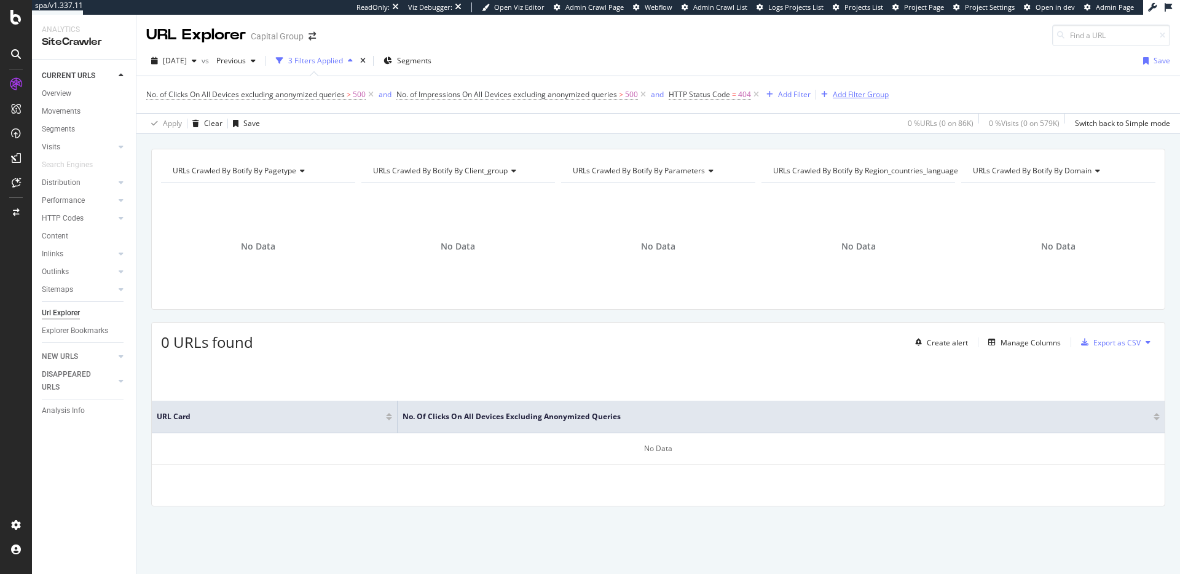
drag, startPoint x: 755, startPoint y: 94, endPoint x: 747, endPoint y: 96, distance: 7.8
click at [755, 94] on icon at bounding box center [756, 94] width 10 height 12
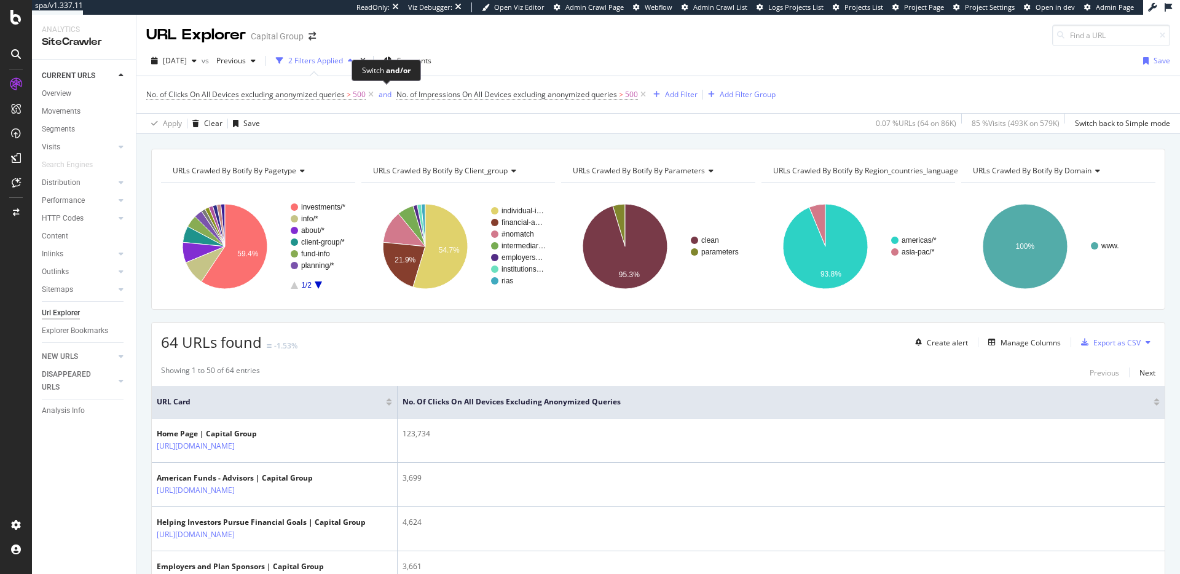
click at [383, 92] on div "and" at bounding box center [385, 94] width 13 height 10
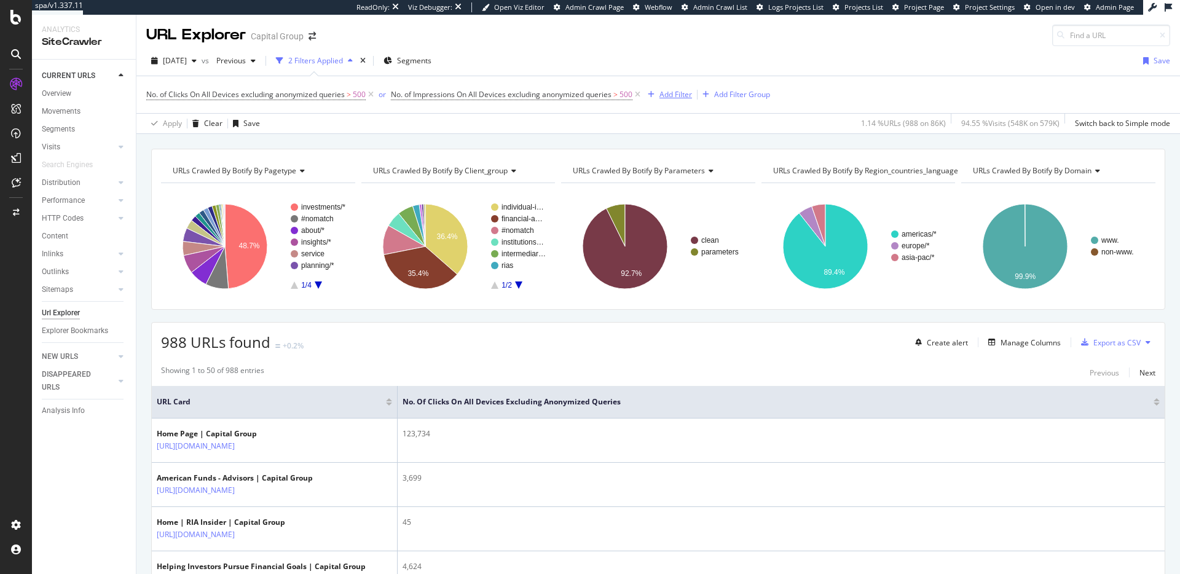
click at [670, 95] on div "Add Filter" at bounding box center [675, 94] width 33 height 10
click at [704, 63] on div "[DATE] vs Previous 2 Filters Applied Segments Save" at bounding box center [658, 63] width 1044 height 25
click at [958, 345] on div "Create alert" at bounding box center [947, 342] width 41 height 10
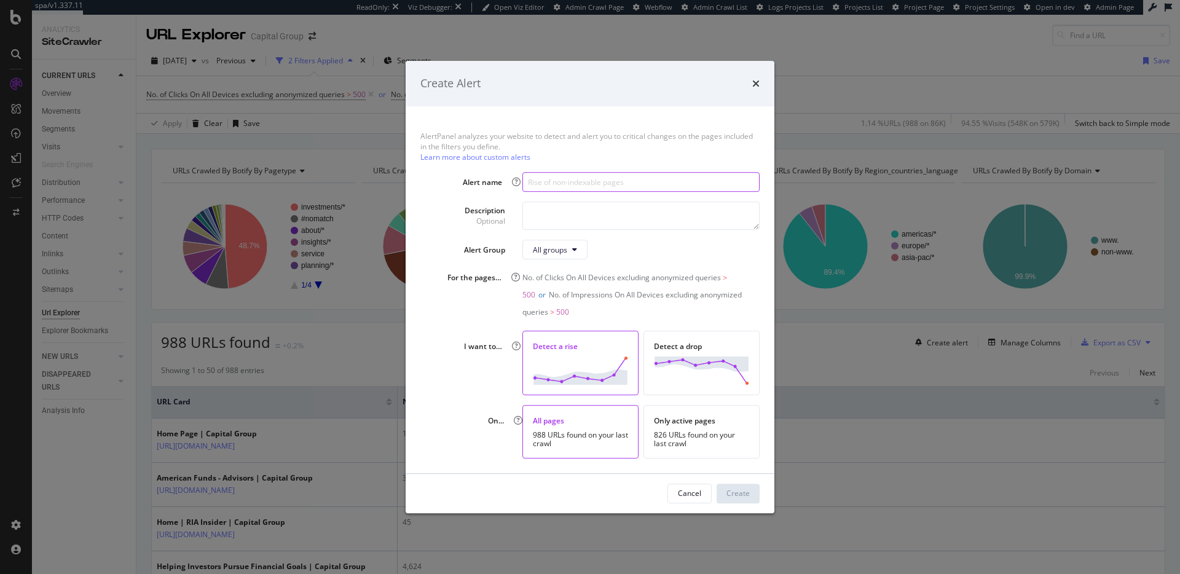
click at [579, 181] on input "modal" at bounding box center [640, 182] width 237 height 20
type input "High Traffic URLs"
click at [705, 334] on div "Detect a drop" at bounding box center [701, 363] width 116 height 64
click at [746, 496] on div "Create" at bounding box center [737, 493] width 23 height 10
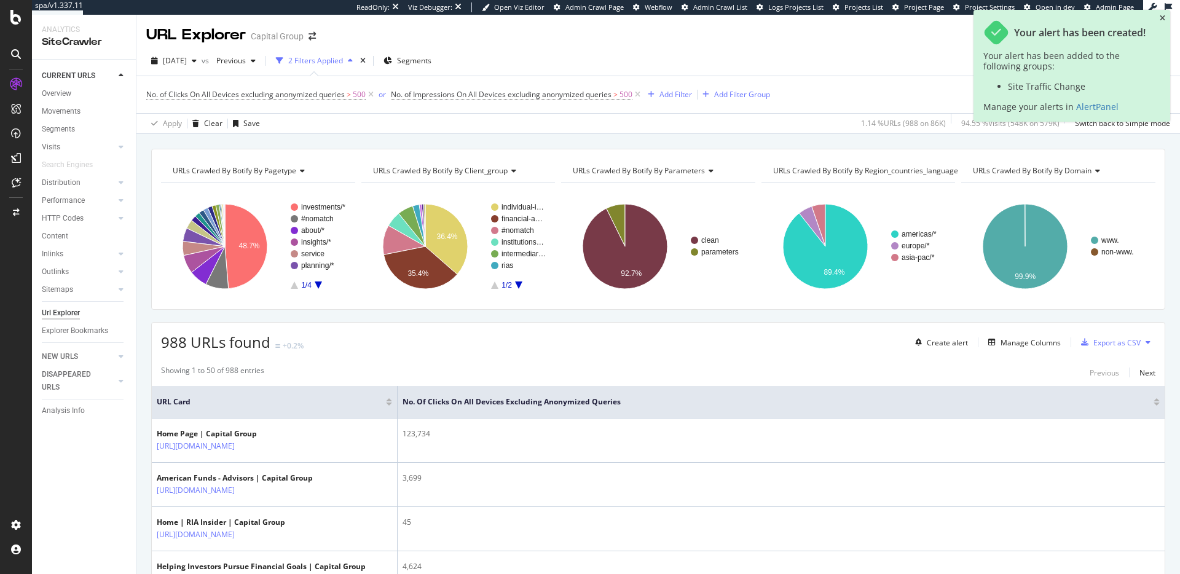
click at [1163, 18] on icon "close toast" at bounding box center [1163, 18] width 6 height 7
